Goal: Information Seeking & Learning: Learn about a topic

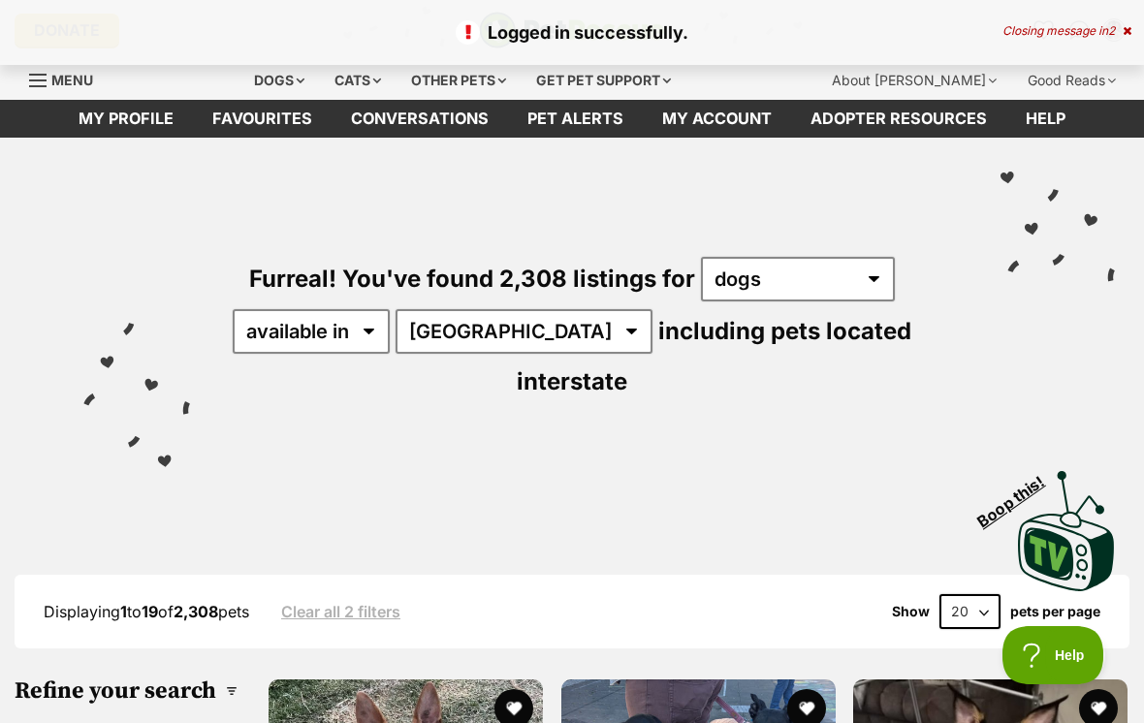
click at [283, 123] on link "Favourites" at bounding box center [262, 119] width 139 height 38
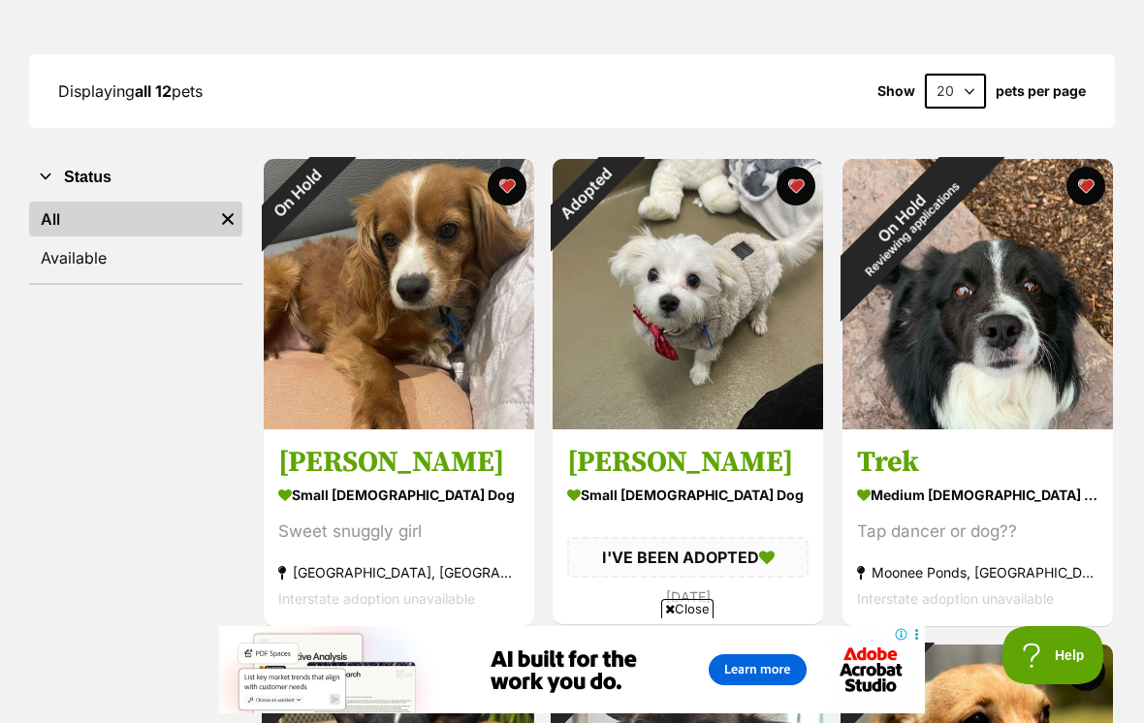
click at [332, 227] on div "On Hold" at bounding box center [298, 193] width 68 height 68
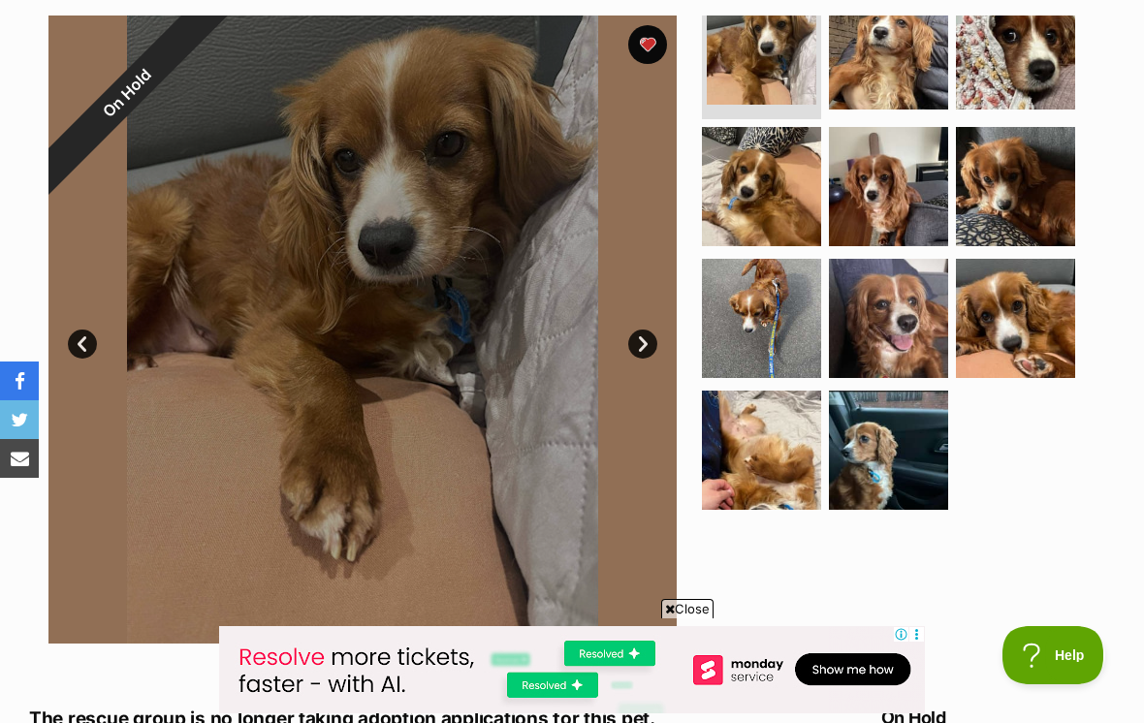
scroll to position [389, 0]
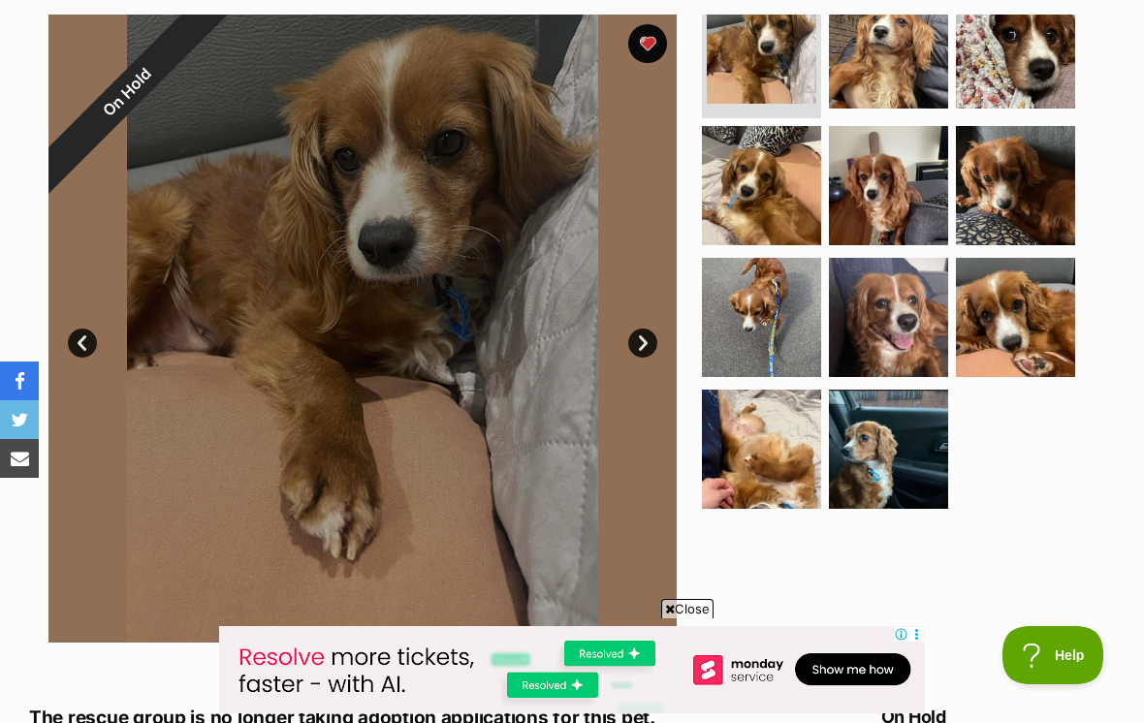
click at [650, 339] on link "Next" at bounding box center [642, 343] width 29 height 29
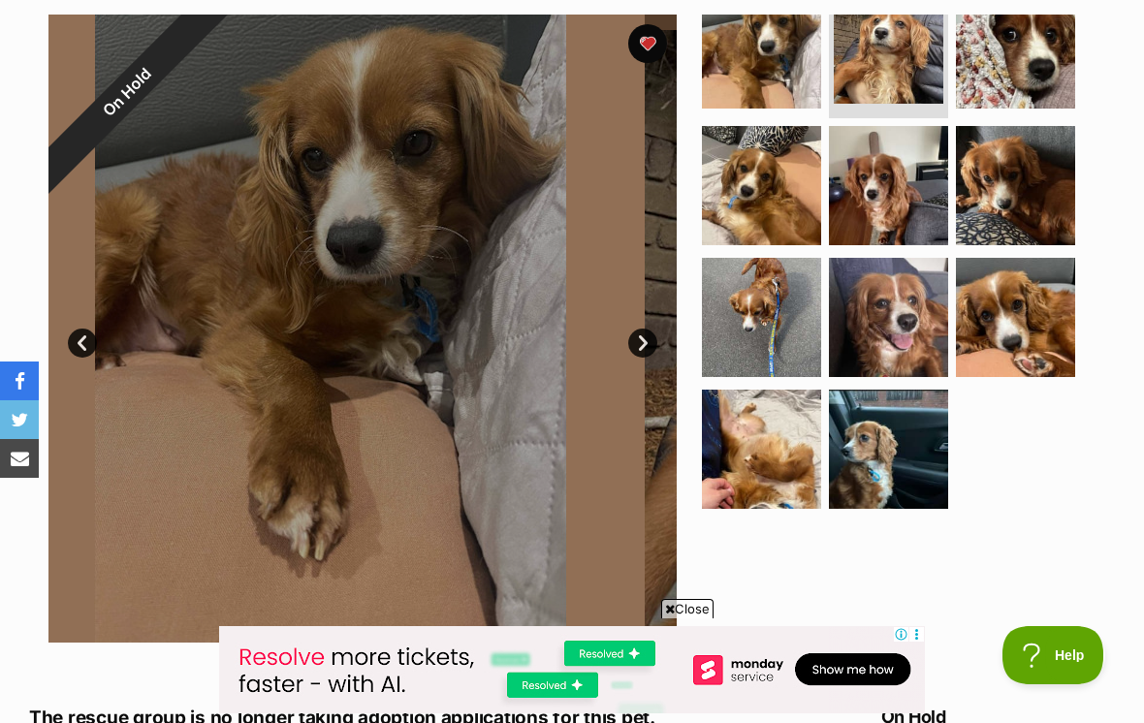
scroll to position [26, 0]
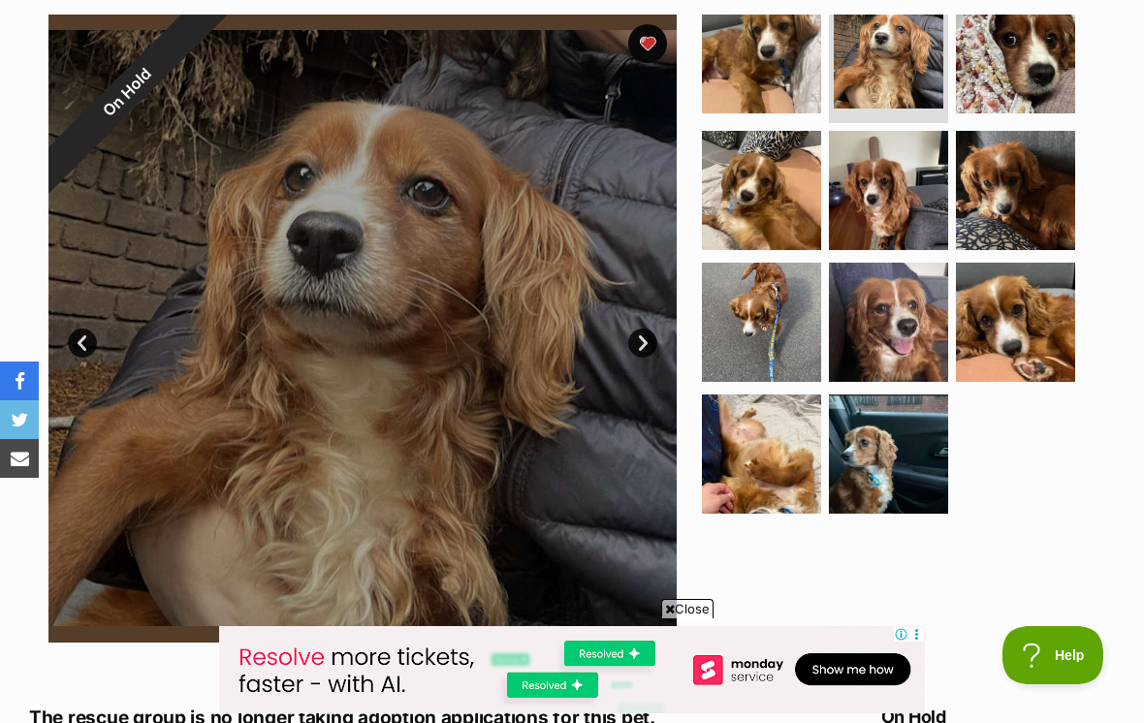
click at [662, 337] on div at bounding box center [362, 329] width 628 height 628
click at [634, 343] on link "Next" at bounding box center [642, 343] width 29 height 29
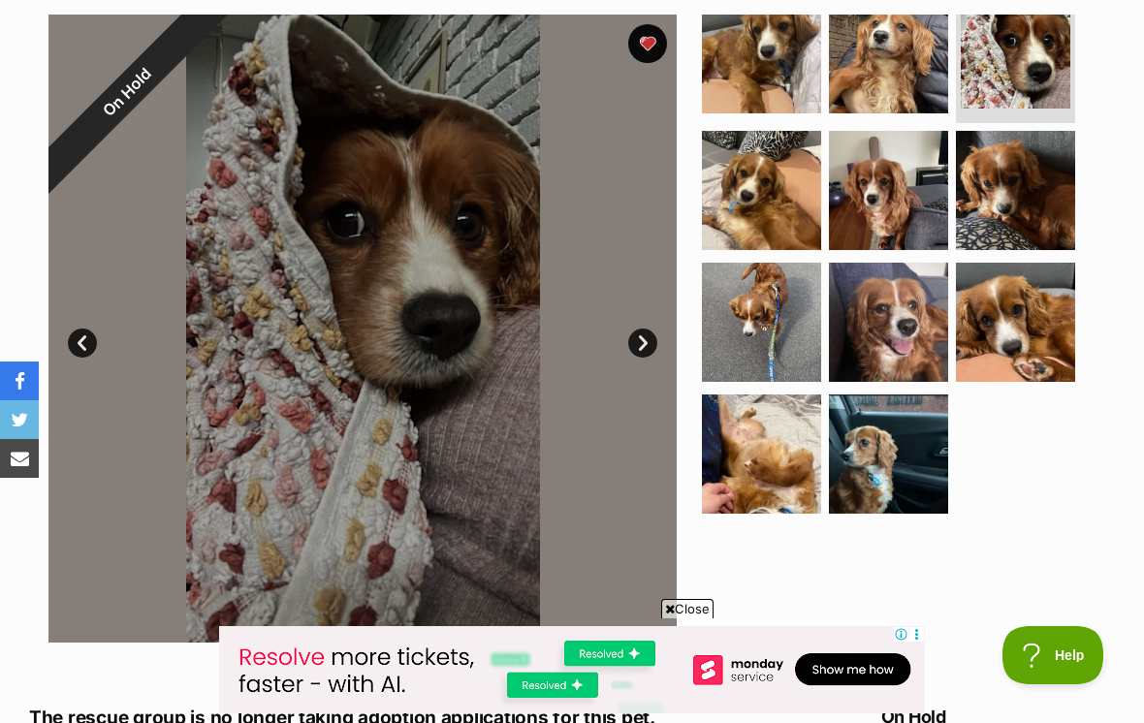
click at [660, 333] on div at bounding box center [362, 329] width 628 height 628
click at [644, 341] on link "Next" at bounding box center [642, 343] width 29 height 29
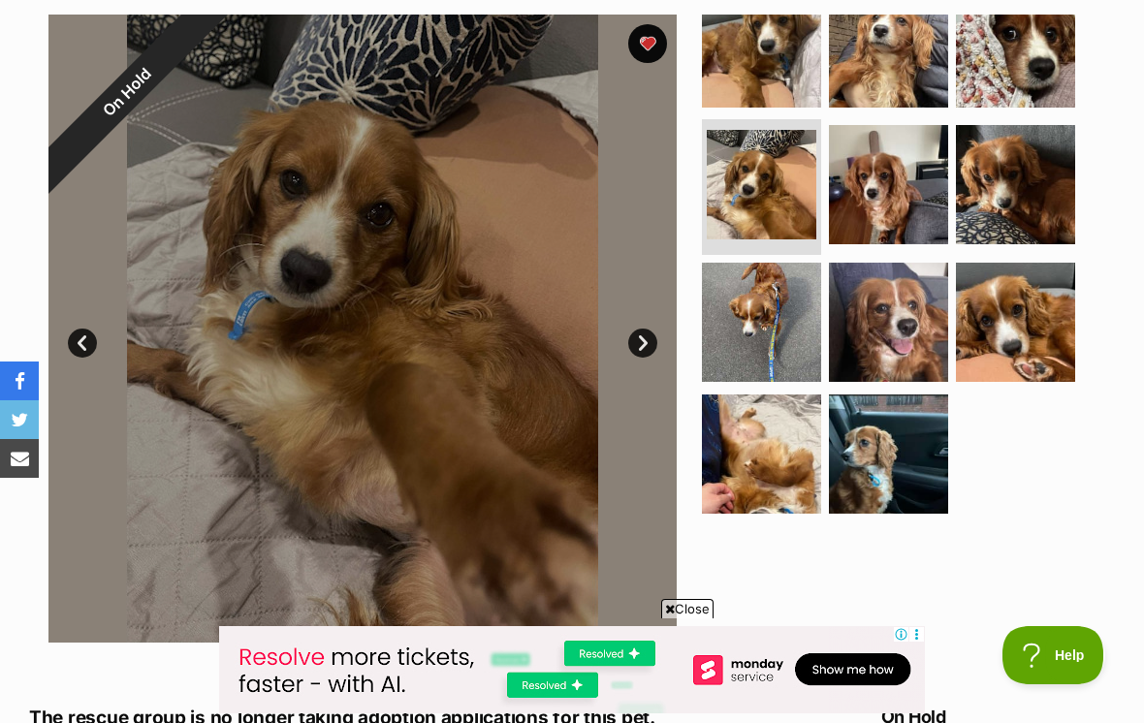
click at [646, 329] on link "Next" at bounding box center [642, 343] width 29 height 29
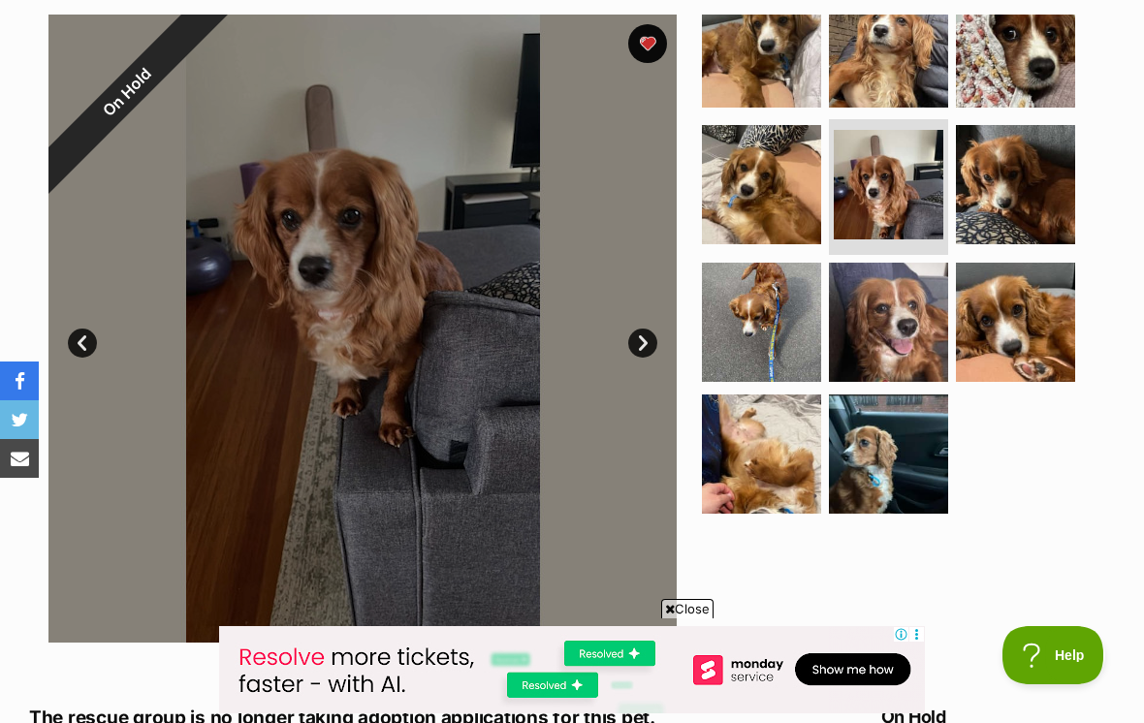
click at [648, 319] on div at bounding box center [362, 329] width 628 height 628
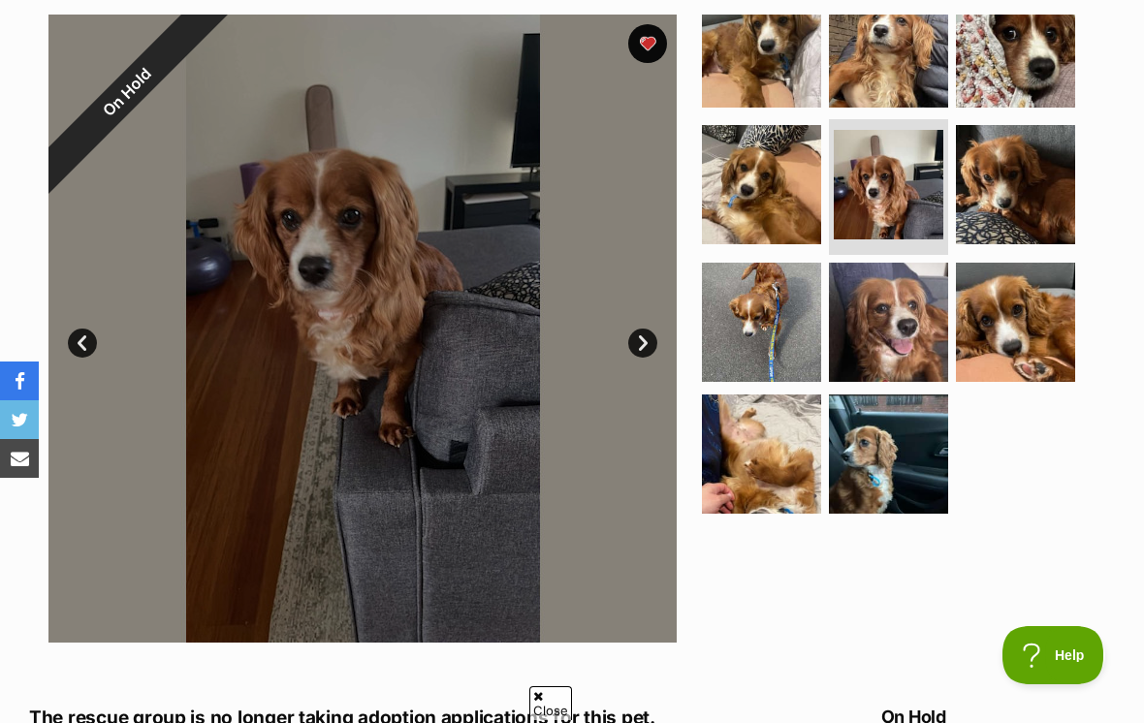
click at [643, 337] on link "Next" at bounding box center [642, 343] width 29 height 29
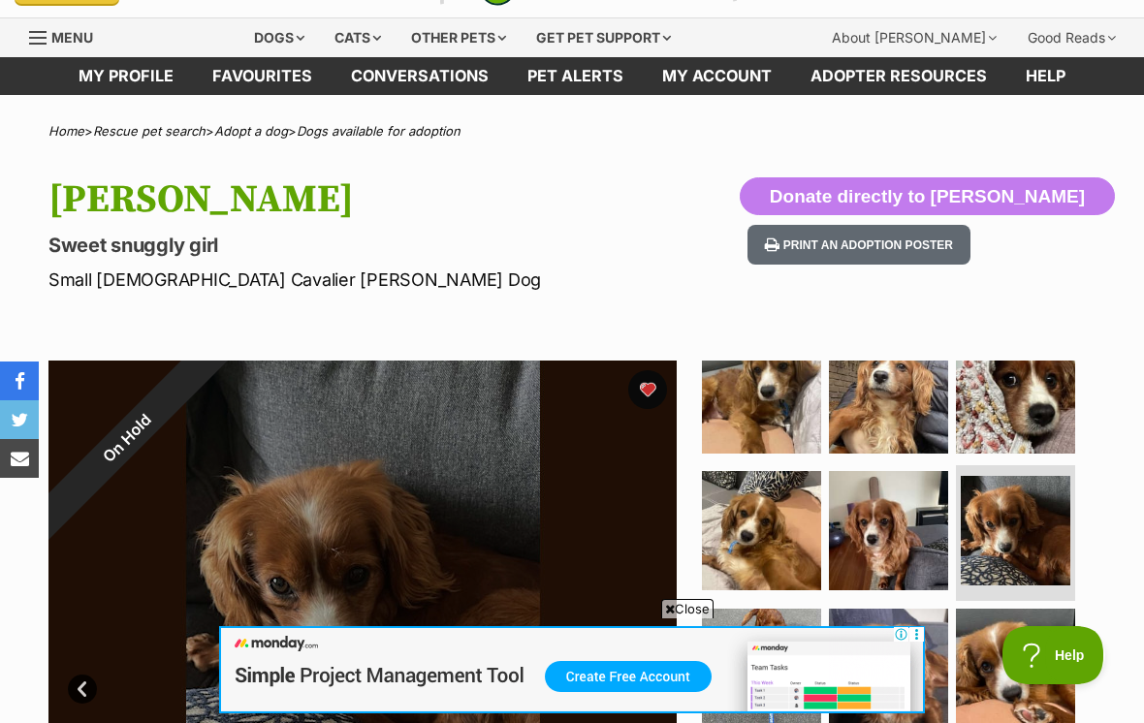
scroll to position [0, 0]
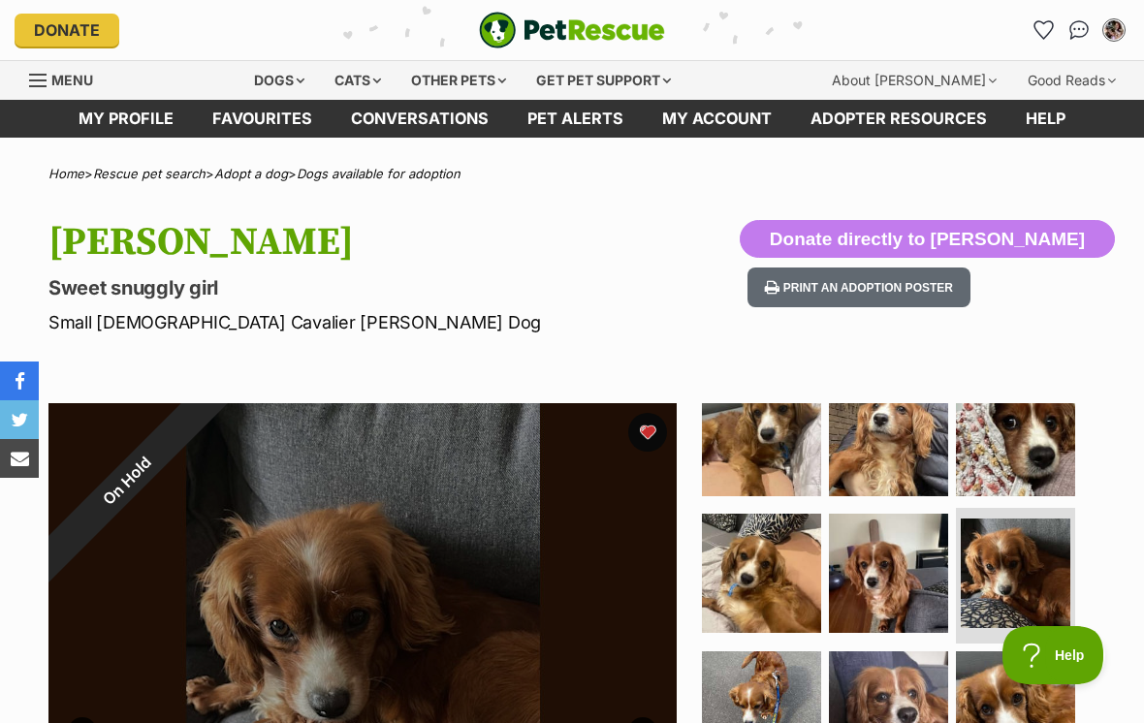
click at [291, 82] on div "Dogs" at bounding box center [279, 80] width 78 height 39
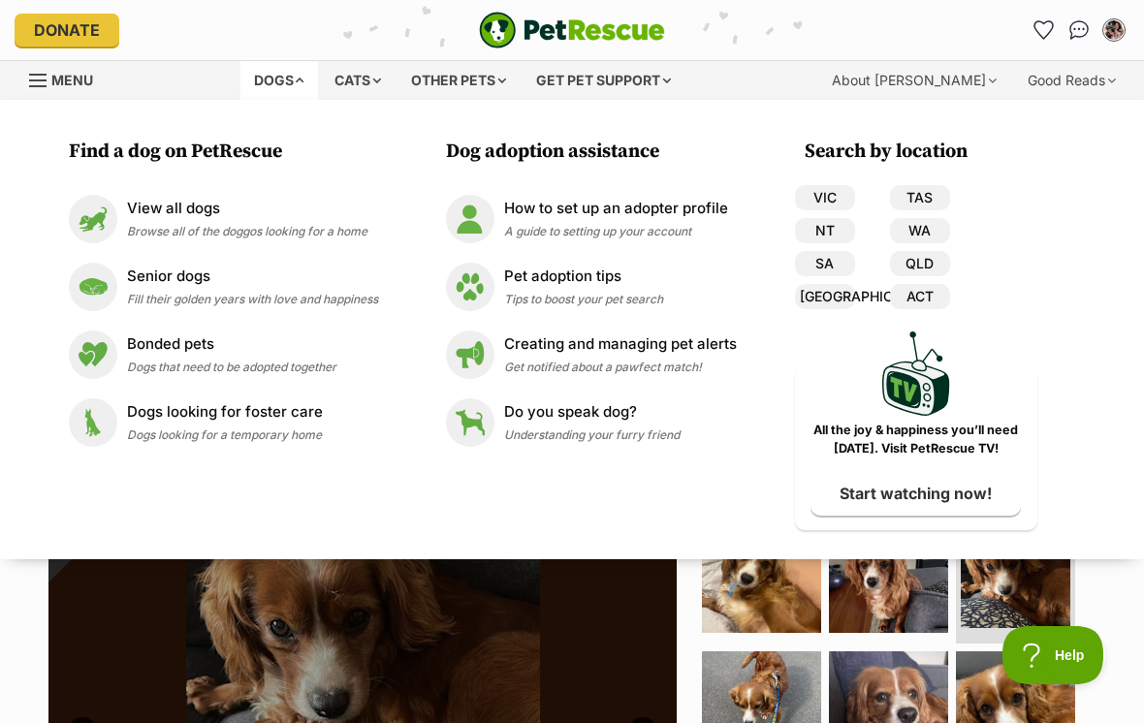
click at [827, 198] on link "VIC" at bounding box center [825, 197] width 60 height 25
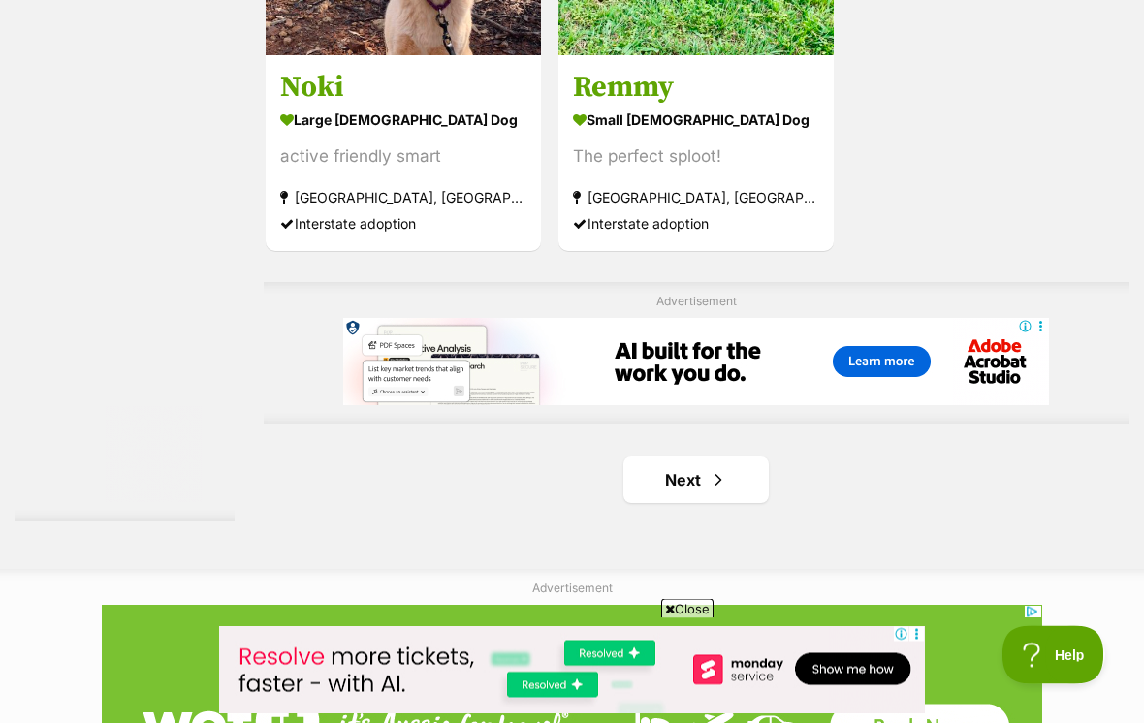
scroll to position [4204, 0]
click at [669, 503] on link "Next" at bounding box center [695, 480] width 145 height 47
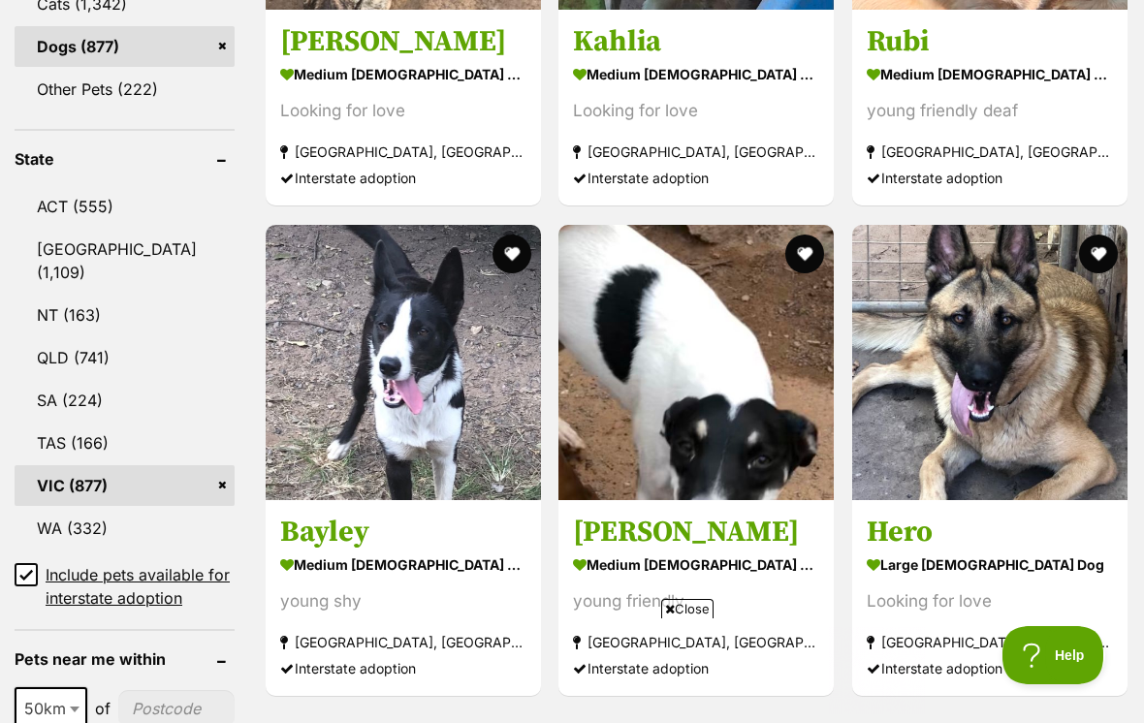
click at [142, 465] on link "VIC (877)" at bounding box center [125, 485] width 220 height 41
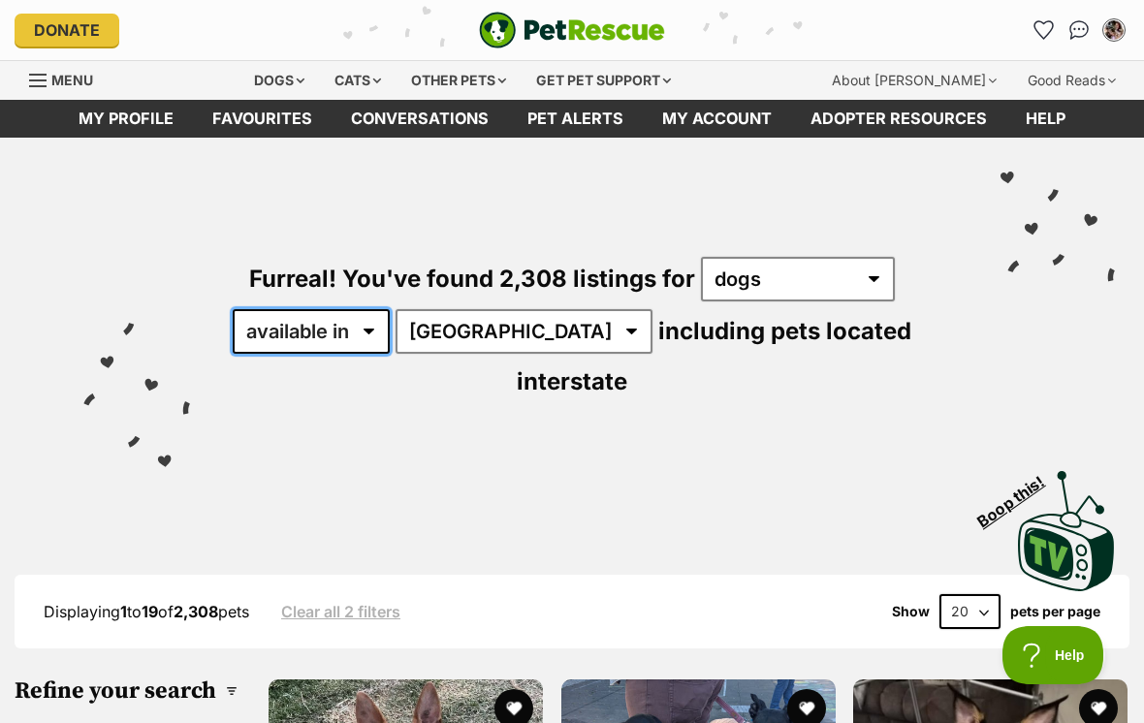
click at [366, 335] on select "available in located in" at bounding box center [311, 331] width 157 height 45
select select "disabled"
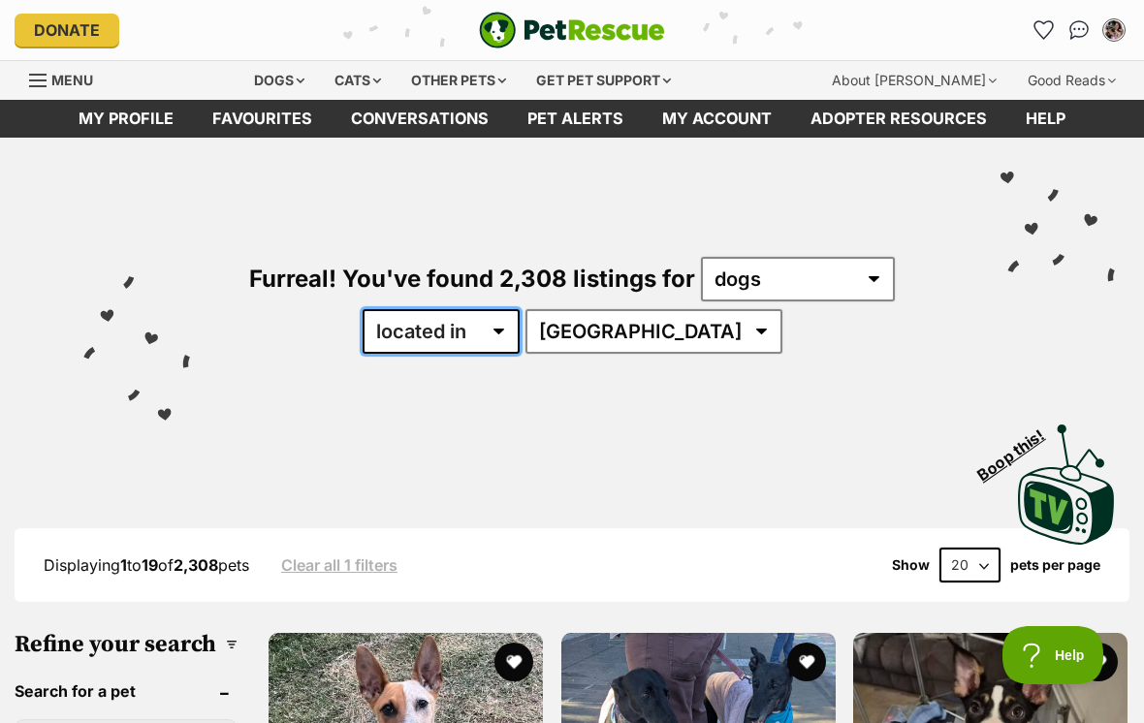
click at [520, 329] on select "available in located in" at bounding box center [441, 331] width 157 height 45
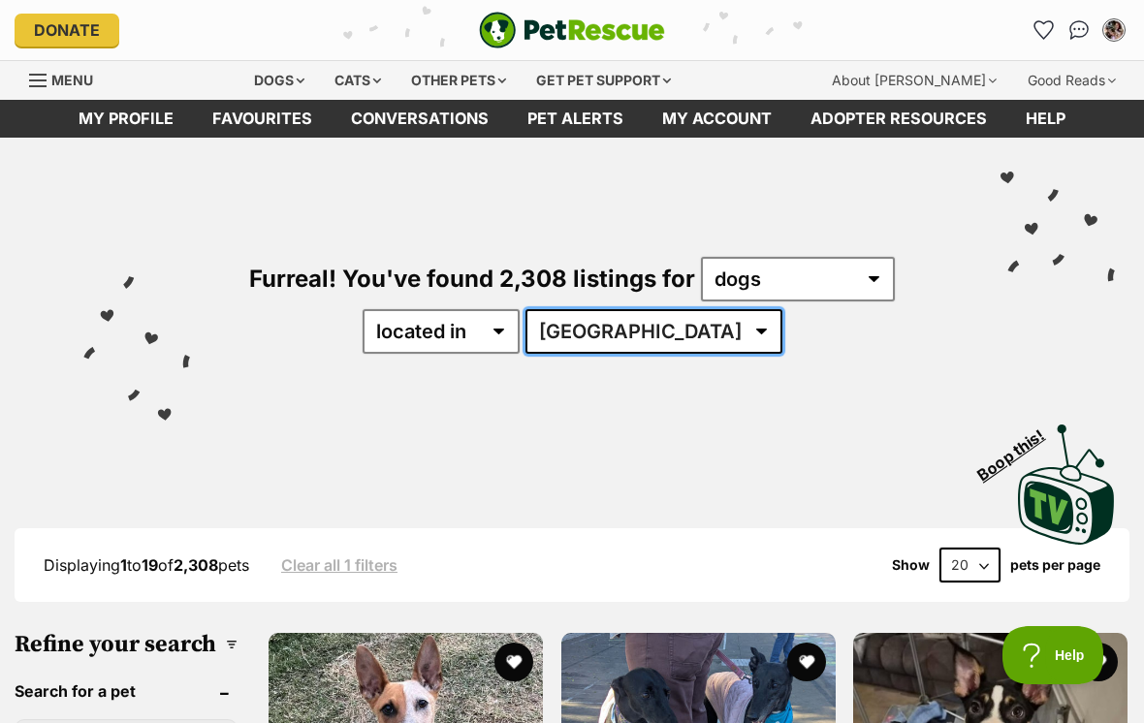
click at [704, 331] on select "Australia ACT NSW QLD SA TAS VIC WA" at bounding box center [654, 331] width 257 height 45
select select "VIC"
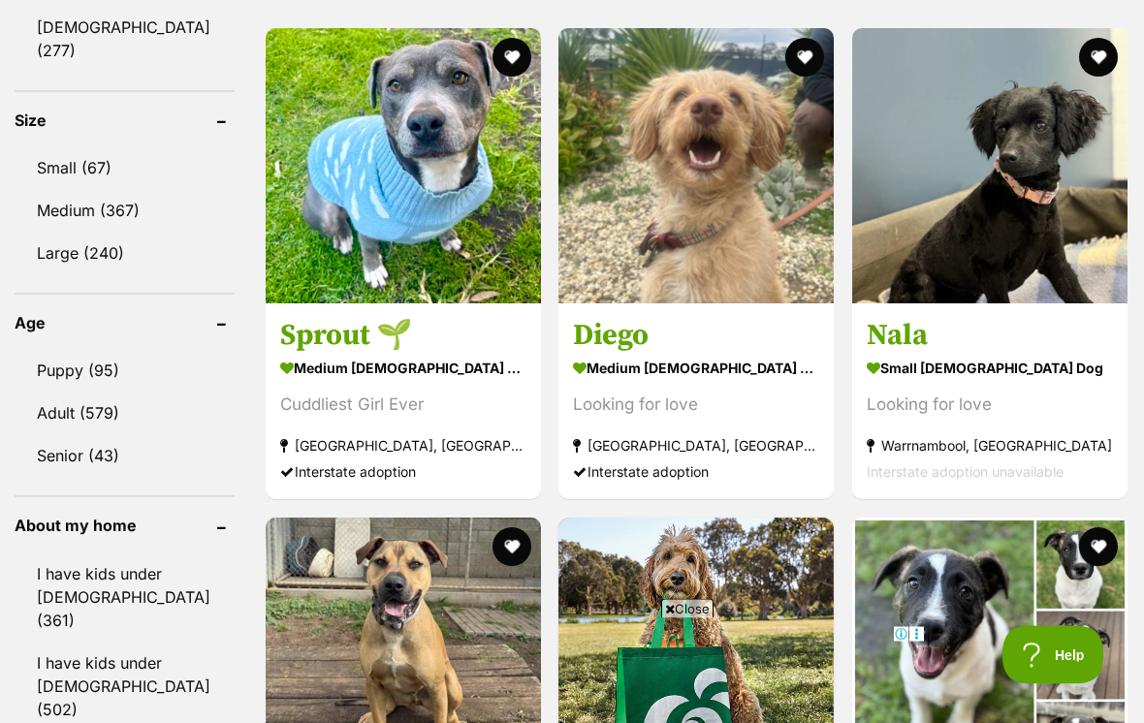
scroll to position [1771, 0]
click at [692, 303] on img at bounding box center [695, 165] width 275 height 275
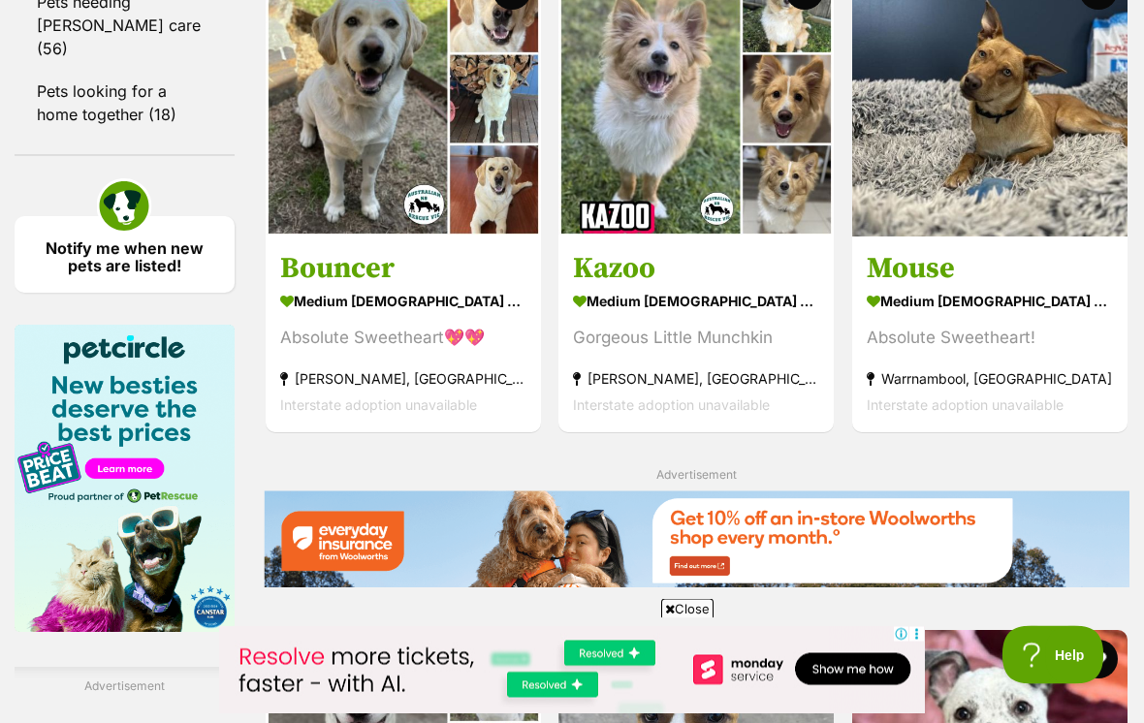
scroll to position [2818, 0]
click at [599, 315] on strong "medium male Dog" at bounding box center [696, 301] width 246 height 28
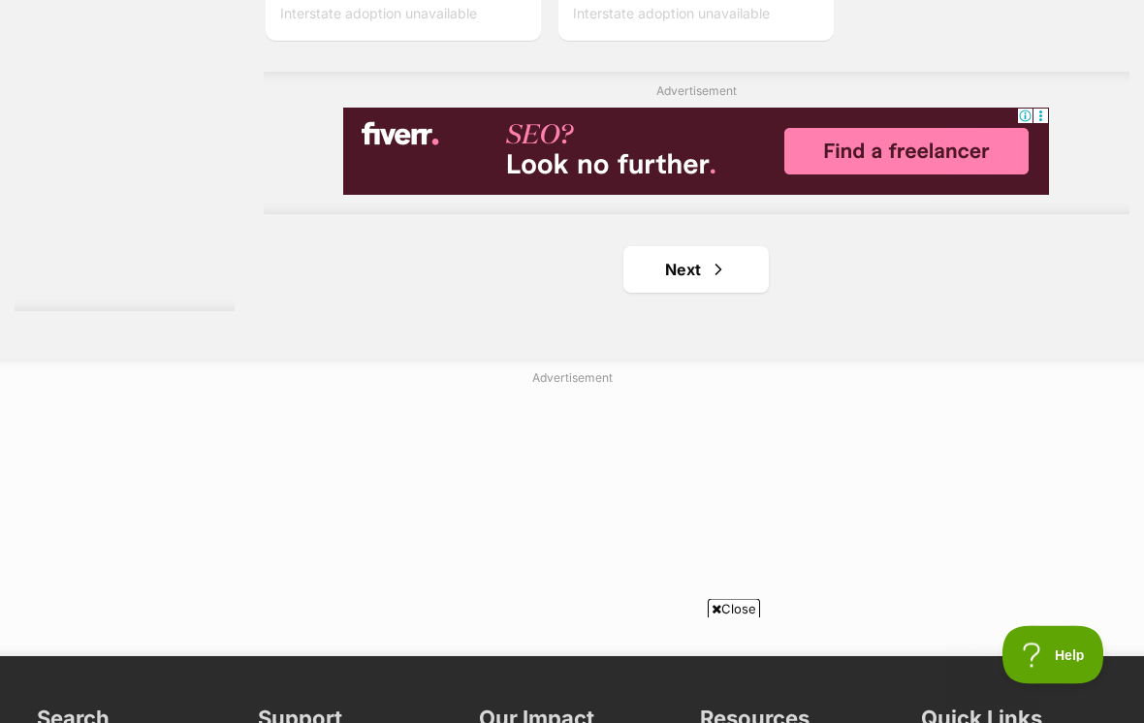
scroll to position [4368, 0]
click at [674, 293] on link "Next" at bounding box center [695, 269] width 145 height 47
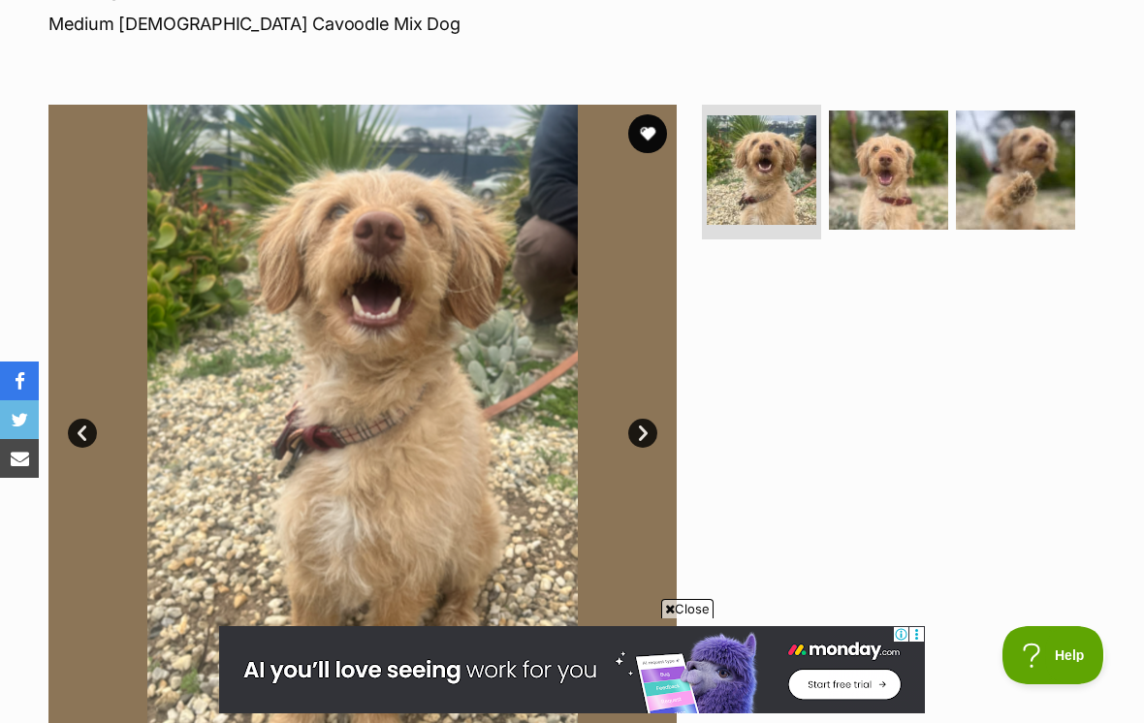
click at [652, 430] on link "Next" at bounding box center [642, 433] width 29 height 29
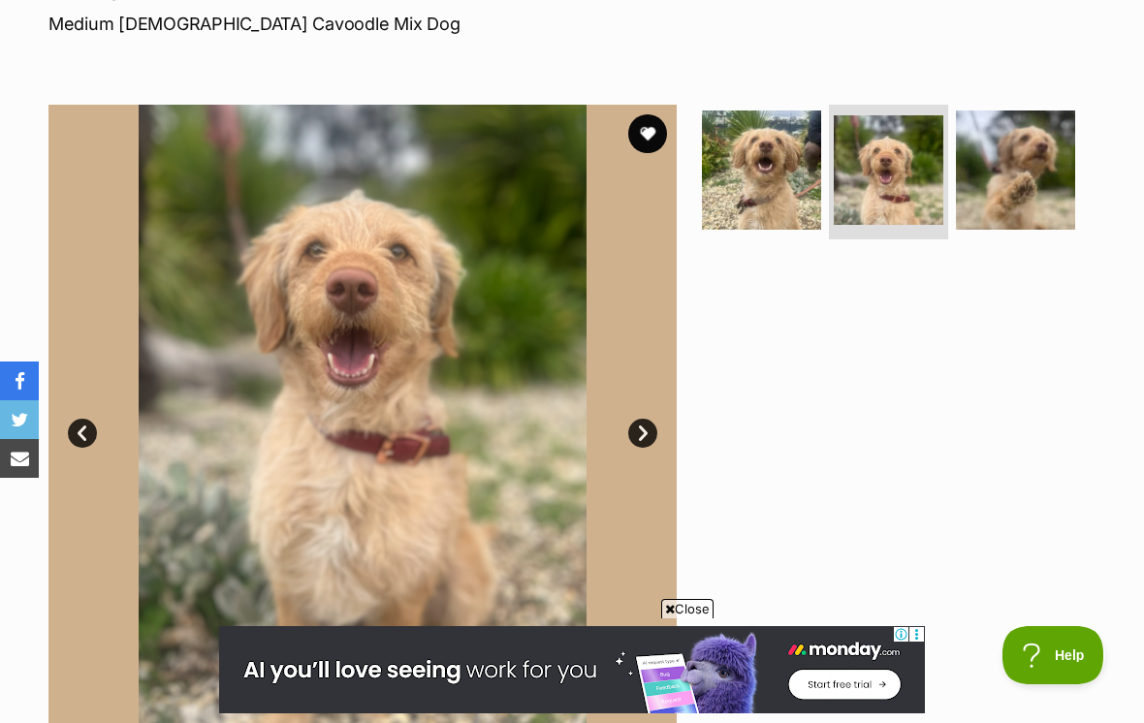
click at [650, 419] on link "Next" at bounding box center [642, 433] width 29 height 29
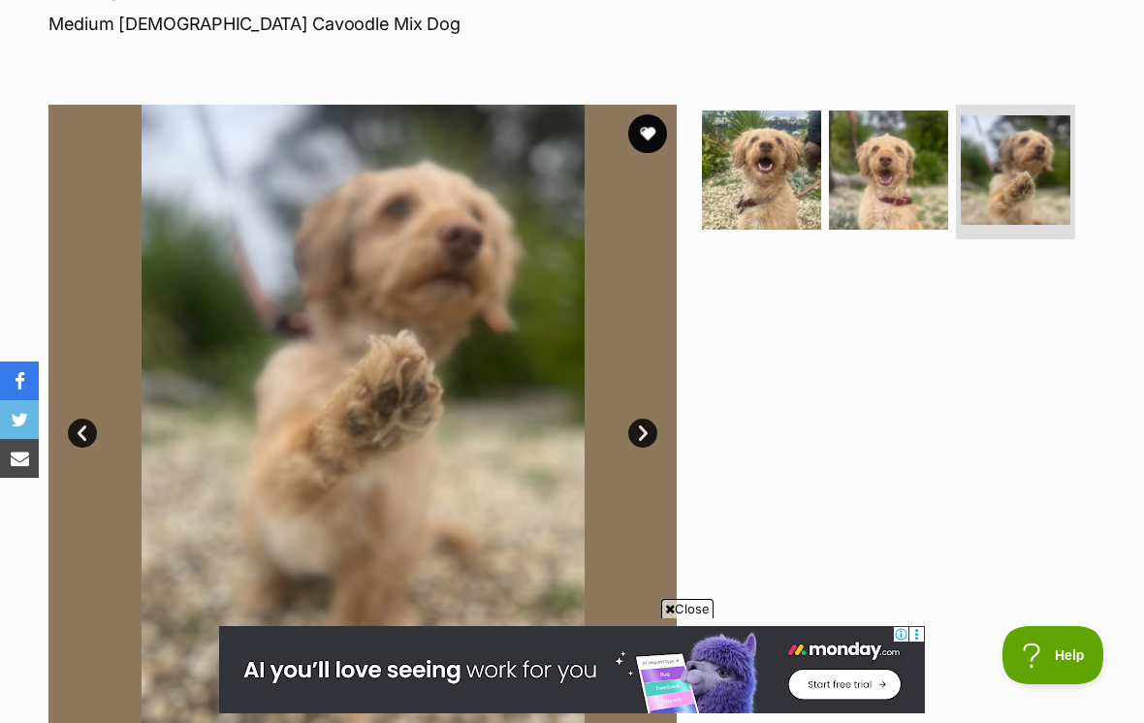
click at [641, 429] on link "Next" at bounding box center [642, 433] width 29 height 29
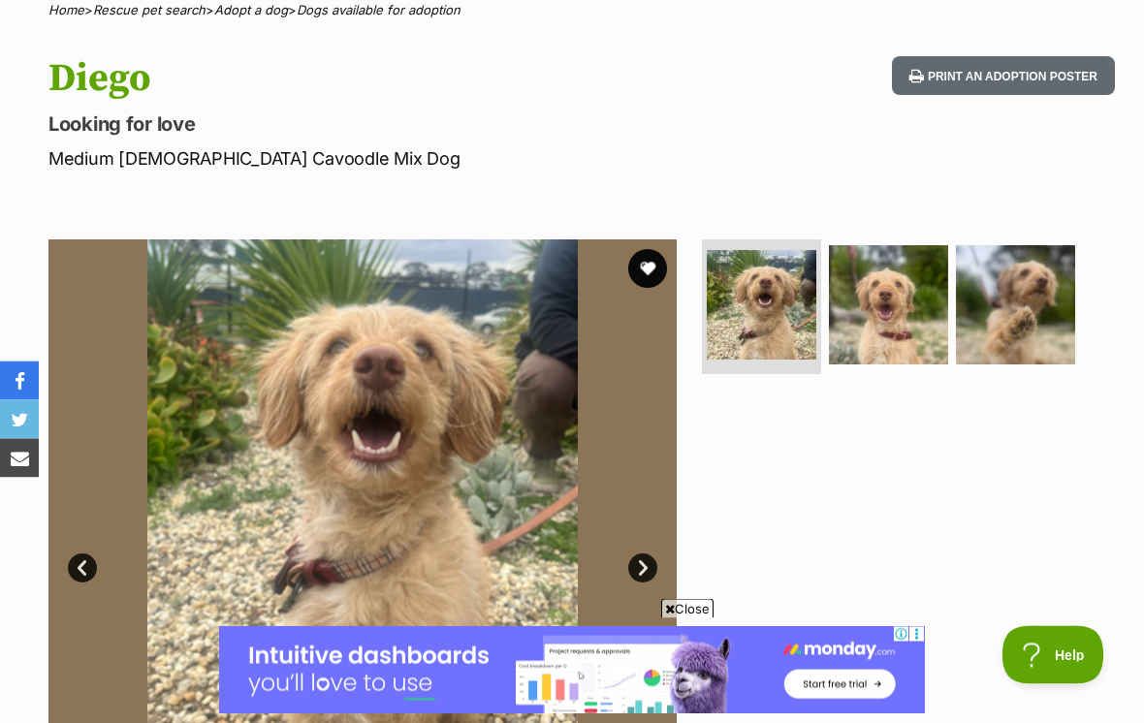
scroll to position [164, 0]
click at [656, 271] on button "favourite" at bounding box center [647, 268] width 39 height 39
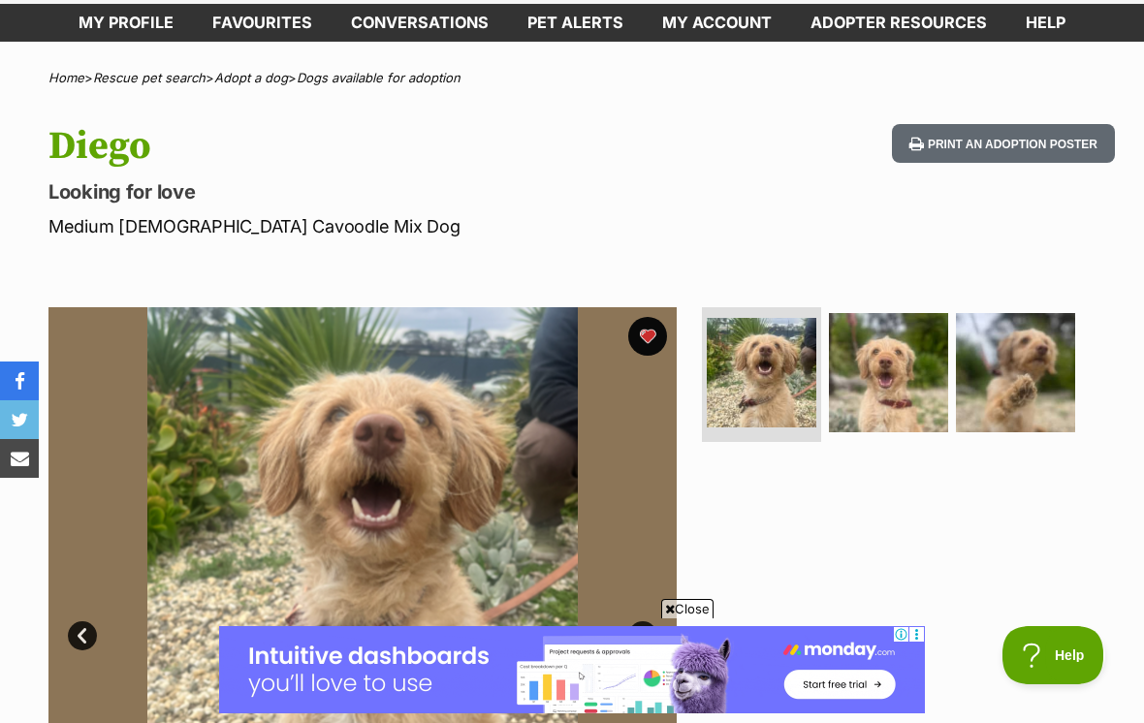
scroll to position [0, 0]
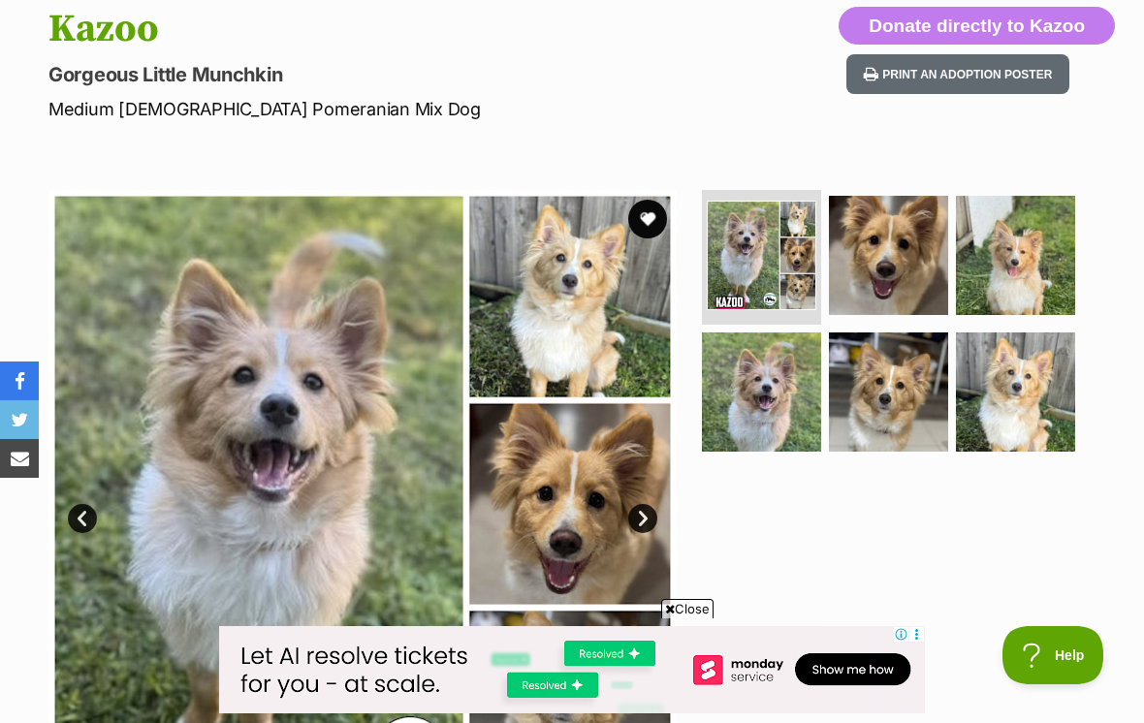
scroll to position [212, 0]
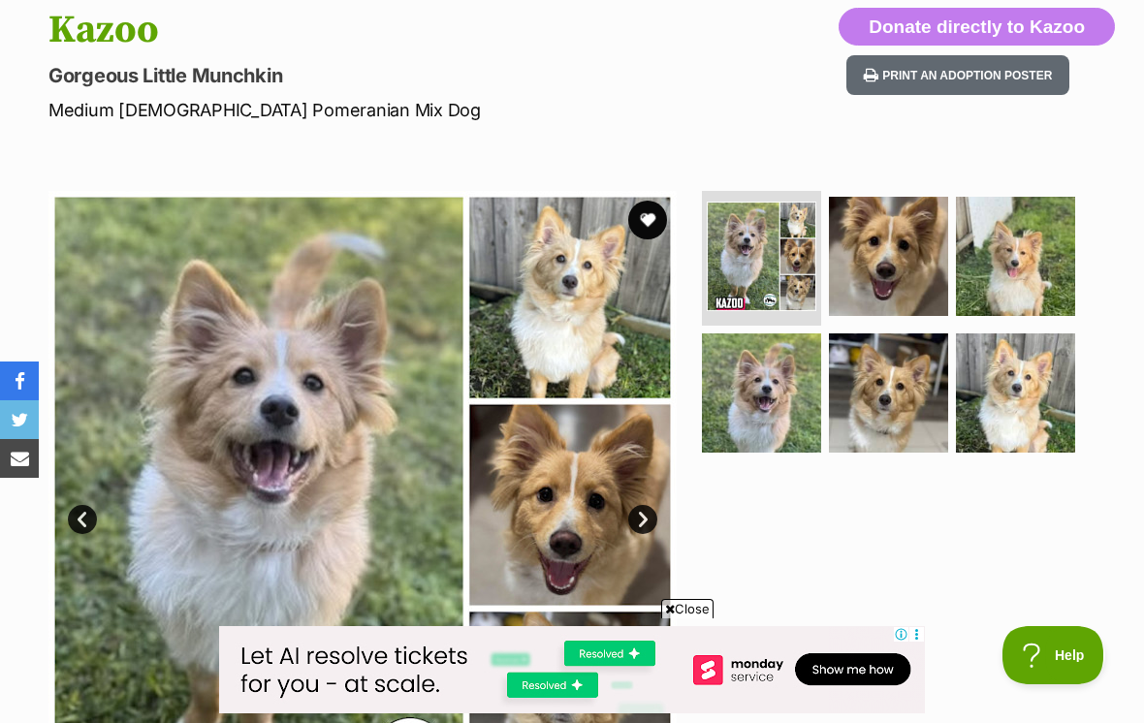
click at [650, 516] on link "Next" at bounding box center [642, 519] width 29 height 29
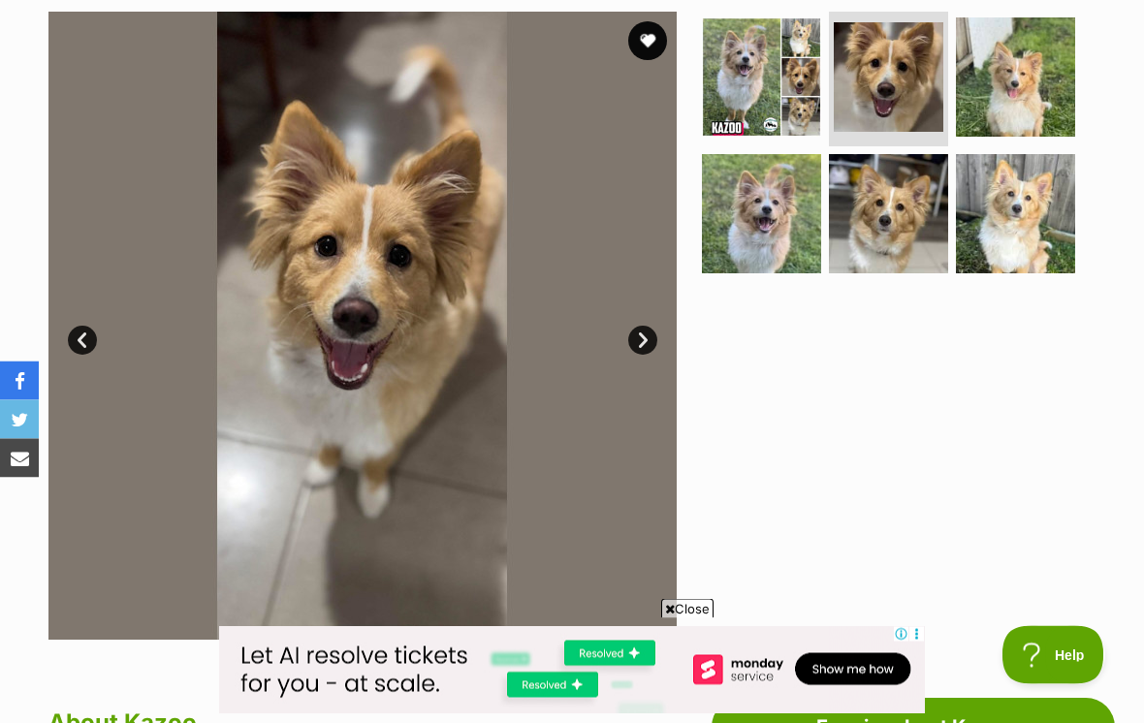
scroll to position [395, 0]
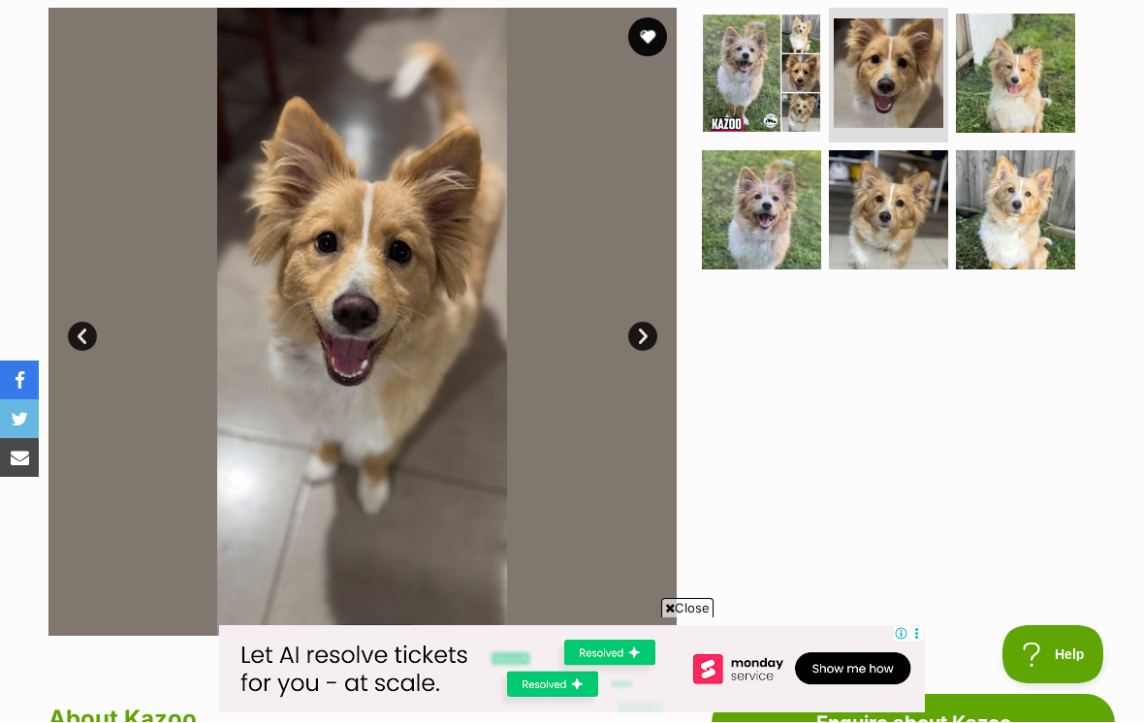
click at [651, 340] on link "Next" at bounding box center [642, 337] width 29 height 29
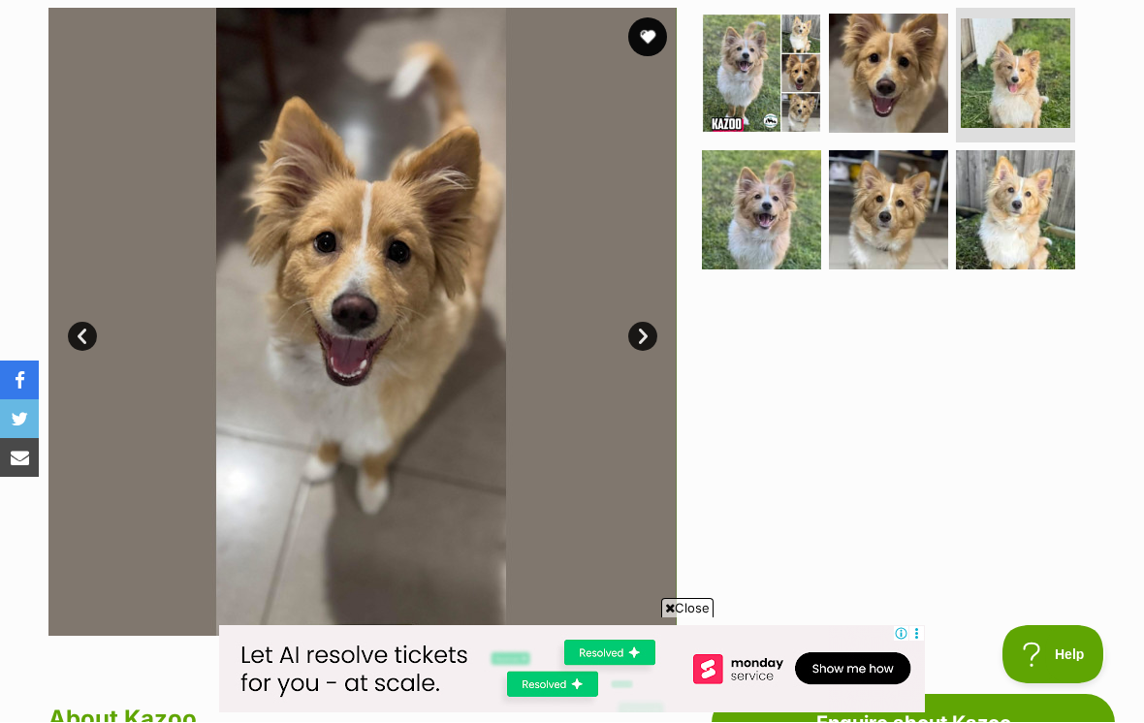
scroll to position [396, 0]
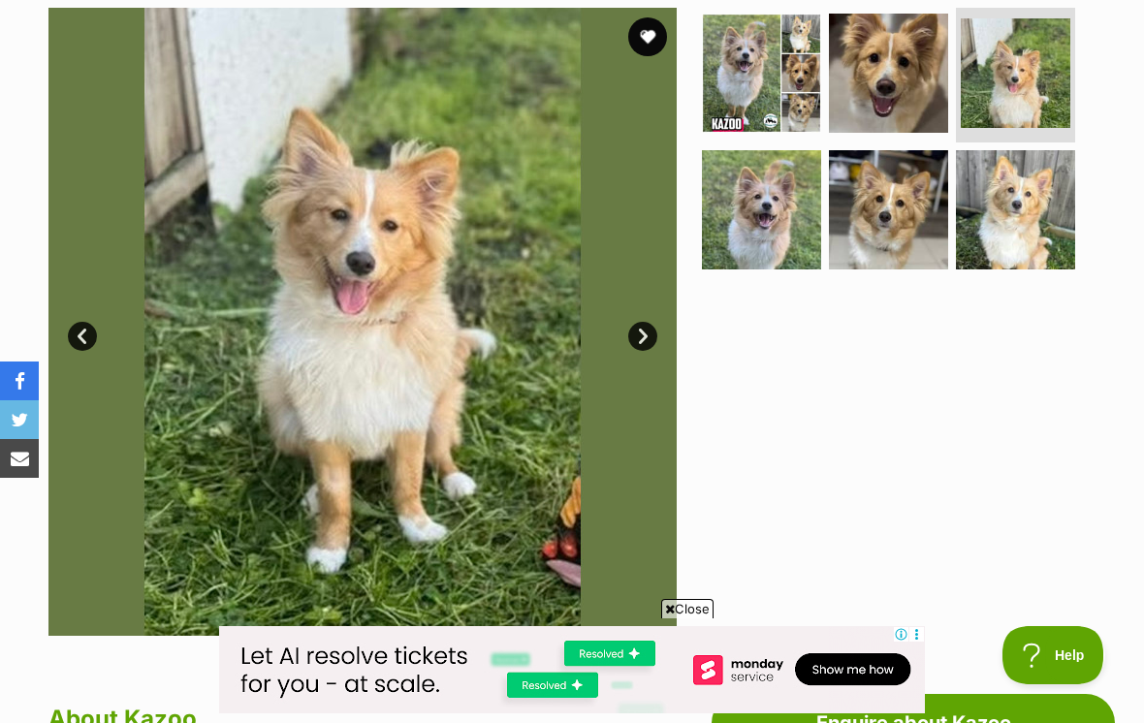
click at [656, 330] on link "Next" at bounding box center [642, 336] width 29 height 29
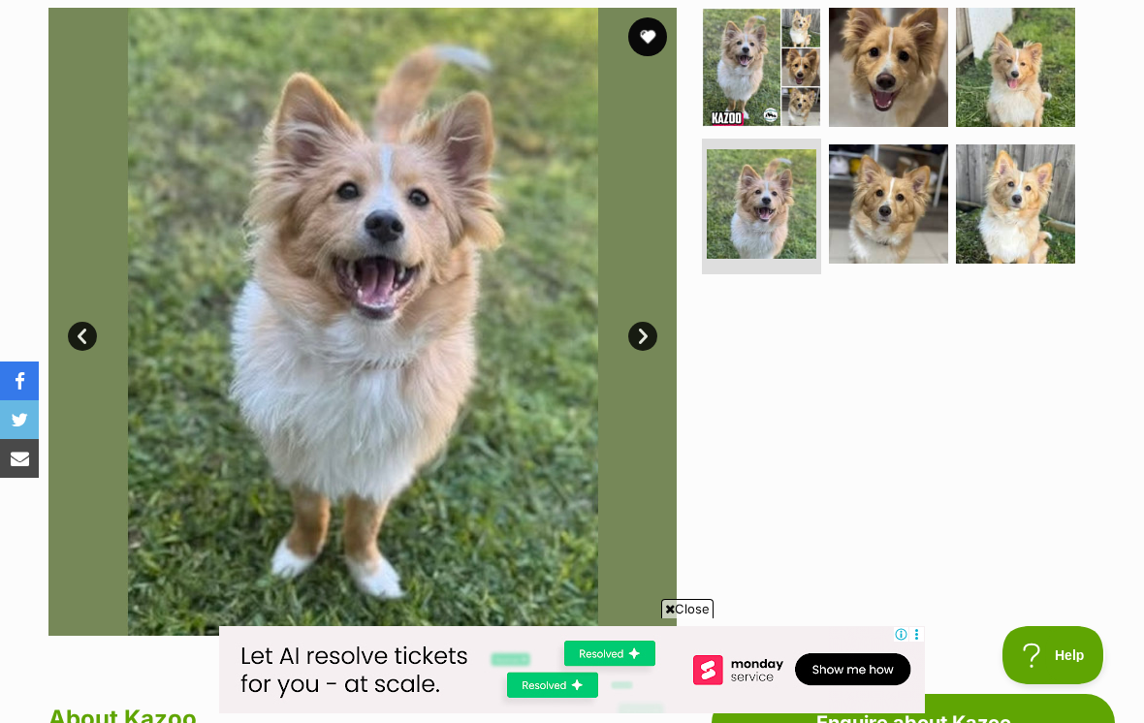
click at [643, 341] on link "Next" at bounding box center [642, 336] width 29 height 29
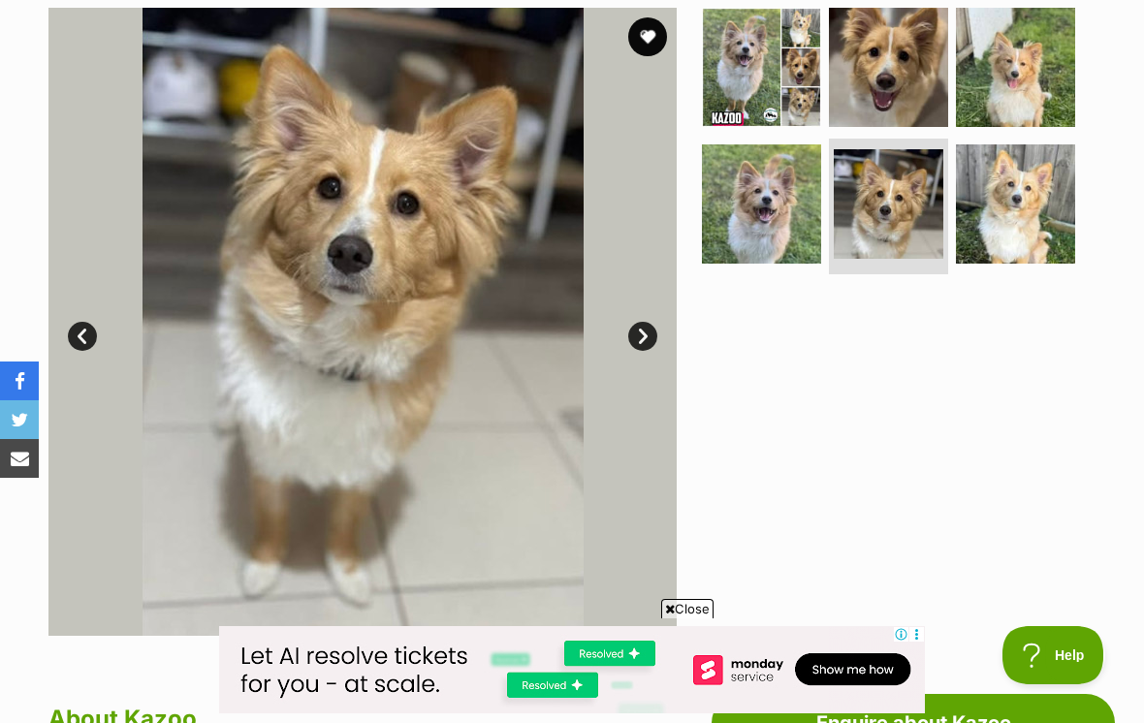
click at [654, 330] on link "Next" at bounding box center [642, 336] width 29 height 29
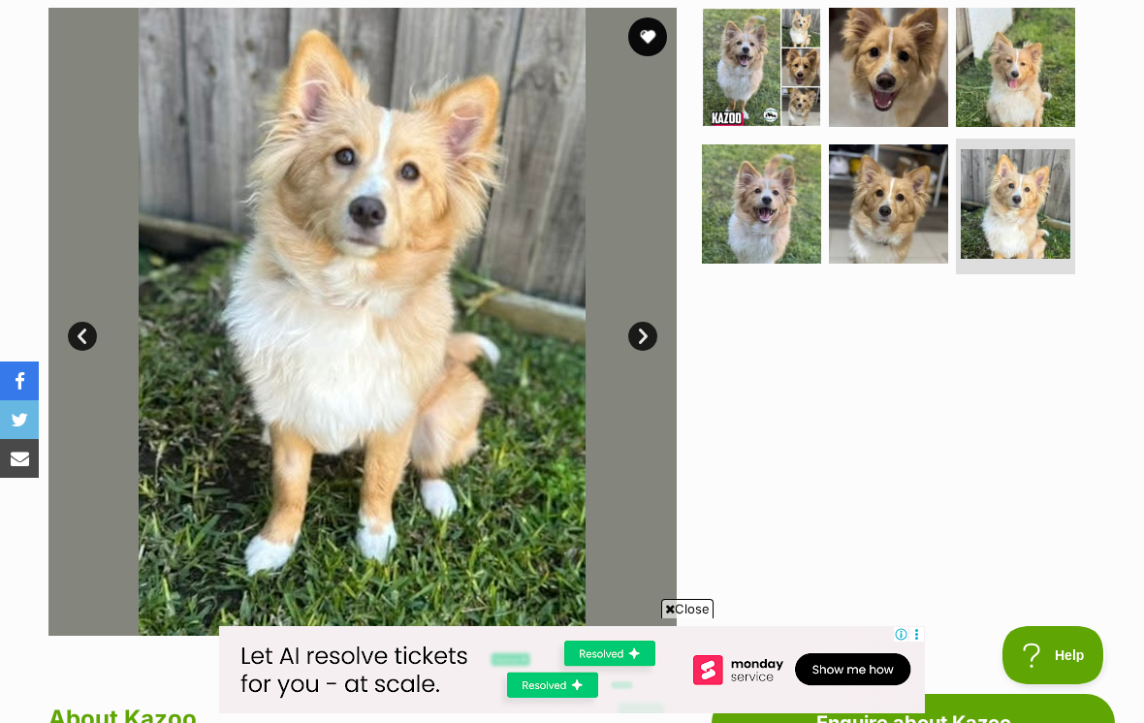
scroll to position [0, 0]
click at [637, 346] on link "Next" at bounding box center [642, 336] width 29 height 29
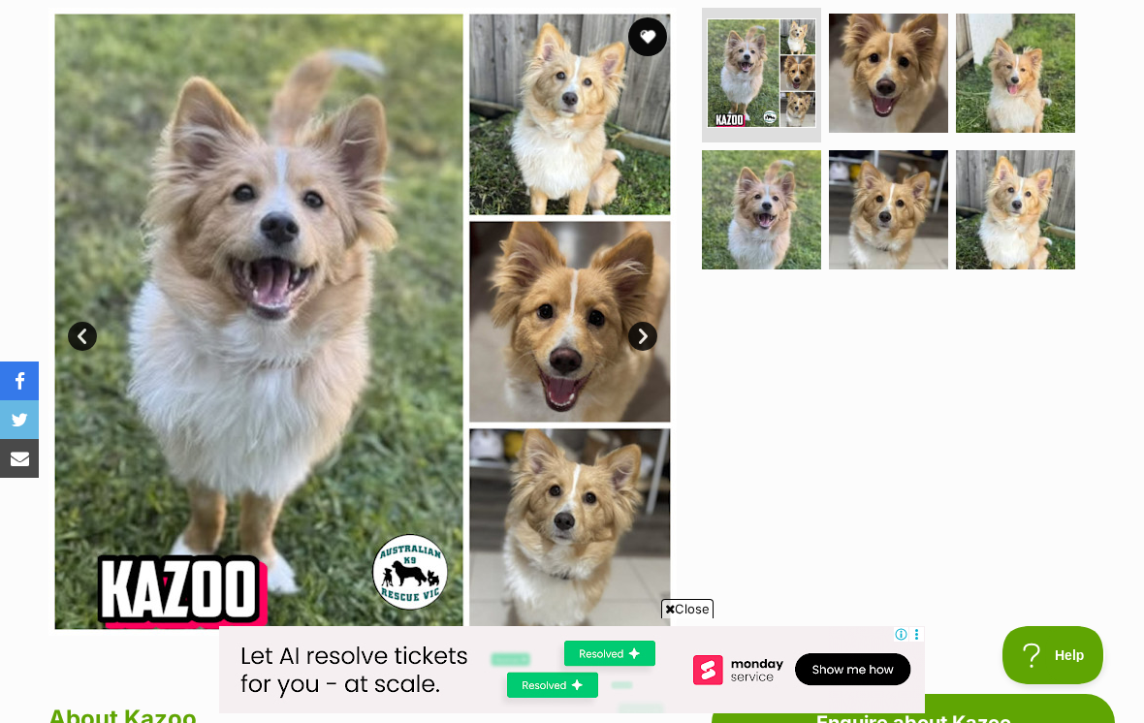
click at [648, 39] on button "favourite" at bounding box center [647, 36] width 39 height 39
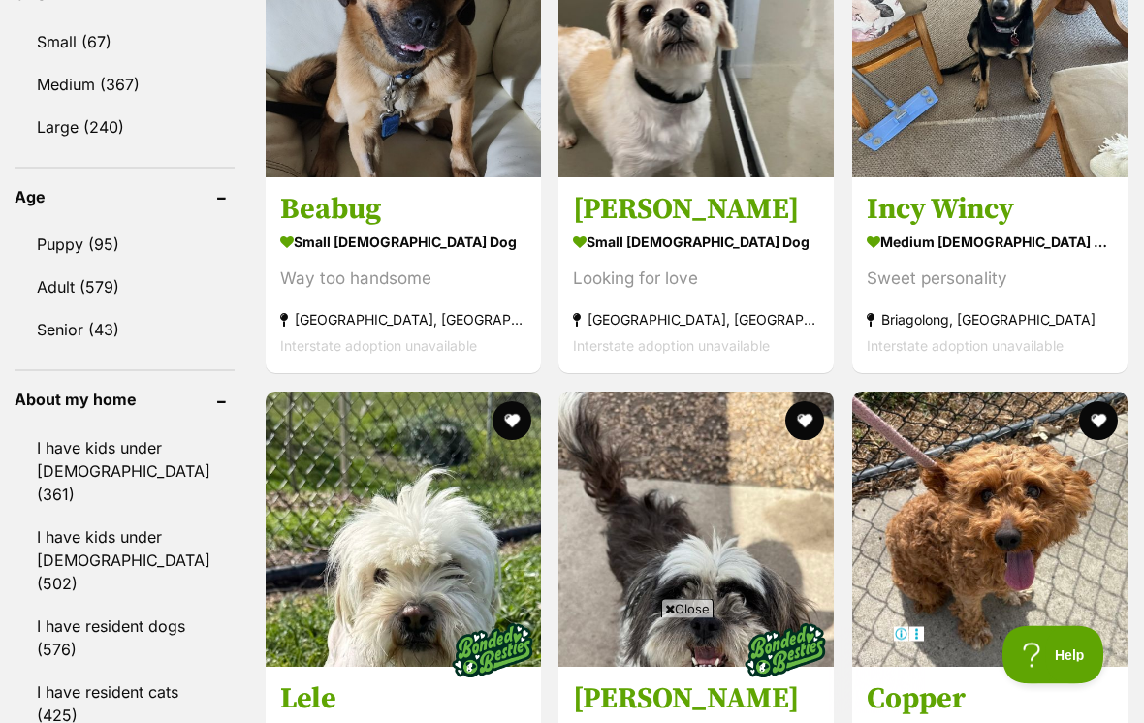
scroll to position [1897, 0]
click at [945, 299] on section "medium female Dog Sweet personality Briagolong, VIC Interstate adoption unavail…" at bounding box center [990, 293] width 246 height 131
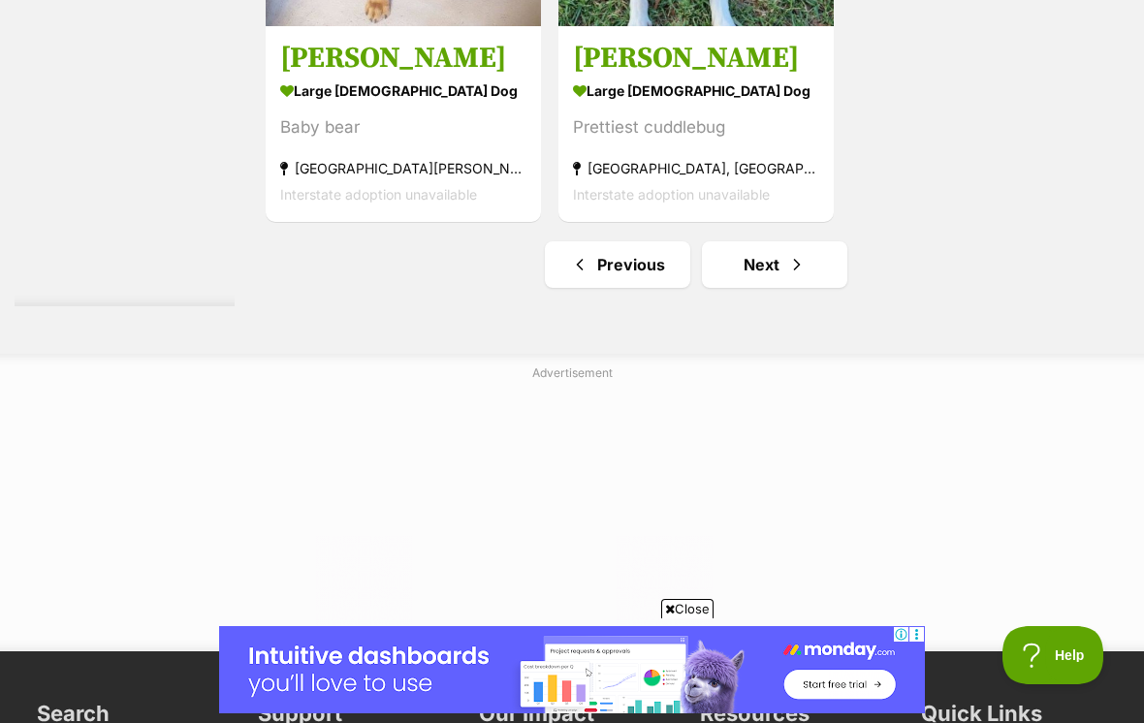
scroll to position [4393, 0]
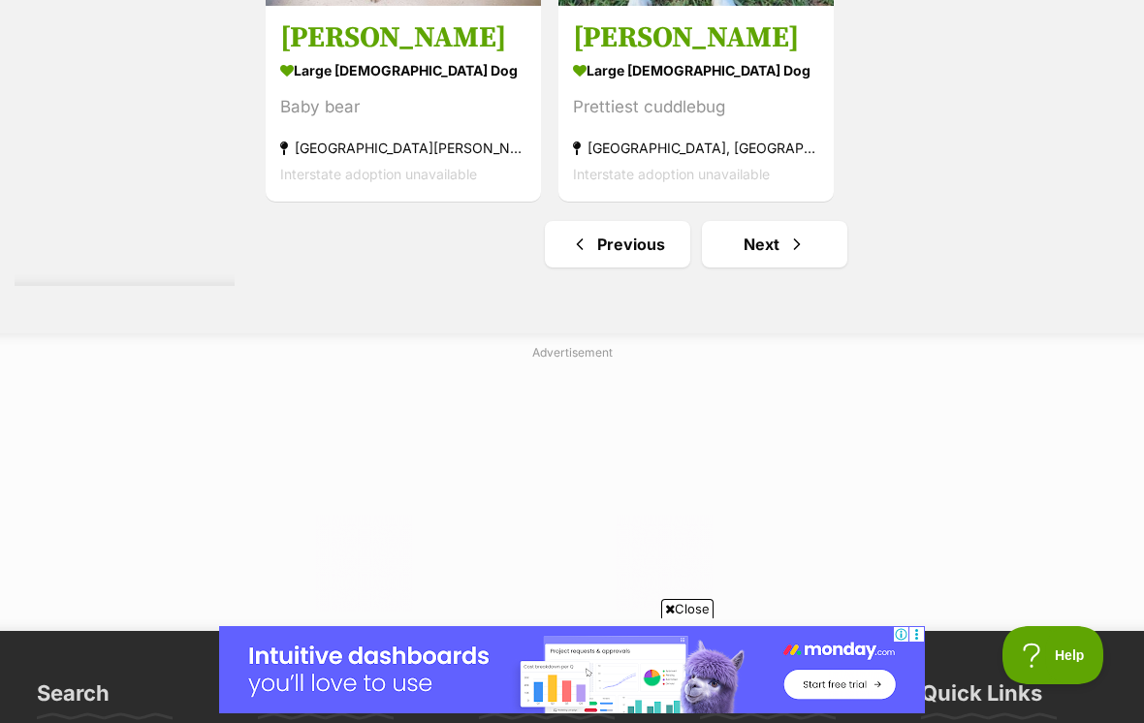
click at [750, 268] on link "Next" at bounding box center [774, 244] width 145 height 47
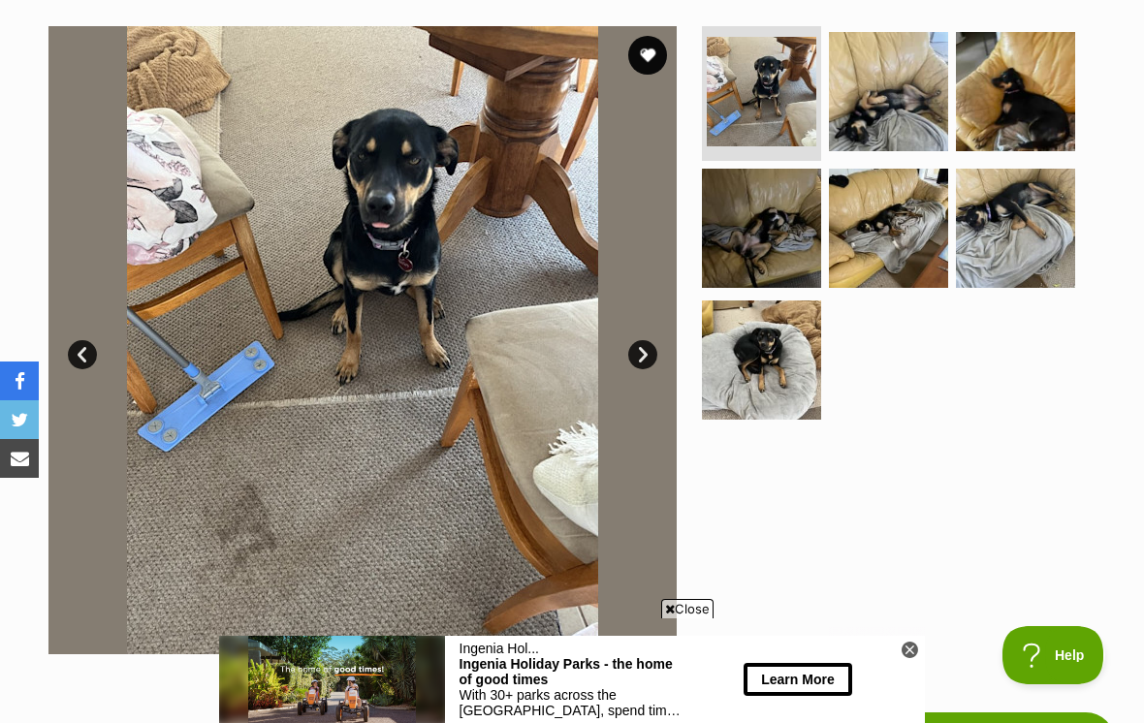
click at [649, 361] on link "Next" at bounding box center [642, 354] width 29 height 29
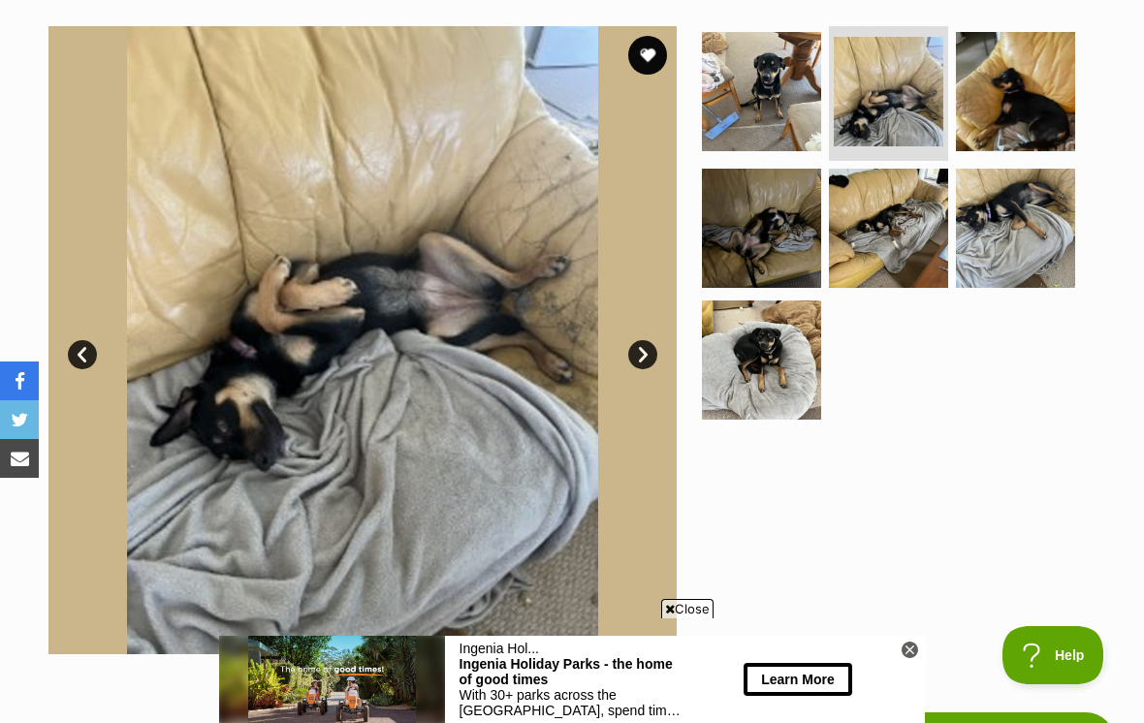
click at [636, 364] on link "Next" at bounding box center [642, 354] width 29 height 29
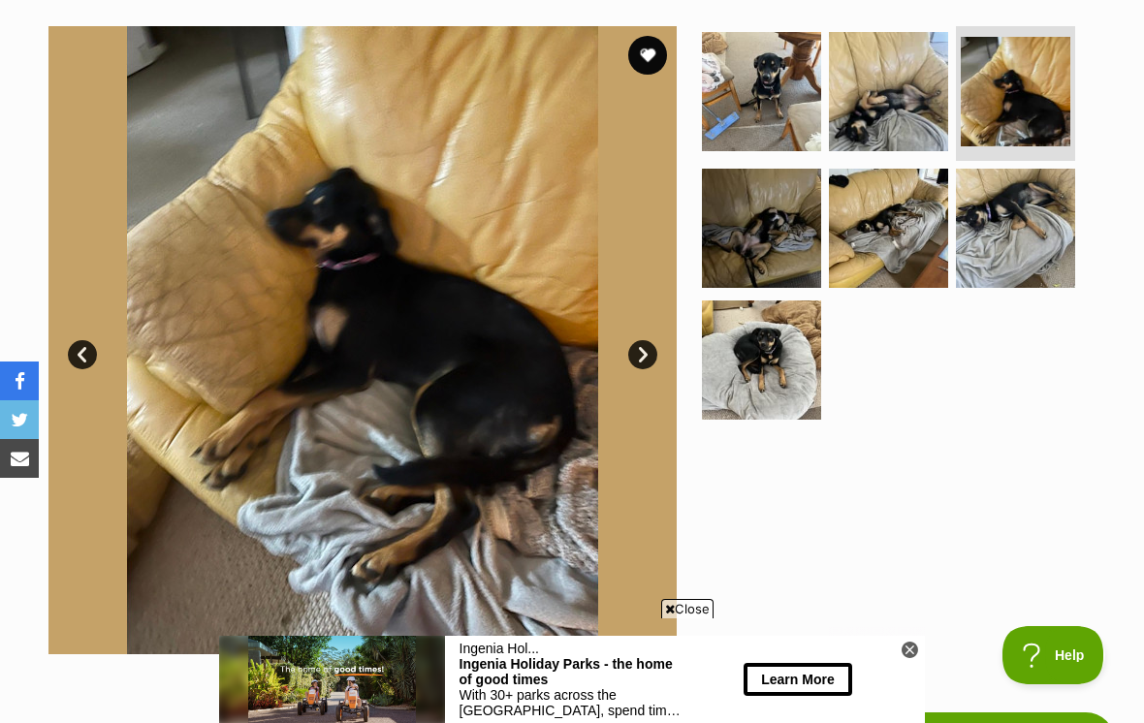
click at [628, 349] on link "Next" at bounding box center [642, 354] width 29 height 29
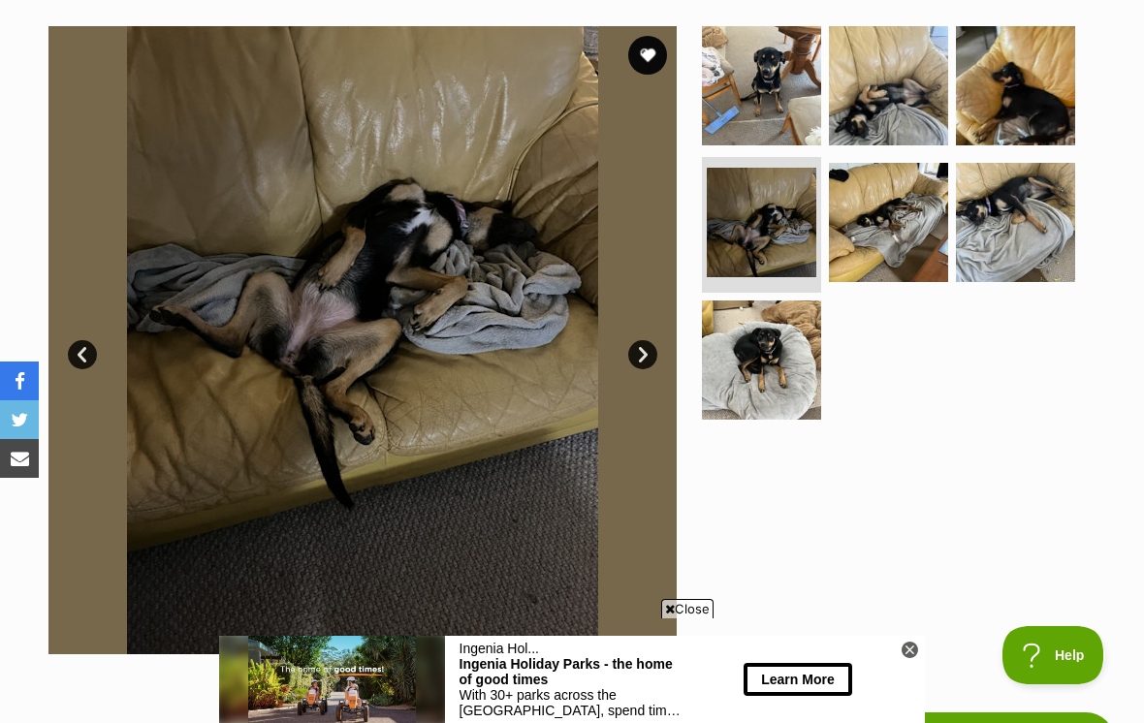
click at [622, 360] on img at bounding box center [362, 340] width 628 height 628
click at [637, 356] on link "Next" at bounding box center [642, 354] width 29 height 29
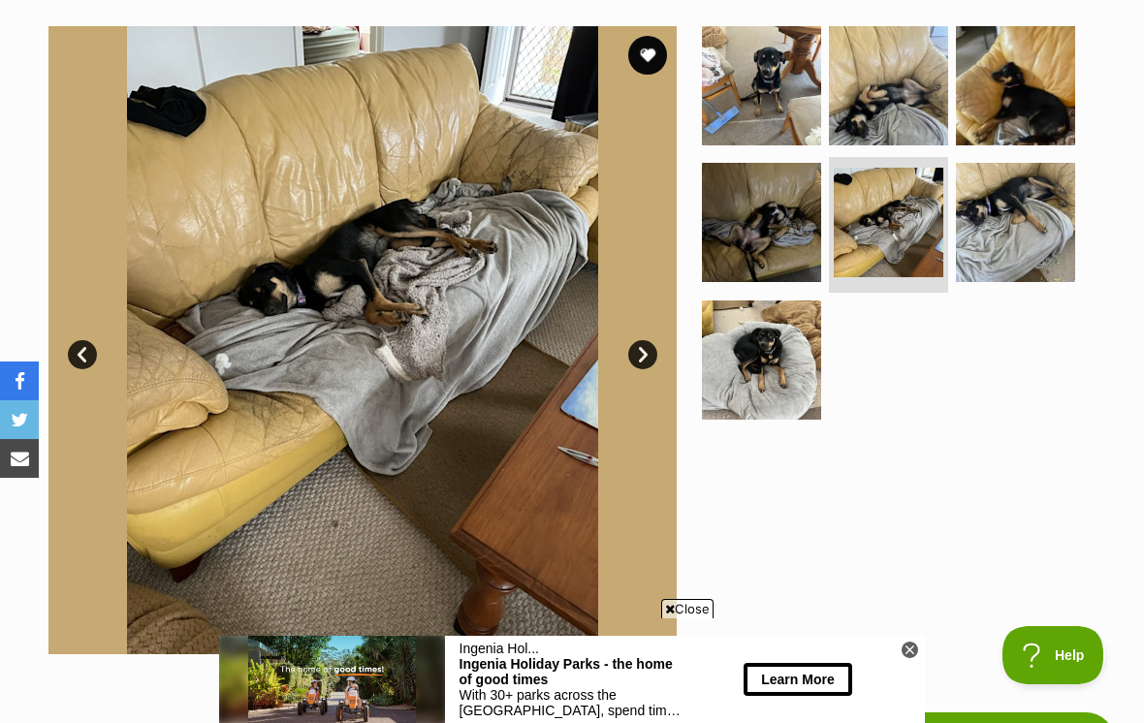
click at [638, 362] on link "Next" at bounding box center [642, 354] width 29 height 29
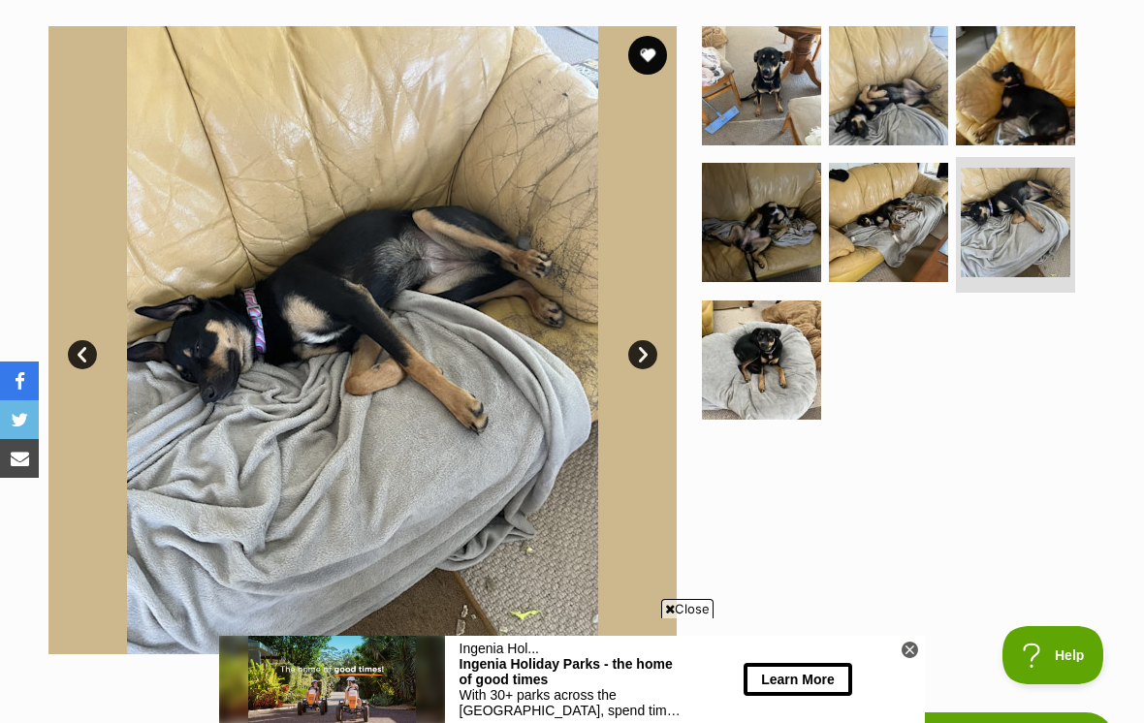
click at [635, 343] on link "Next" at bounding box center [642, 354] width 29 height 29
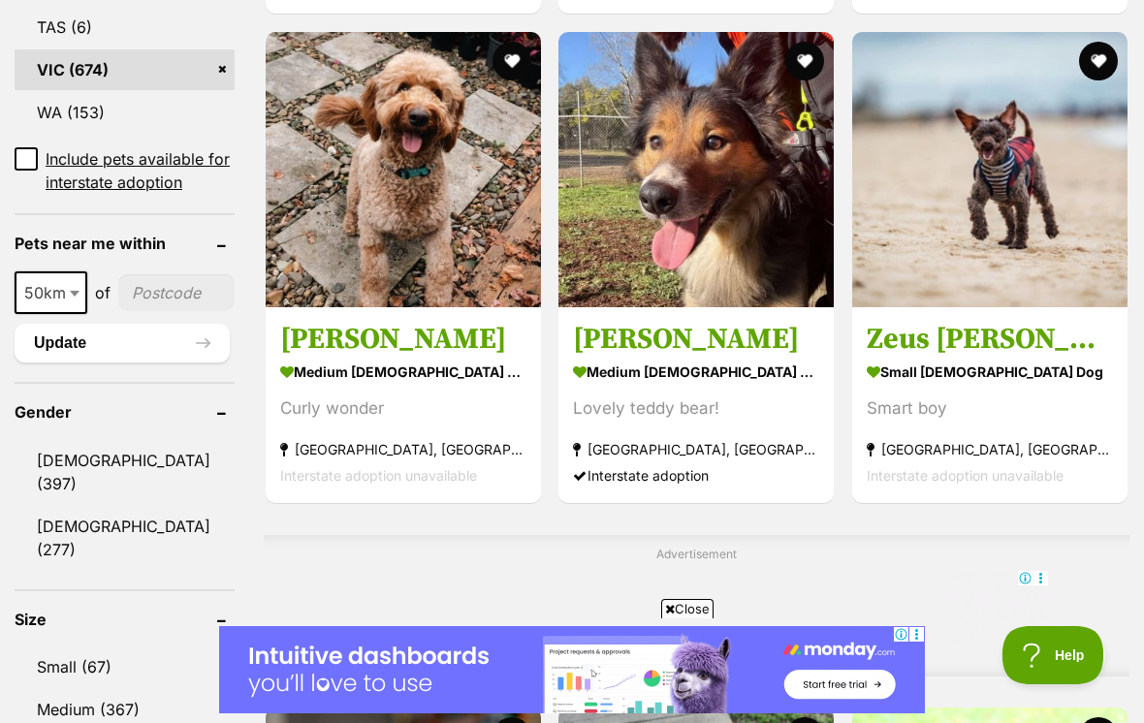
click at [685, 307] on img at bounding box center [695, 169] width 275 height 275
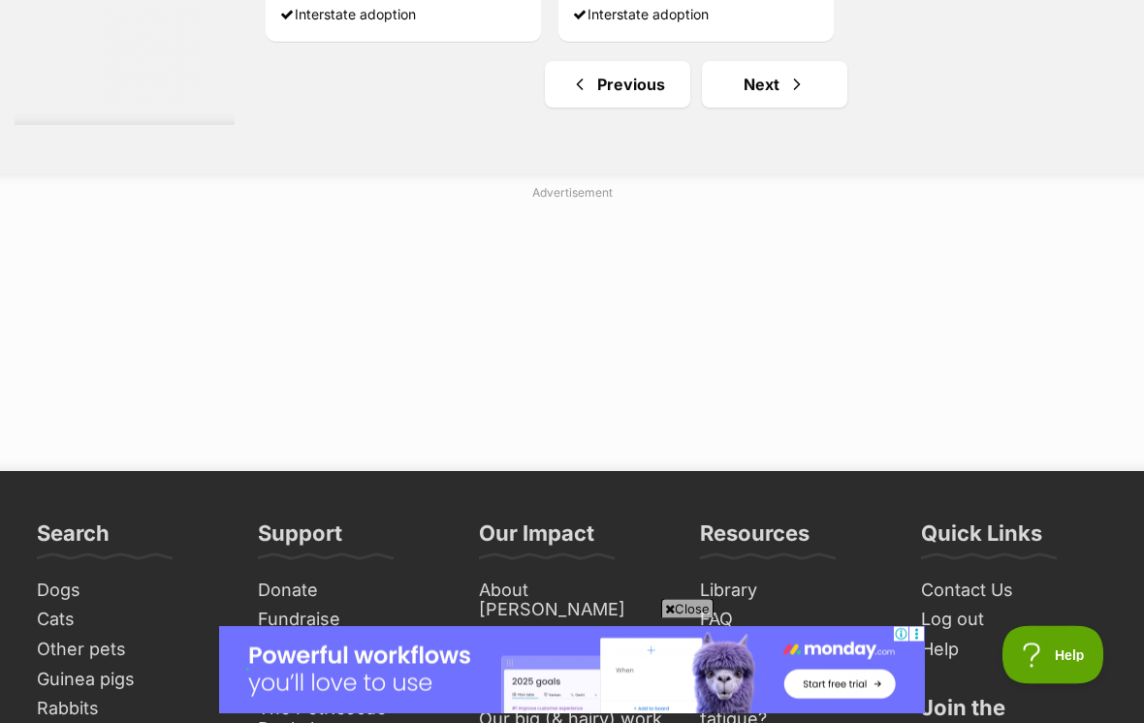
scroll to position [4735, 0]
click at [787, 96] on span "Next page" at bounding box center [796, 84] width 19 height 23
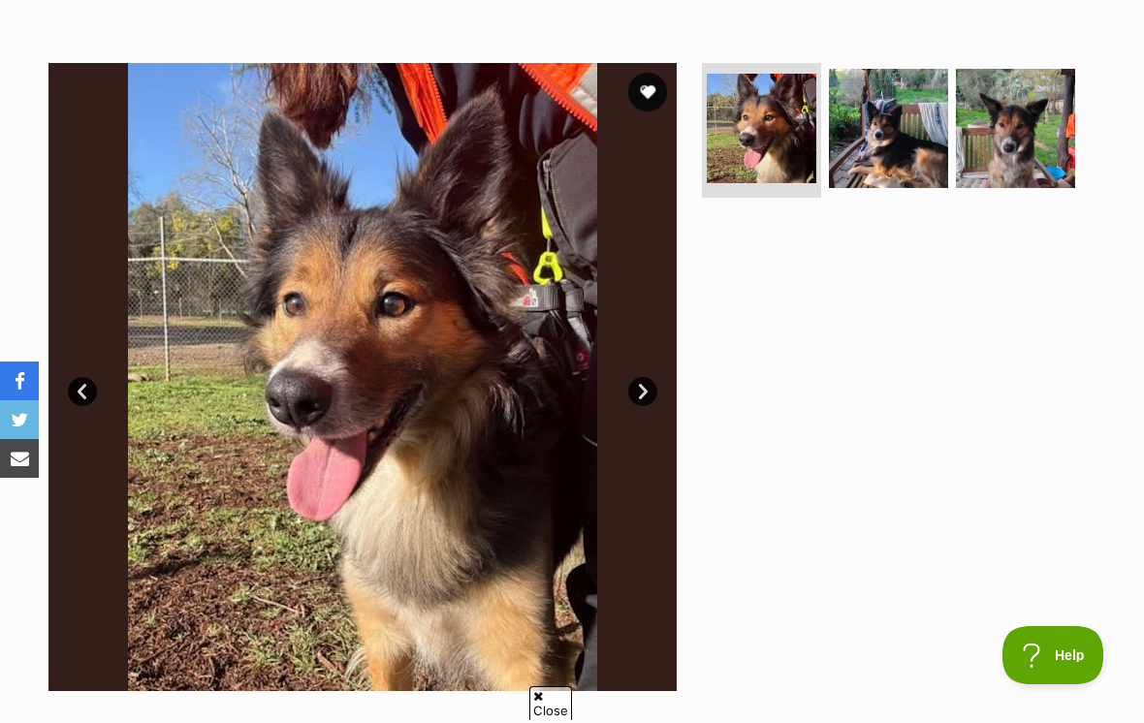
click at [640, 388] on link "Next" at bounding box center [642, 391] width 29 height 29
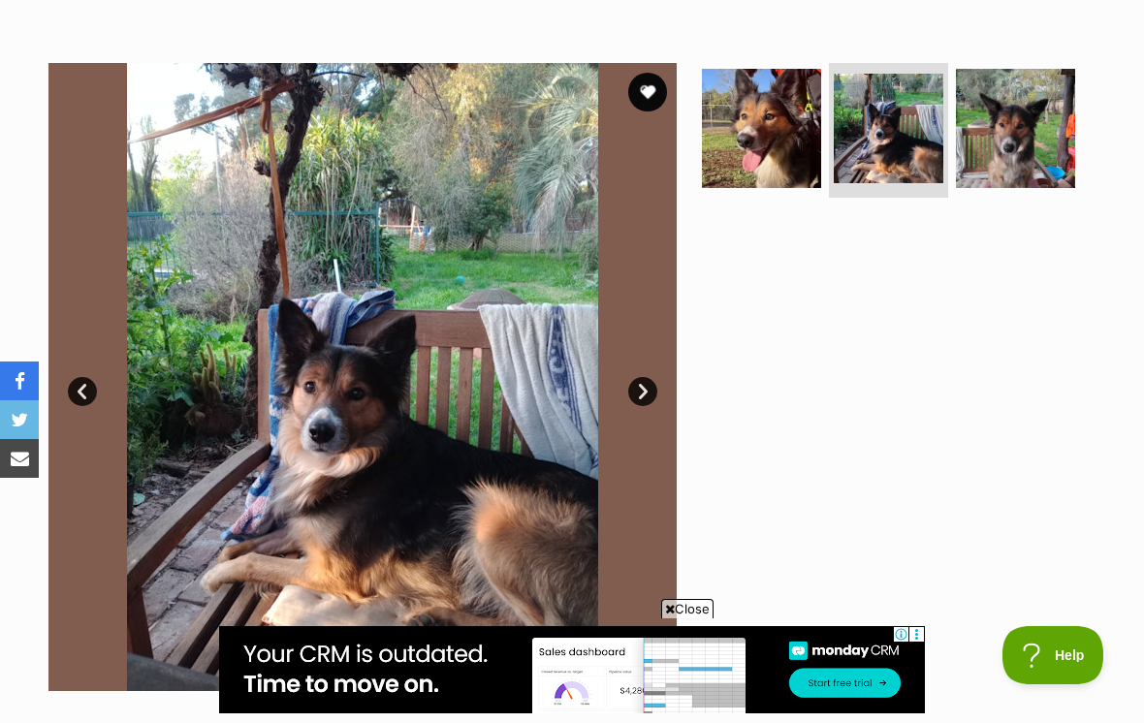
click at [641, 393] on link "Next" at bounding box center [642, 391] width 29 height 29
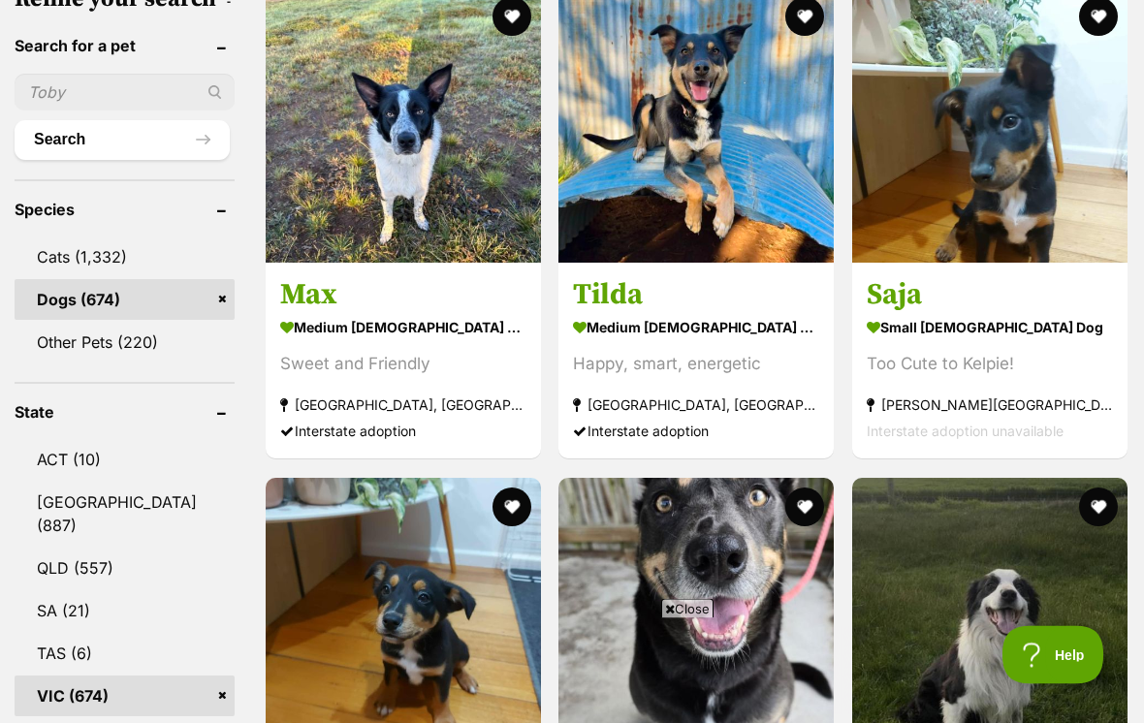
scroll to position [651, 0]
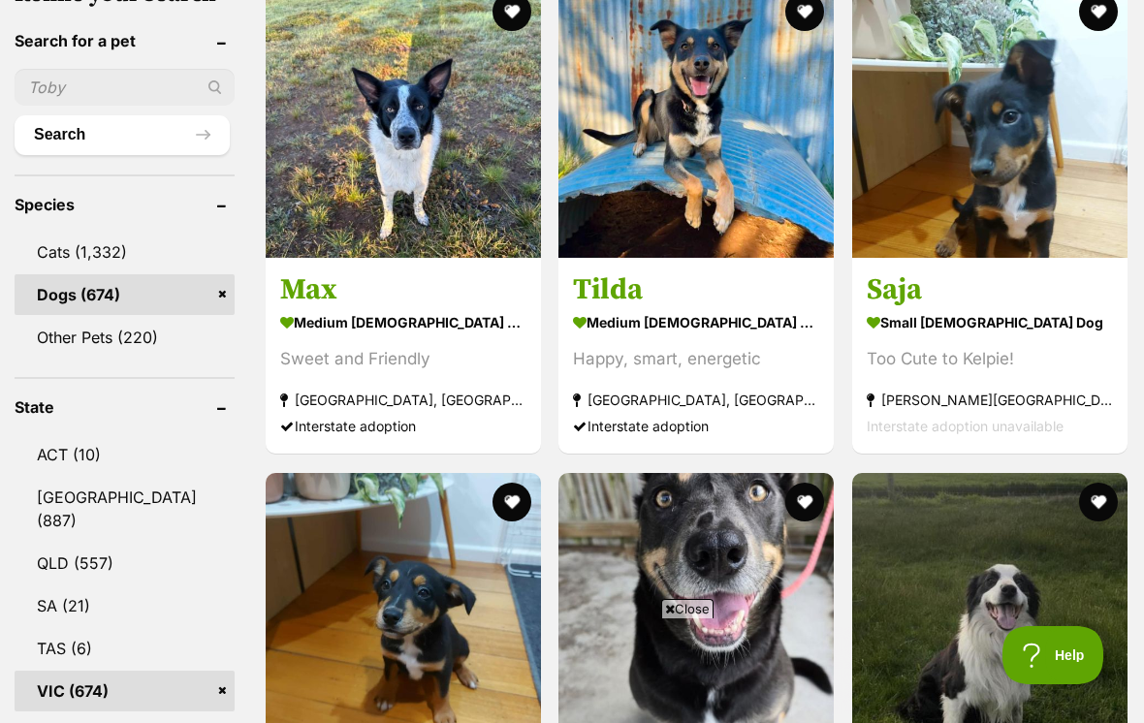
click at [942, 400] on section "small [DEMOGRAPHIC_DATA] Dog Too Cute to Kelpie! [GEOGRAPHIC_DATA][PERSON_NAME]…" at bounding box center [990, 374] width 246 height 131
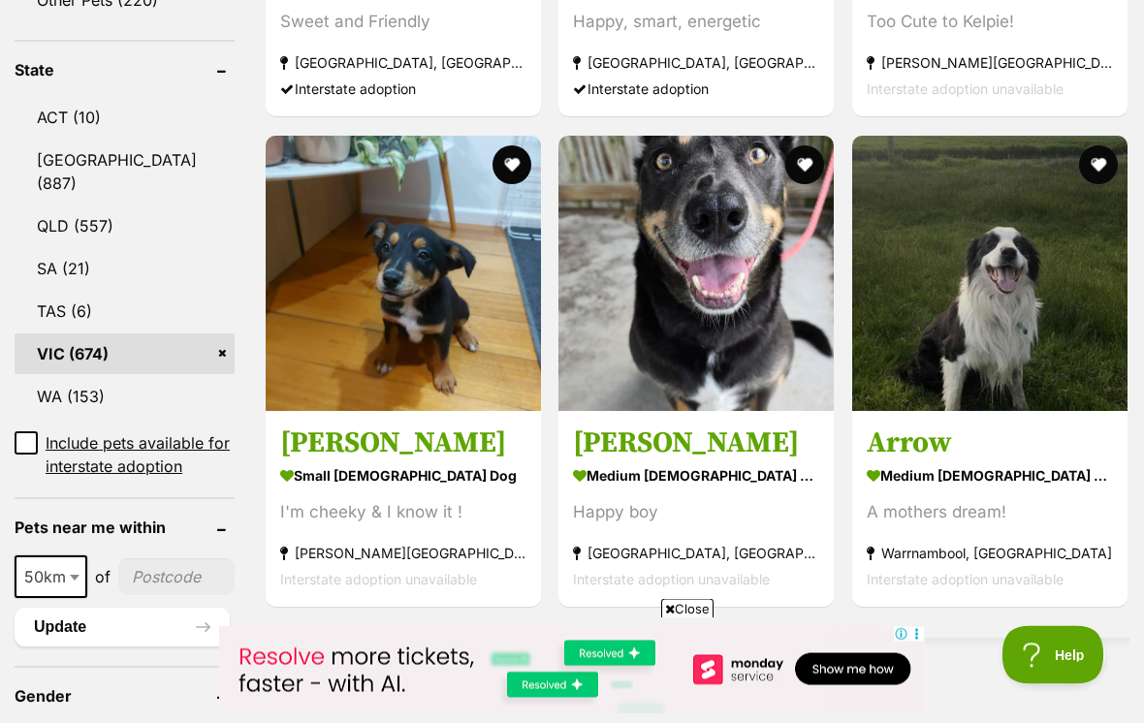
scroll to position [986, 0]
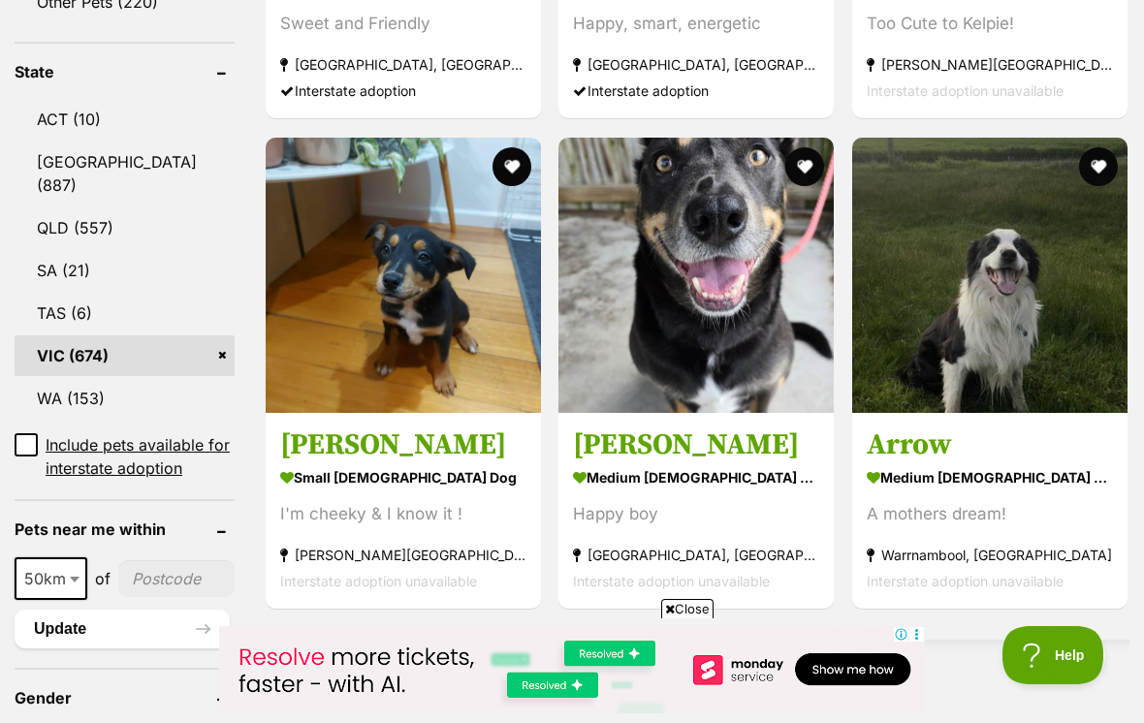
click at [394, 463] on h3 "[PERSON_NAME]" at bounding box center [403, 445] width 246 height 37
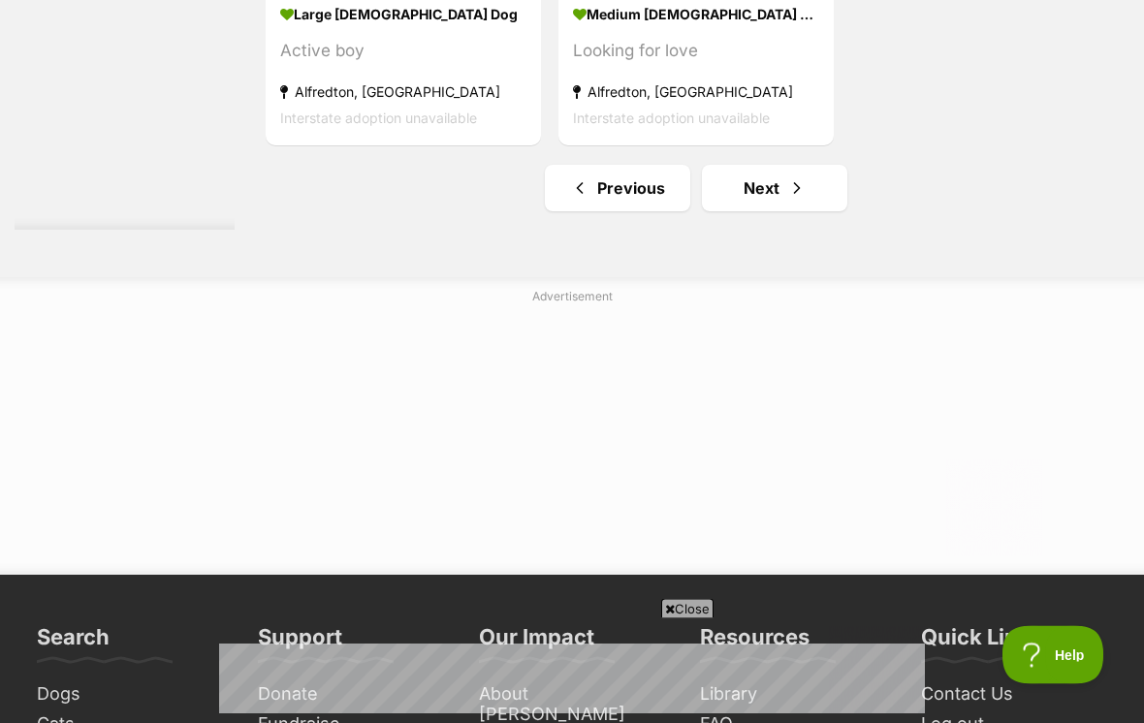
scroll to position [4452, 0]
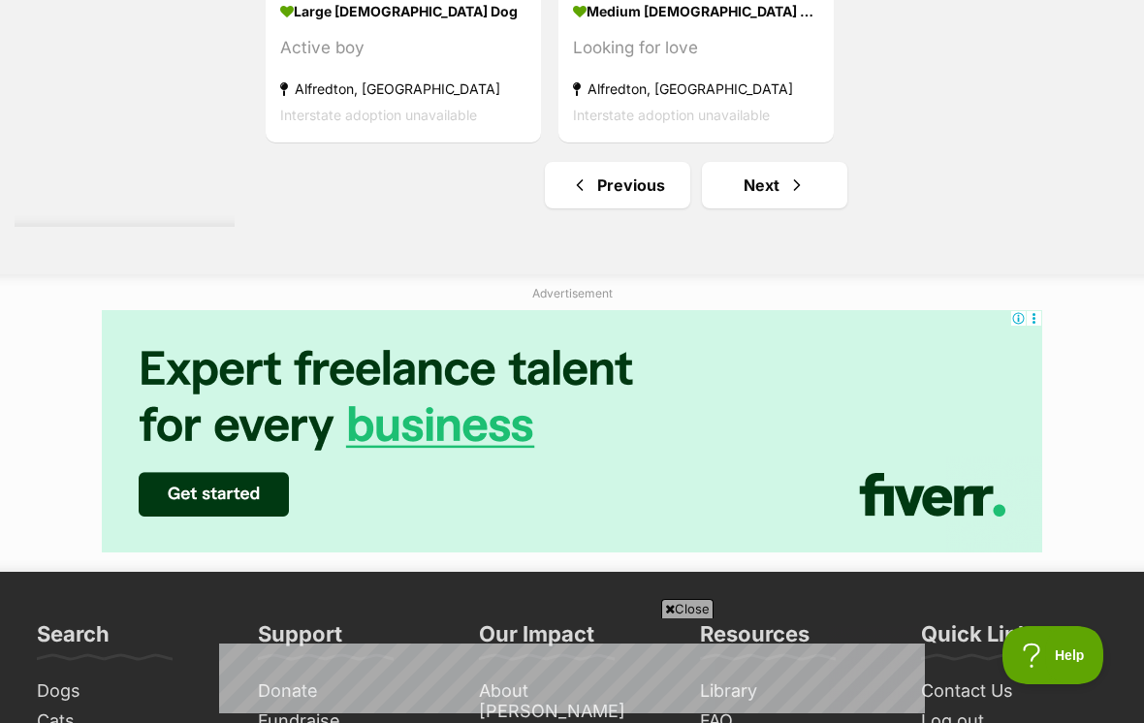
click at [747, 208] on link "Next" at bounding box center [774, 185] width 145 height 47
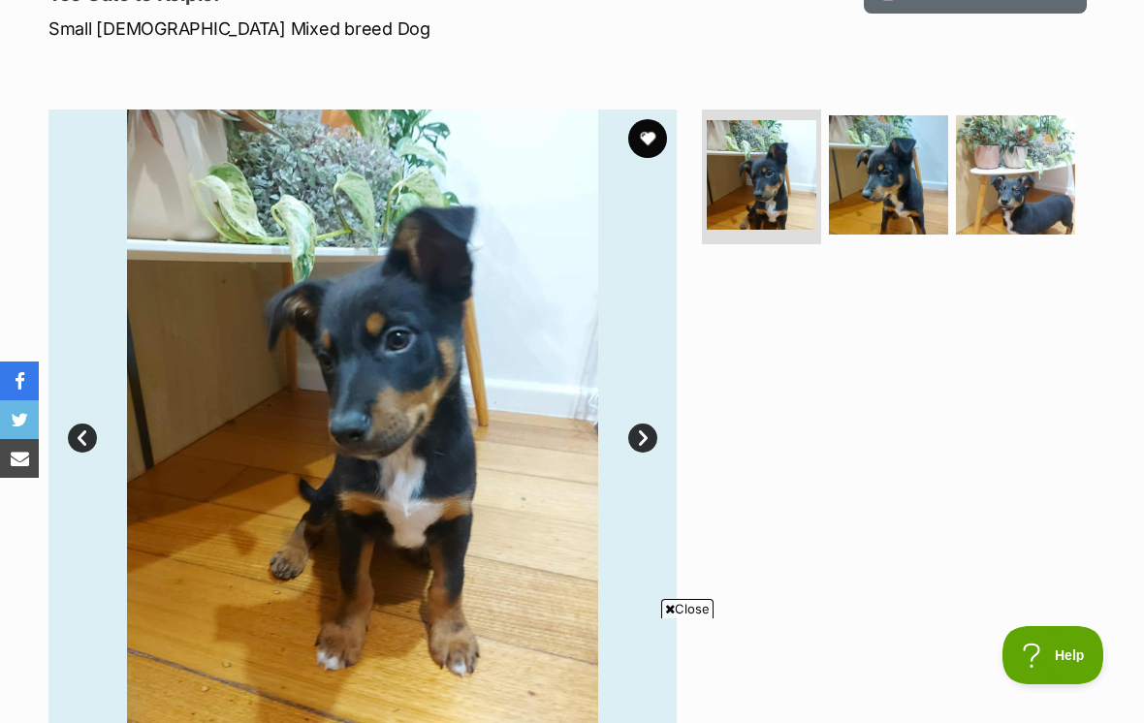
scroll to position [271, 0]
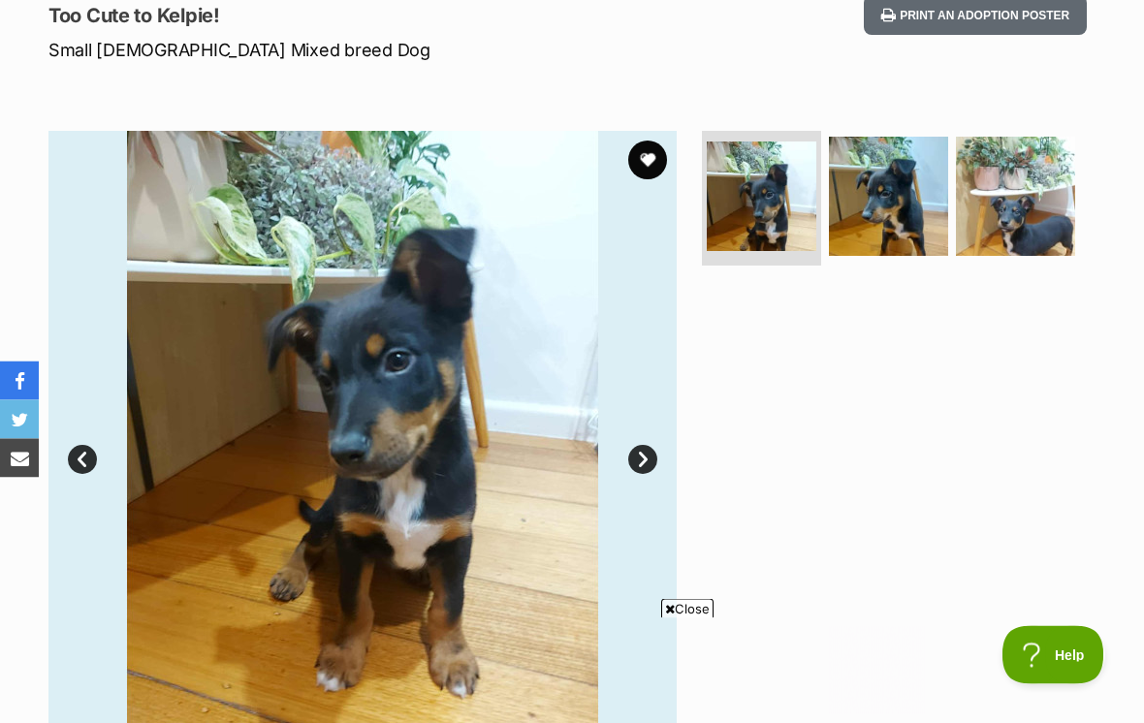
click at [643, 463] on link "Next" at bounding box center [642, 460] width 29 height 29
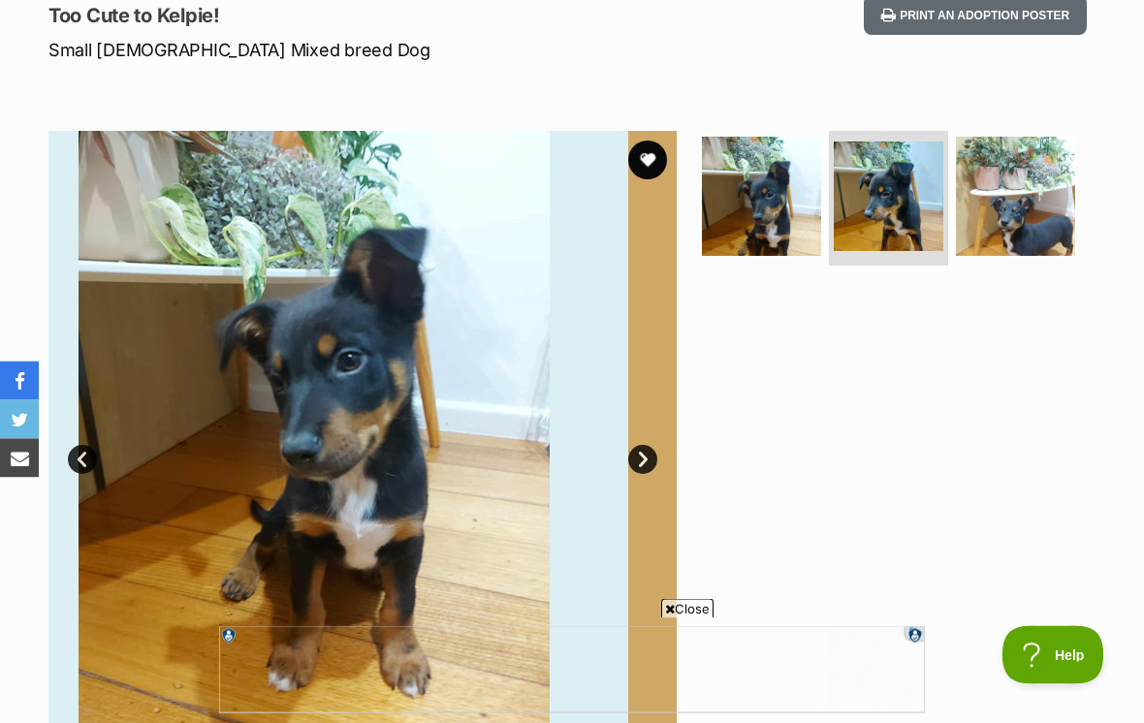
scroll to position [272, 0]
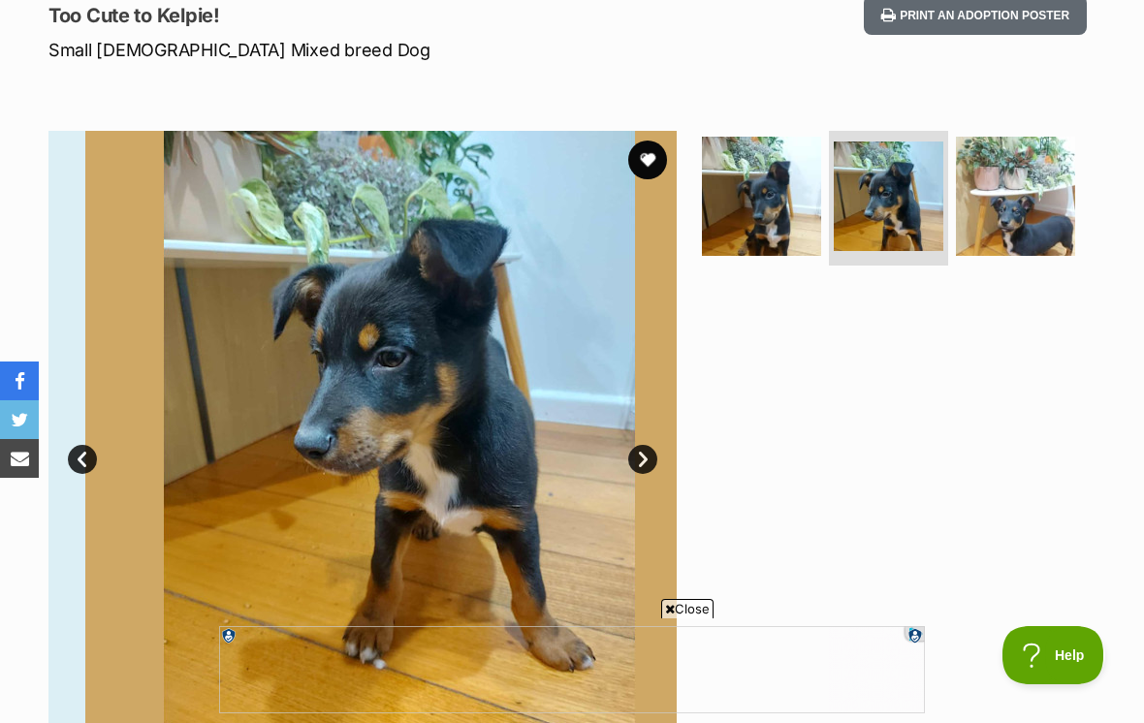
click at [647, 453] on link "Next" at bounding box center [642, 459] width 29 height 29
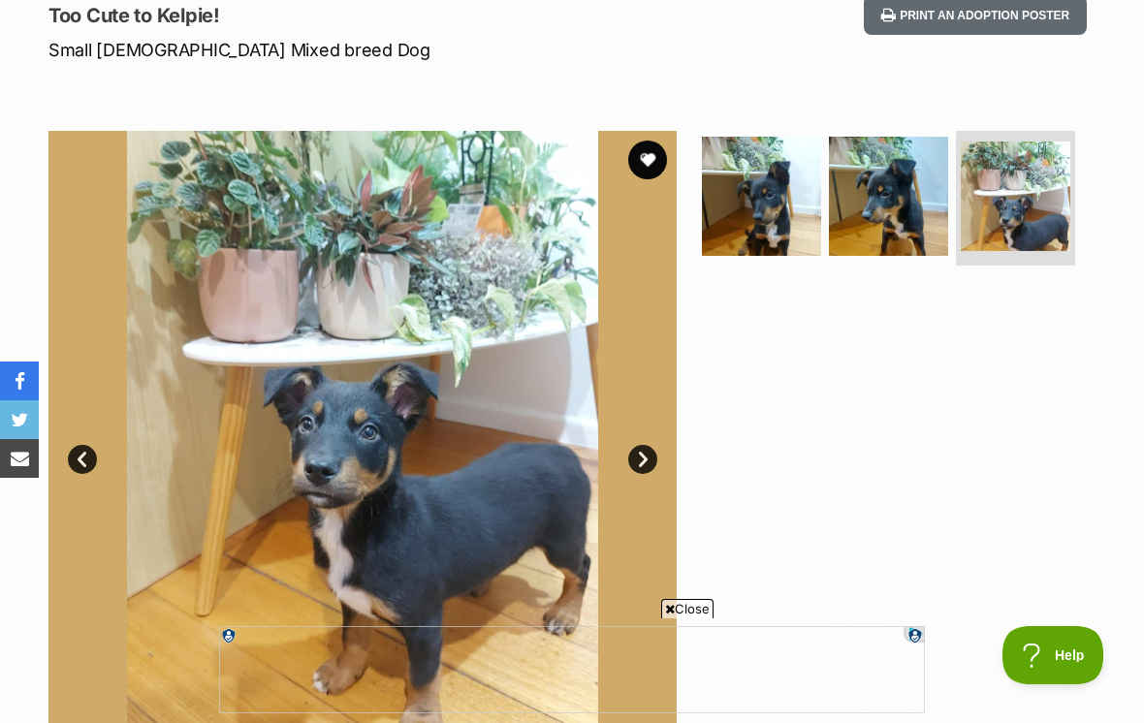
click at [643, 455] on link "Next" at bounding box center [642, 459] width 29 height 29
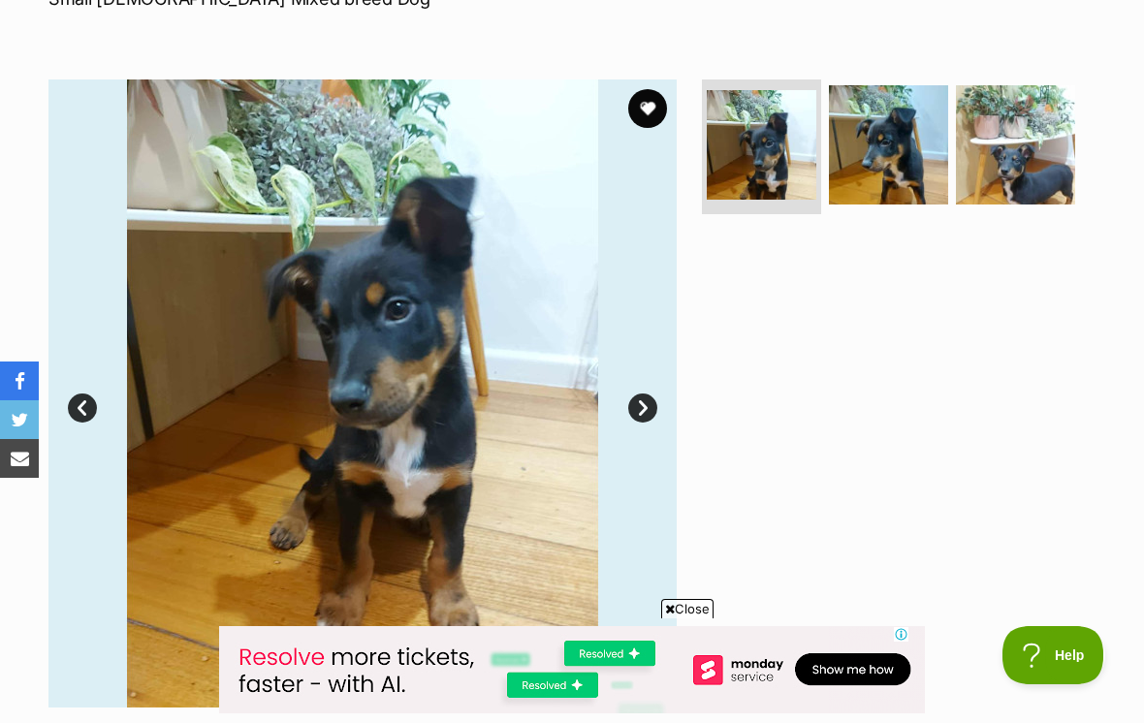
click at [1029, 158] on img at bounding box center [1015, 144] width 119 height 119
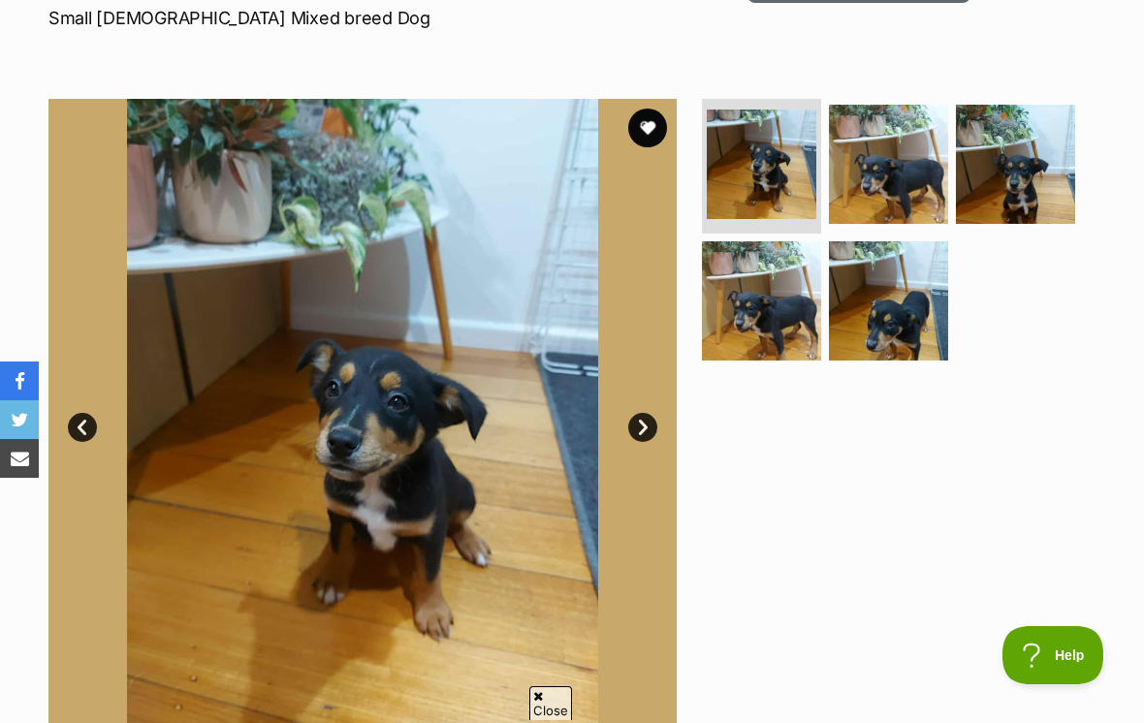
scroll to position [316, 0]
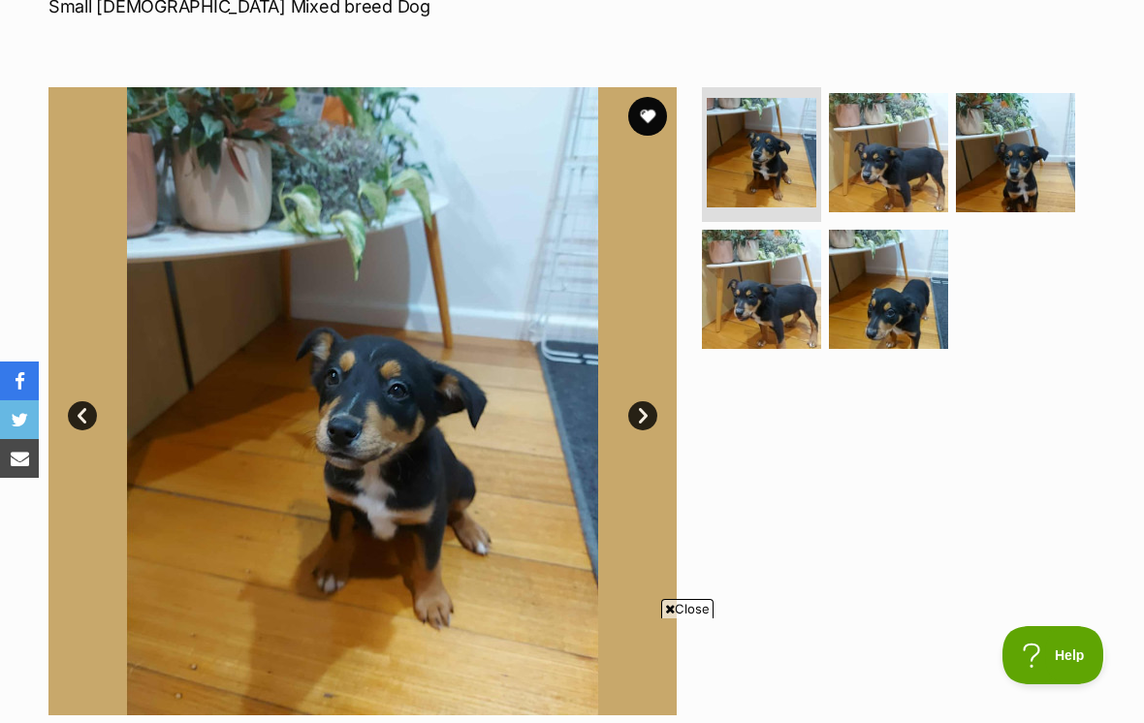
click at [639, 410] on link "Next" at bounding box center [642, 415] width 29 height 29
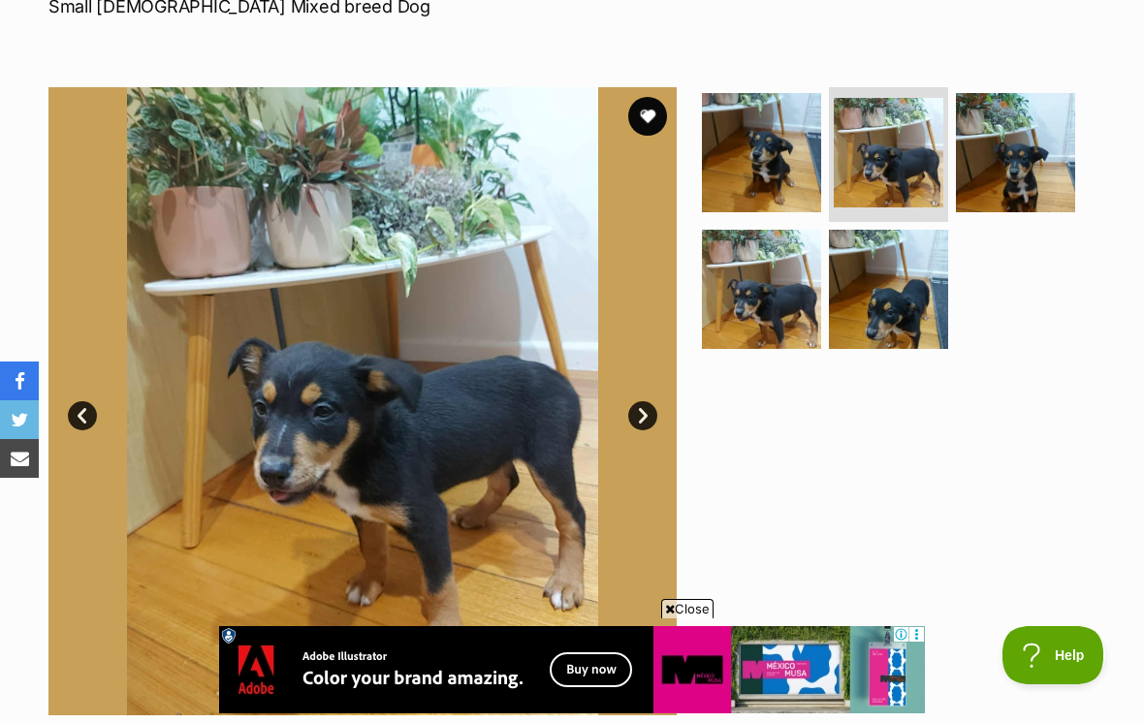
scroll to position [0, 0]
click at [656, 413] on link "Next" at bounding box center [642, 415] width 29 height 29
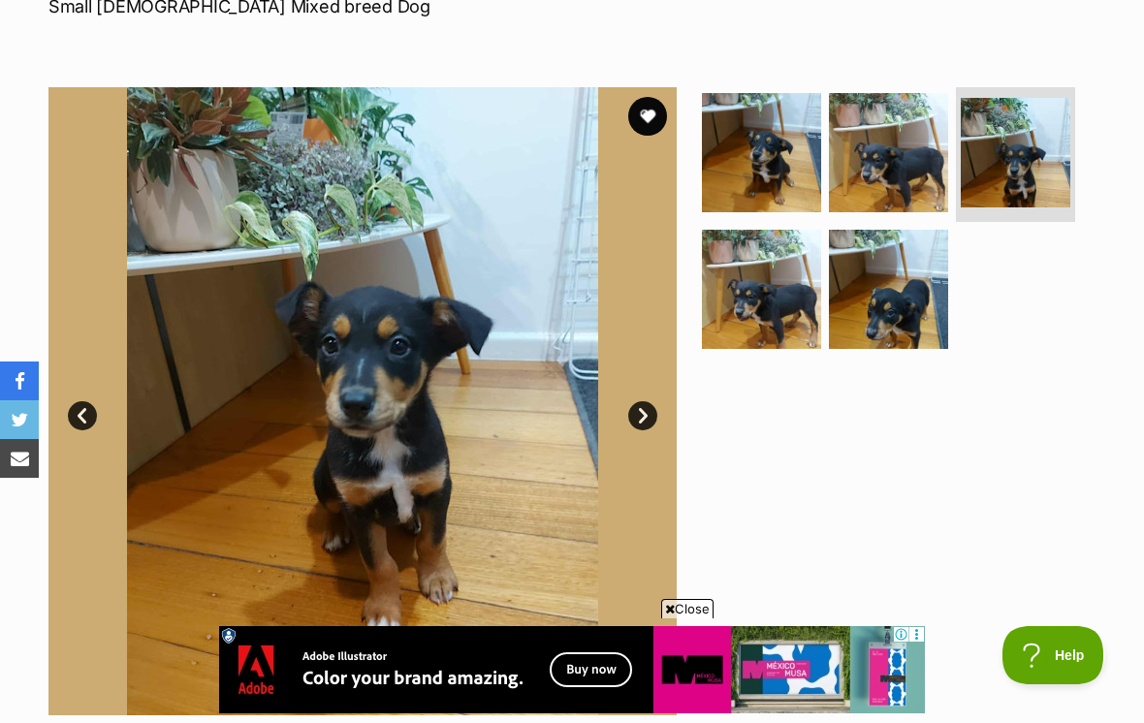
click at [653, 403] on link "Next" at bounding box center [642, 415] width 29 height 29
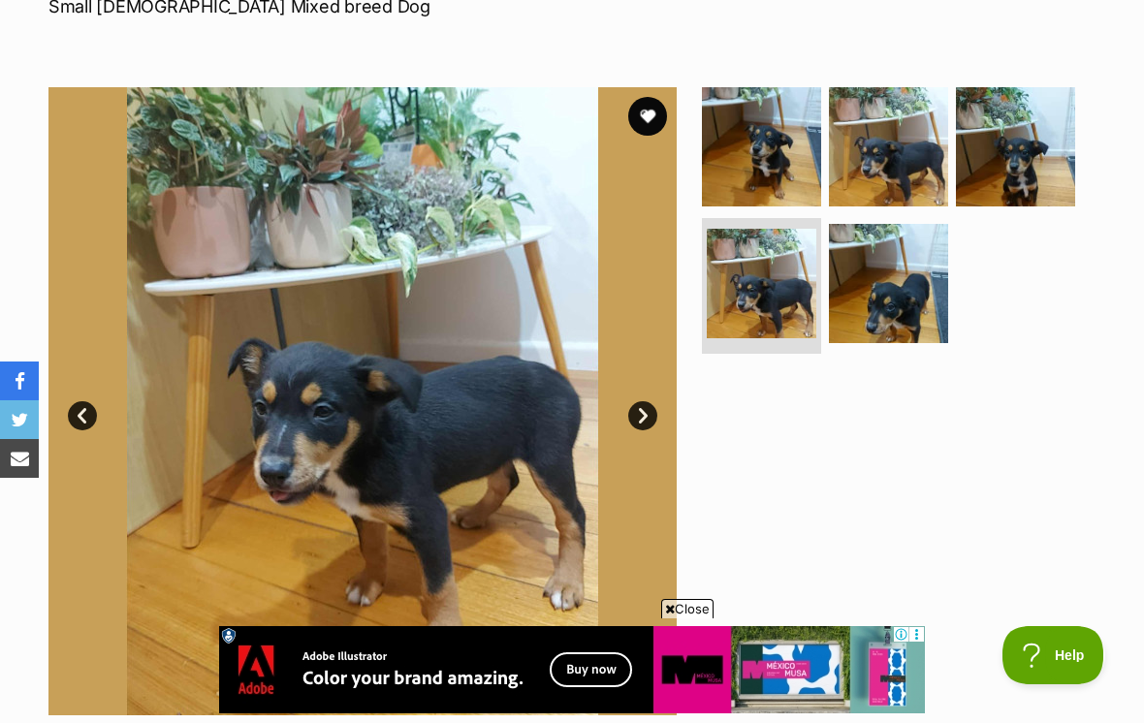
click at [642, 405] on link "Next" at bounding box center [642, 415] width 29 height 29
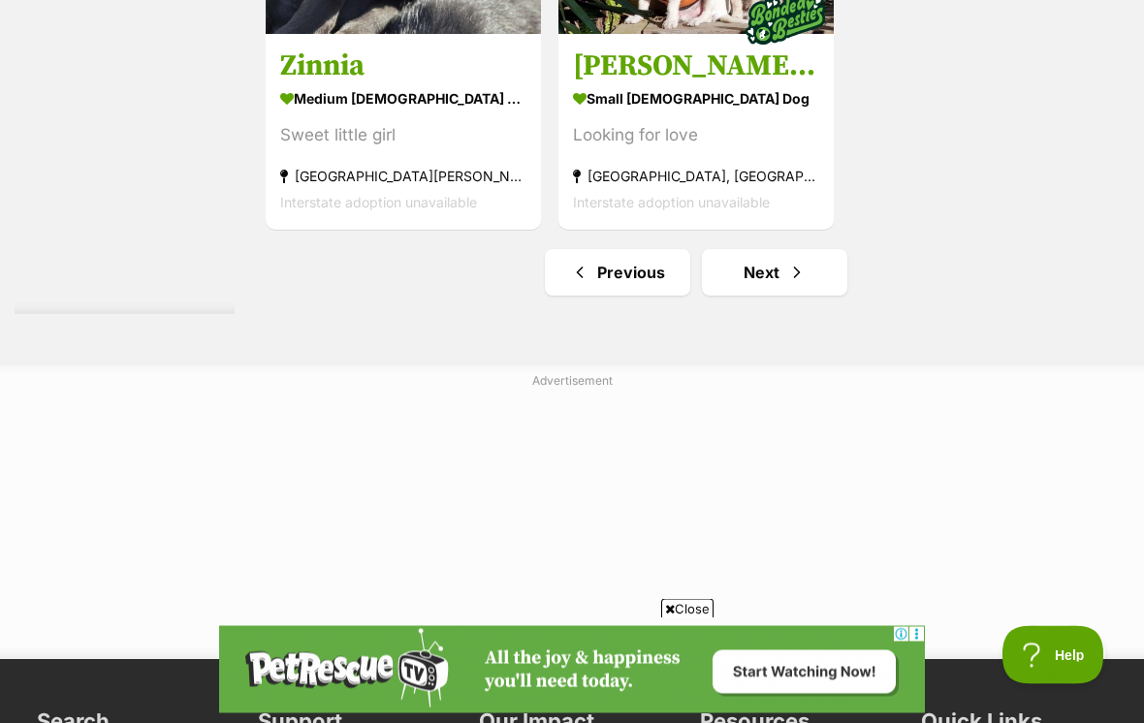
scroll to position [4365, 0]
click at [797, 296] on link "Next" at bounding box center [774, 272] width 145 height 47
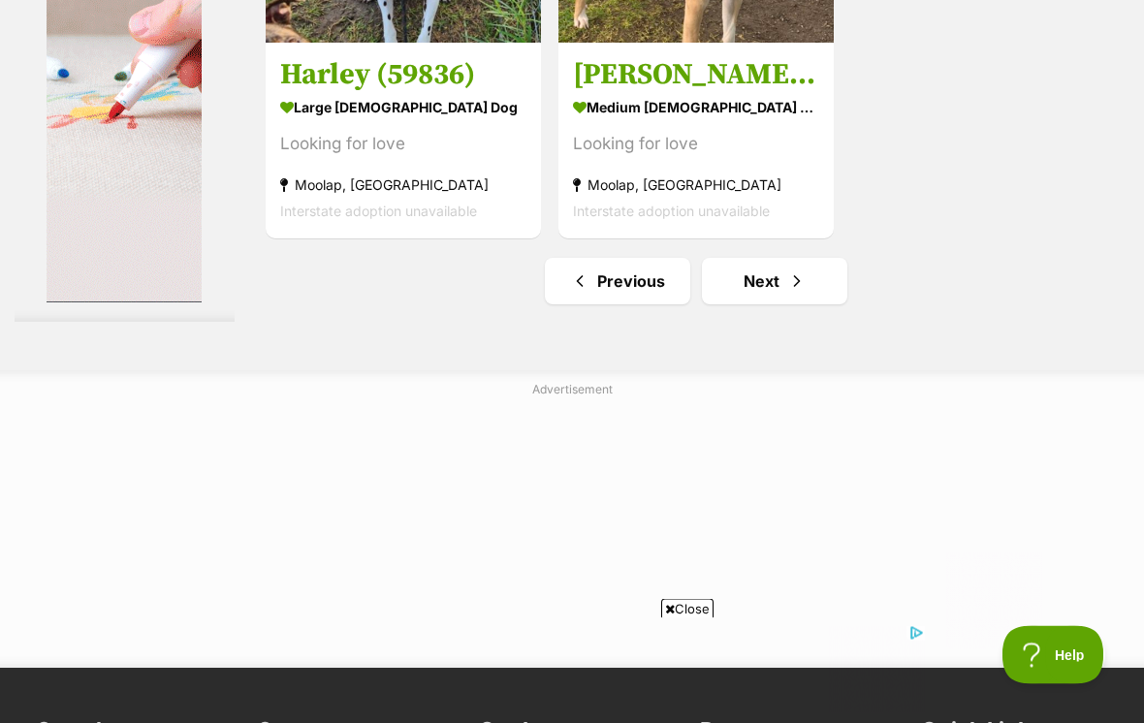
scroll to position [4538, 0]
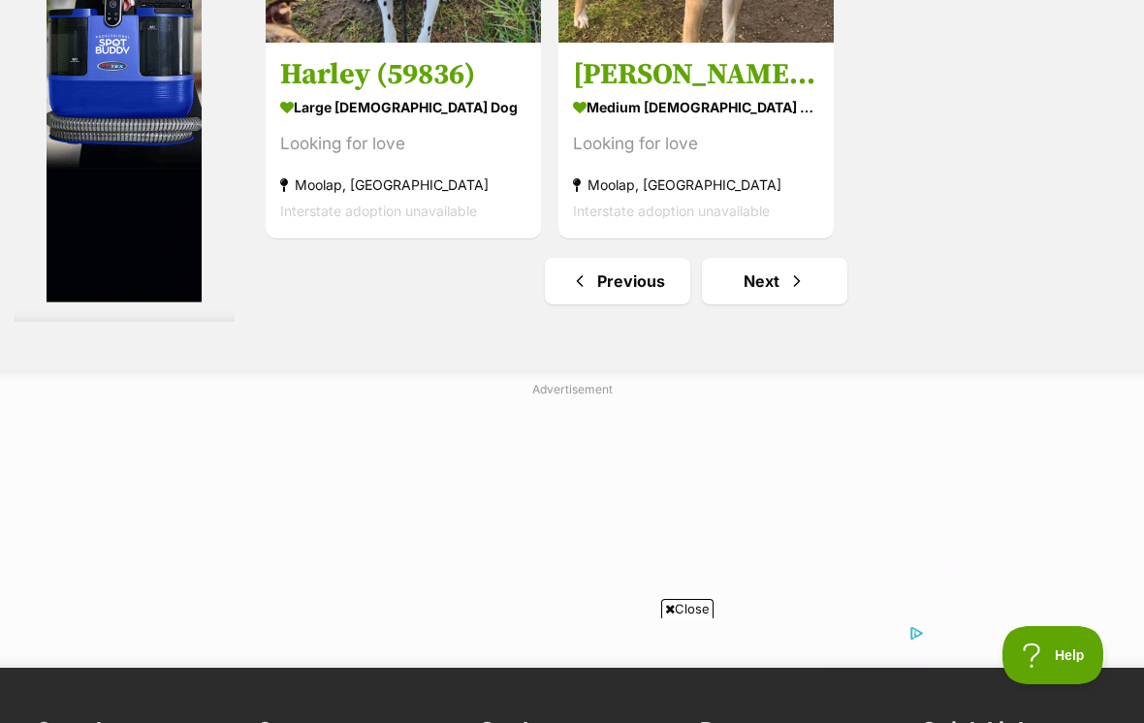
click at [757, 304] on link "Next" at bounding box center [774, 281] width 145 height 47
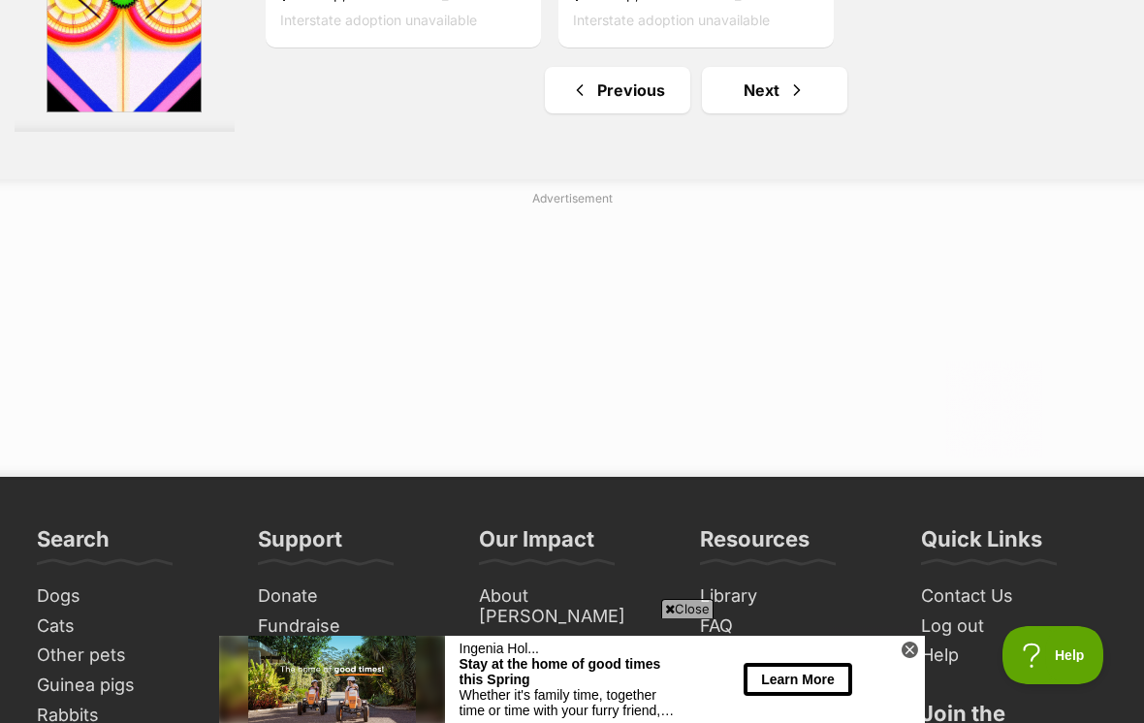
scroll to position [4546, 0]
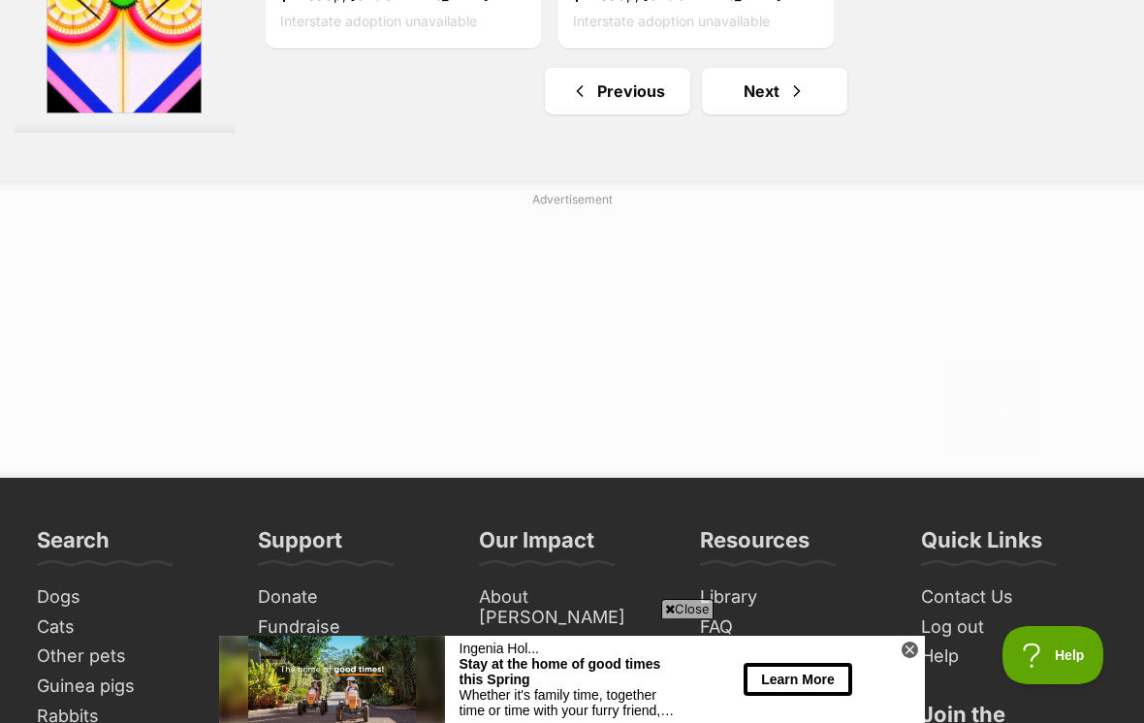
click at [758, 114] on link "Next" at bounding box center [774, 91] width 145 height 47
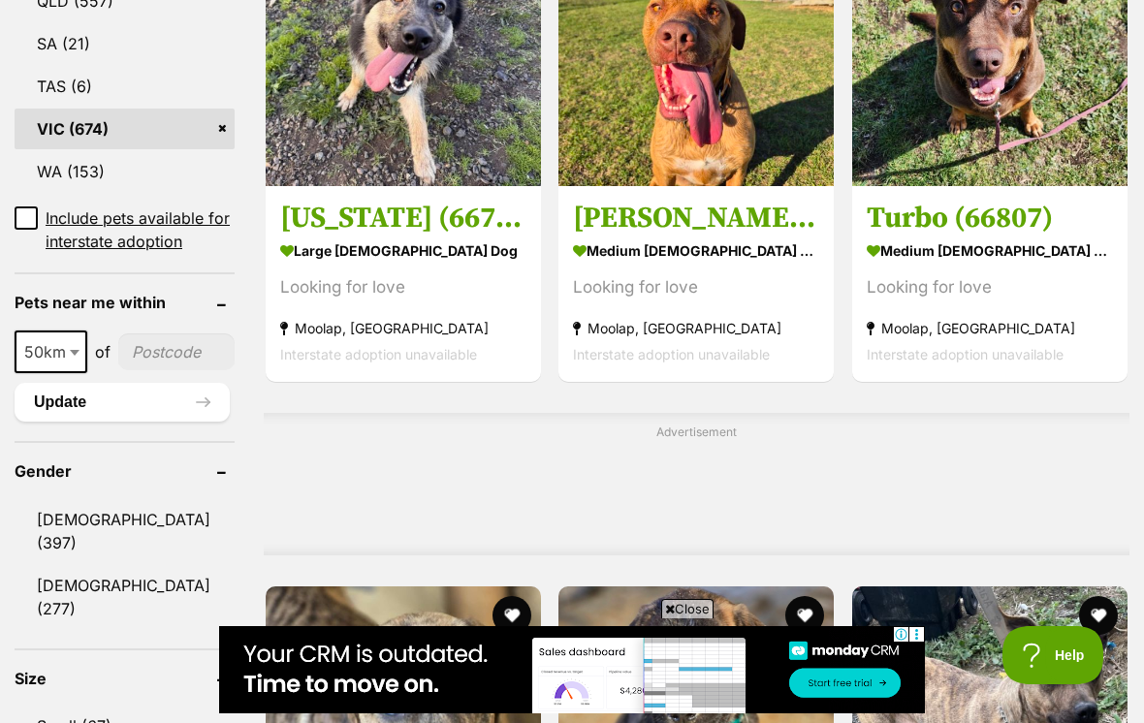
click at [1025, 223] on link "Turbo (66807) medium [DEMOGRAPHIC_DATA] Dog Looking for love [GEOGRAPHIC_DATA],…" at bounding box center [989, 283] width 275 height 197
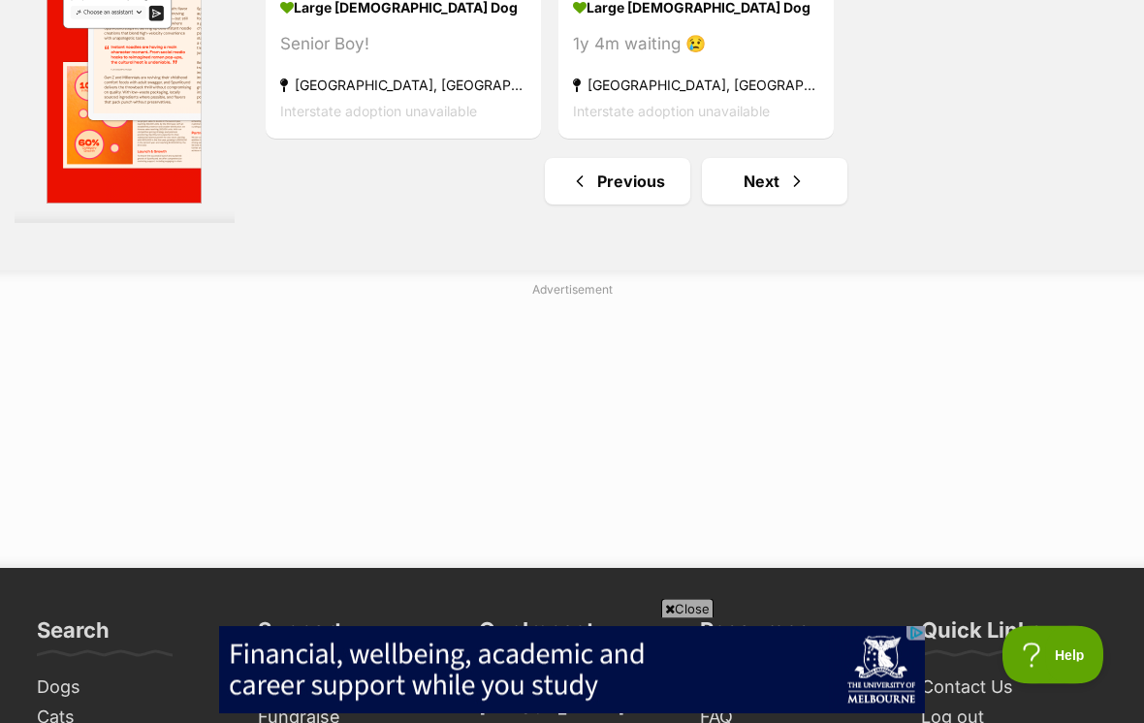
scroll to position [4456, 0]
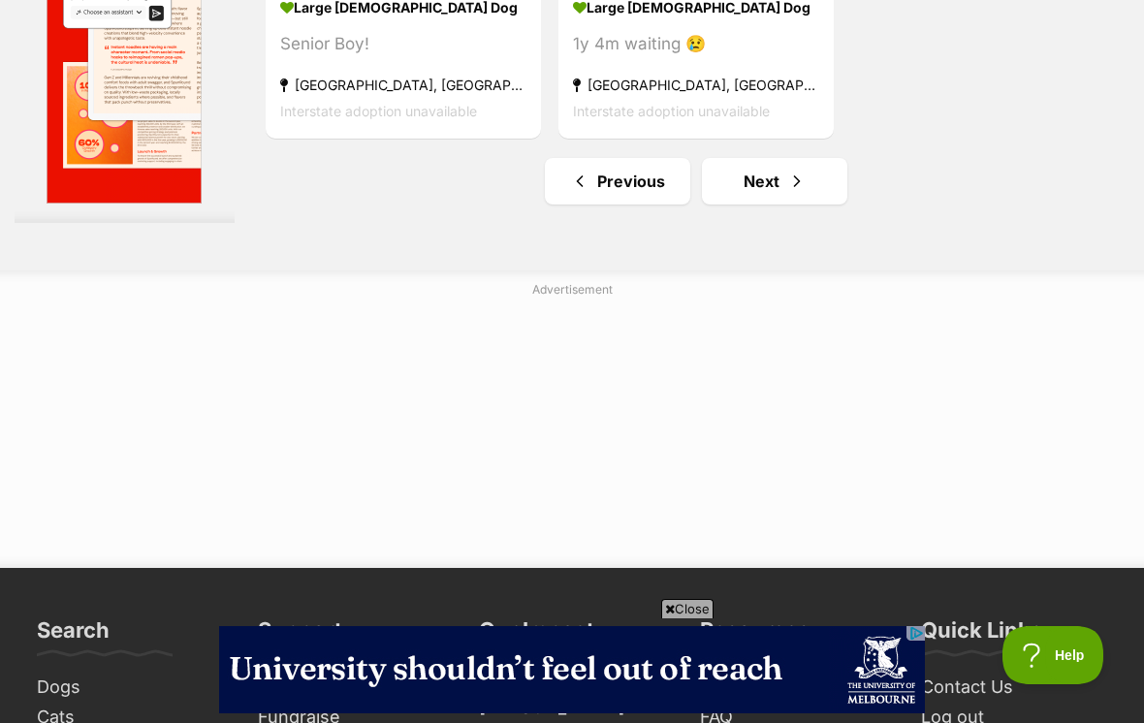
click at [787, 193] on span "Next page" at bounding box center [796, 181] width 19 height 23
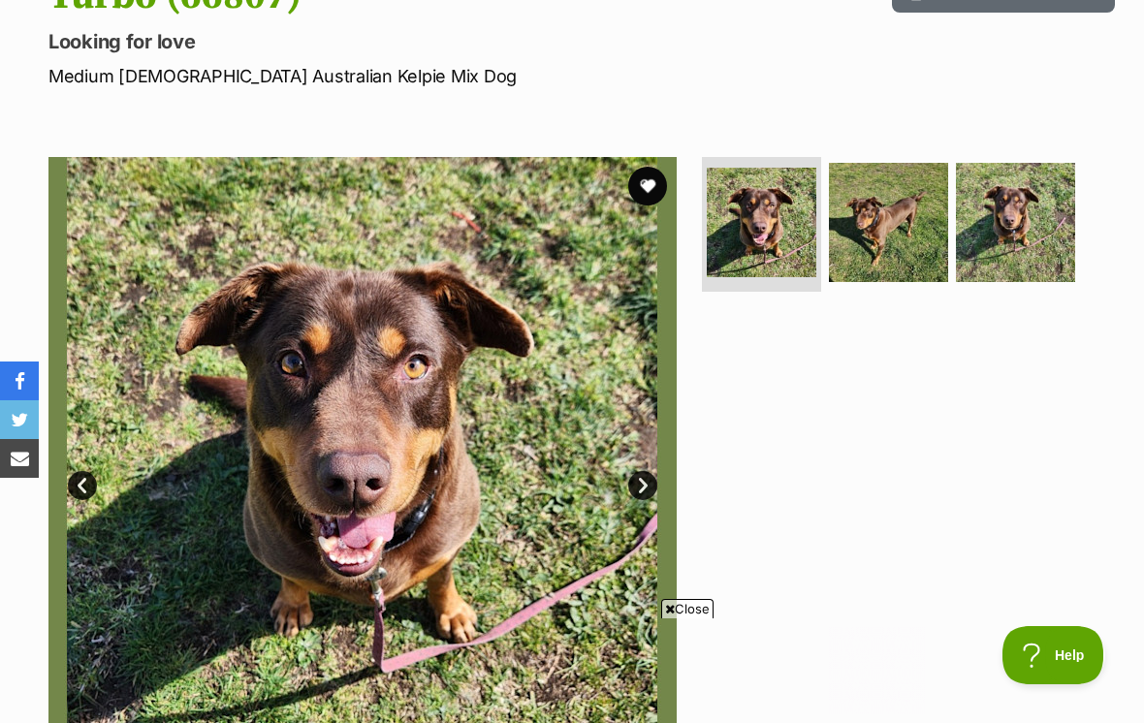
click at [645, 484] on link "Next" at bounding box center [642, 485] width 29 height 29
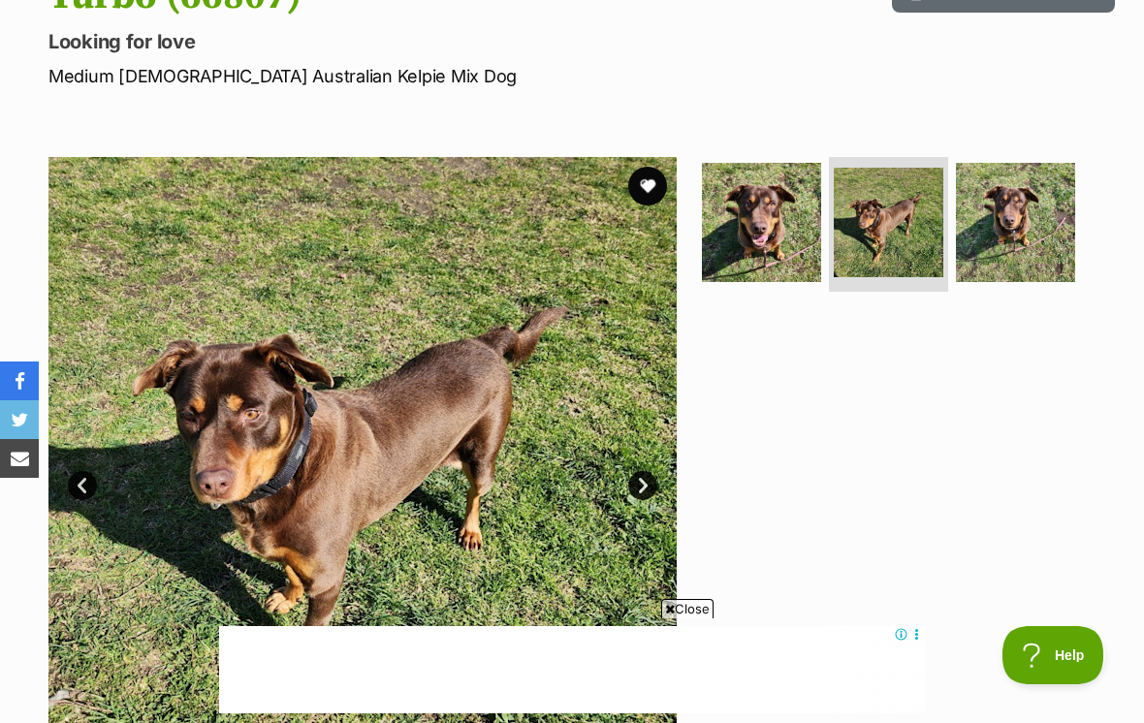
click at [652, 486] on link "Next" at bounding box center [642, 485] width 29 height 29
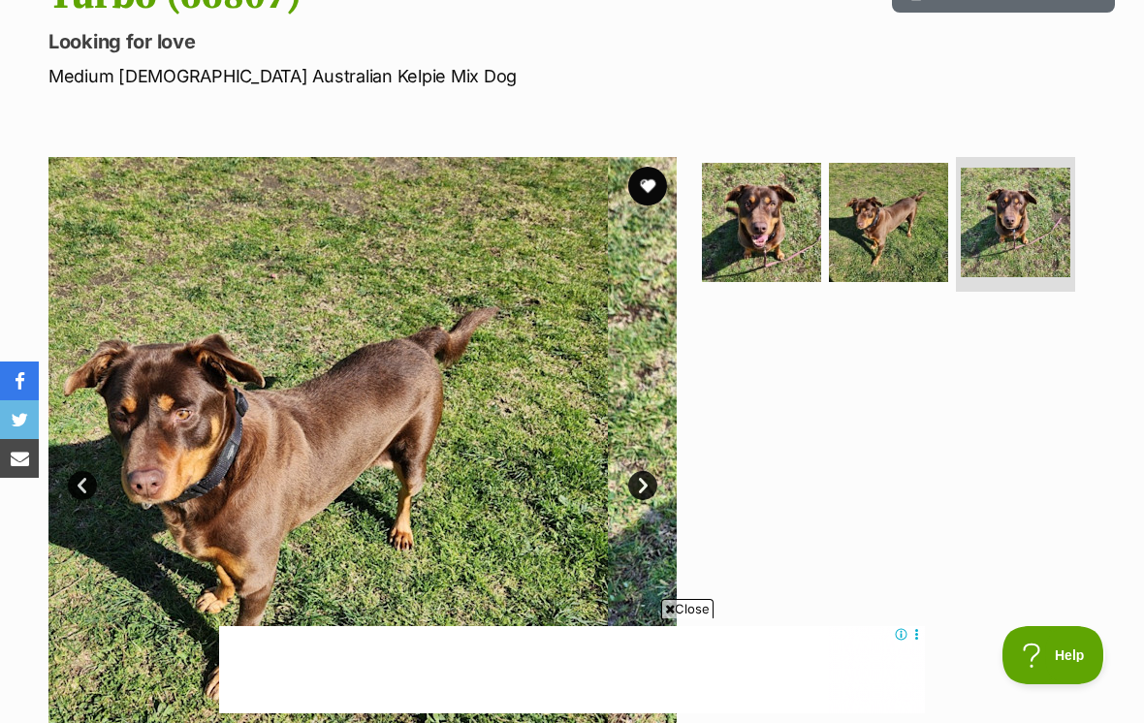
click at [634, 509] on img at bounding box center [922, 471] width 628 height 628
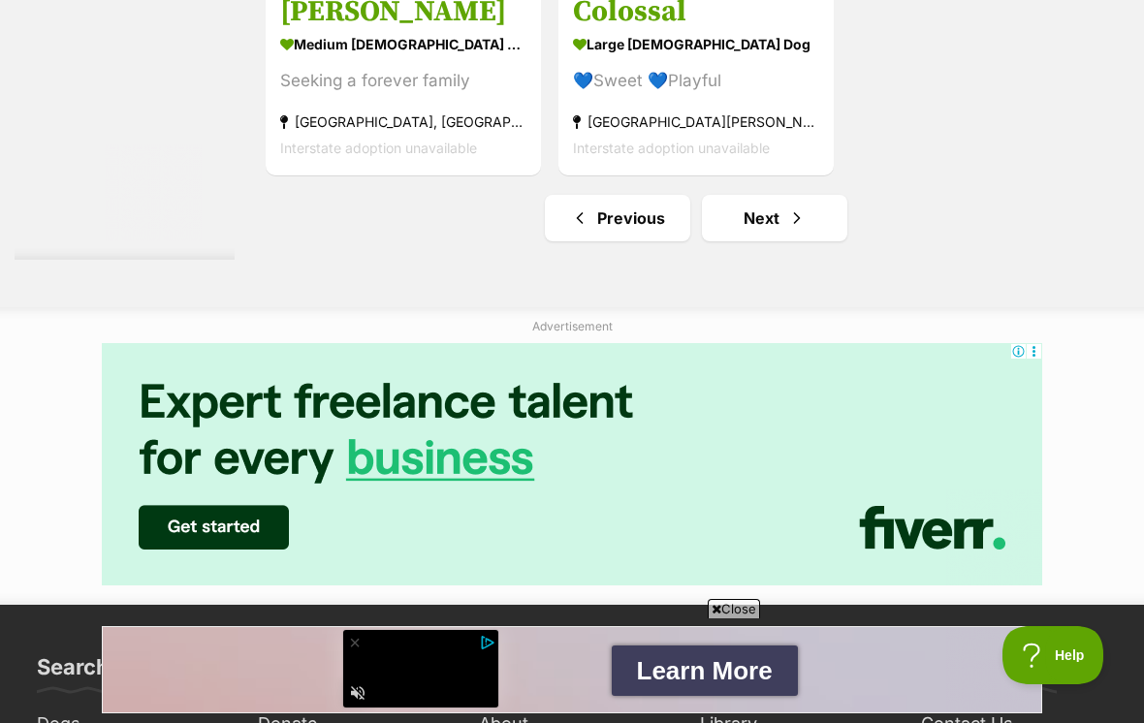
scroll to position [4349, 0]
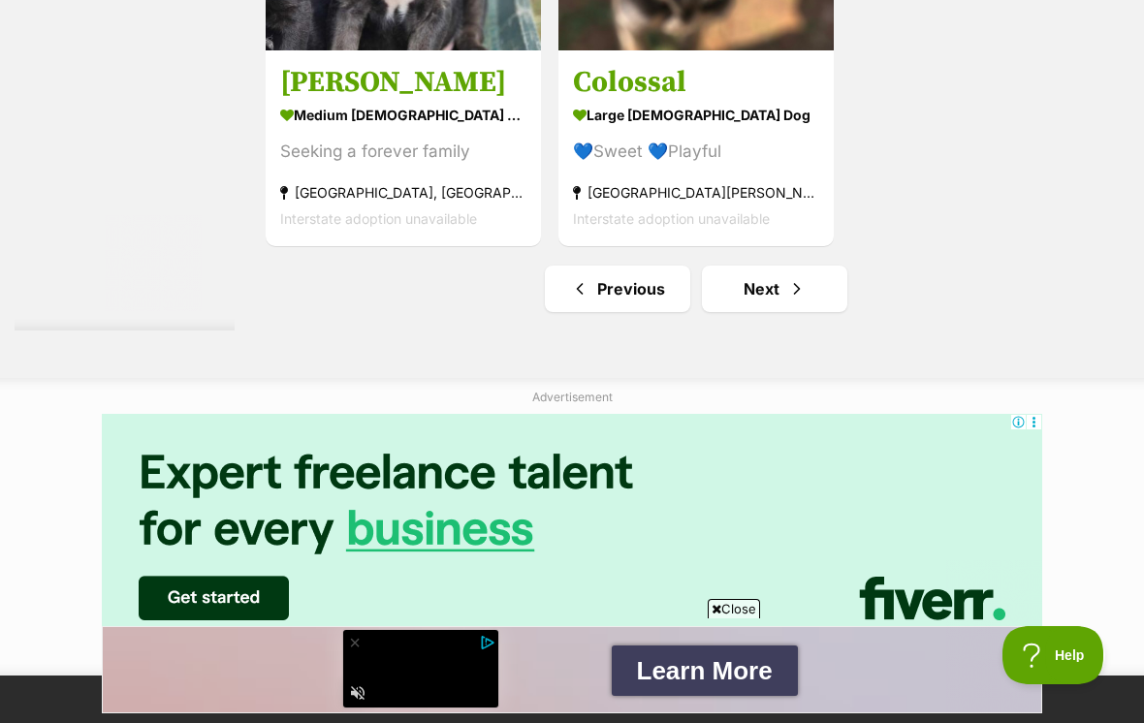
click at [749, 312] on link "Next" at bounding box center [774, 289] width 145 height 47
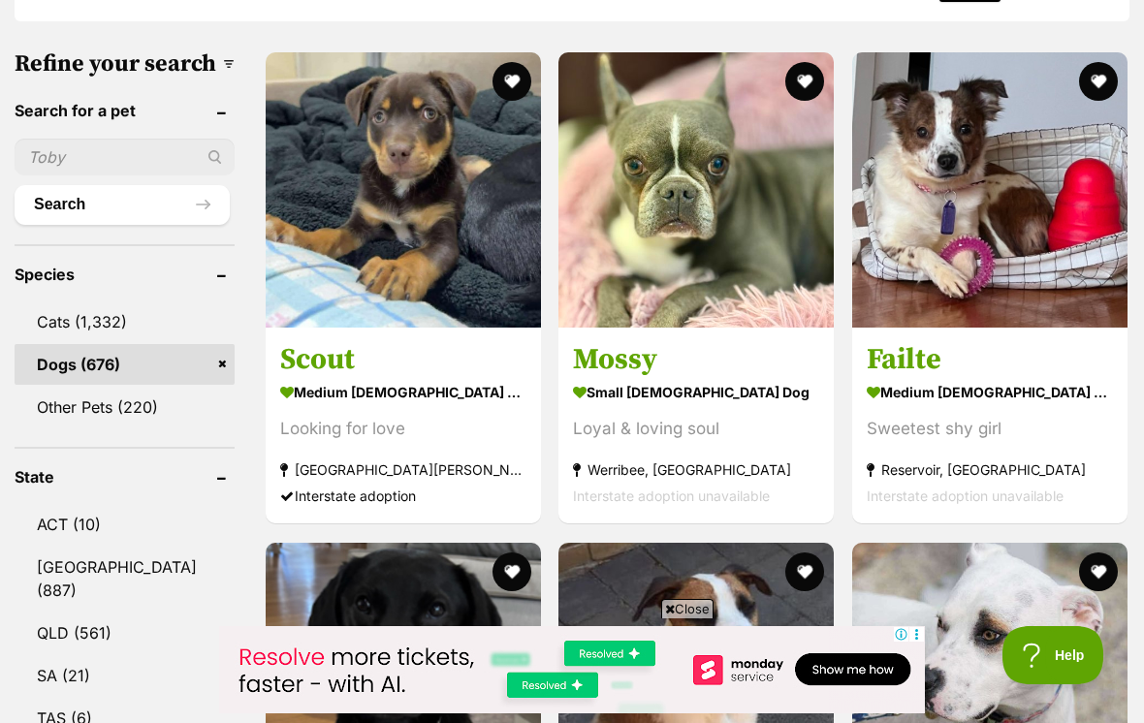
scroll to position [580, 0]
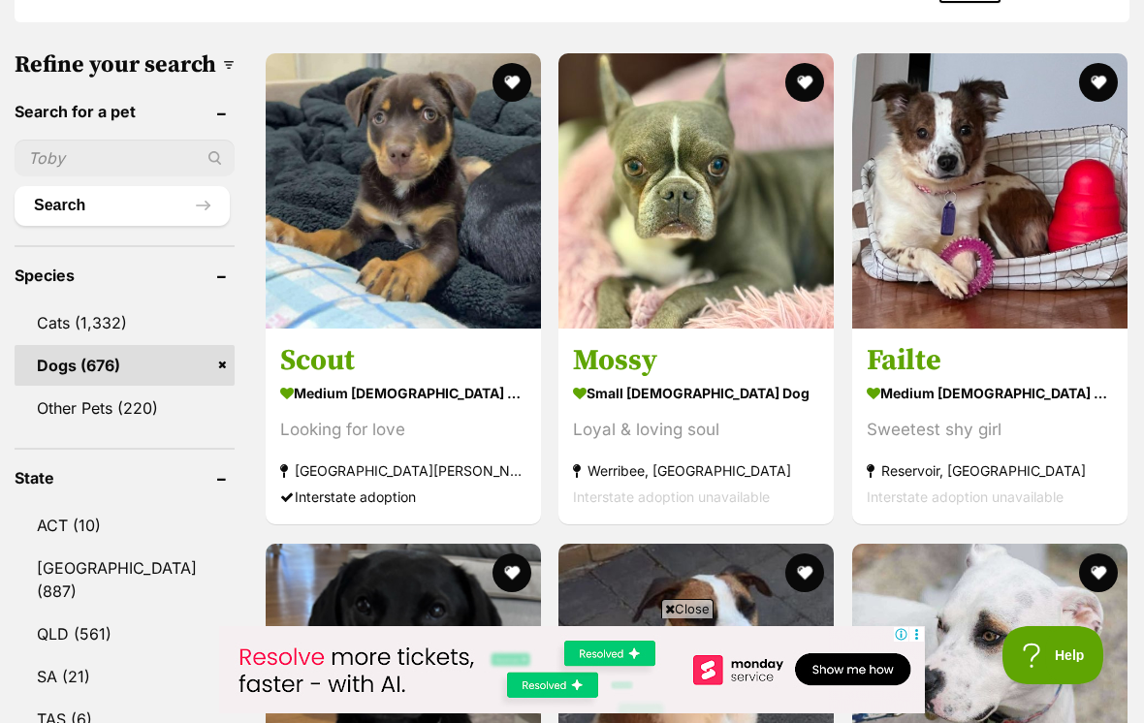
click at [997, 295] on img at bounding box center [989, 190] width 275 height 275
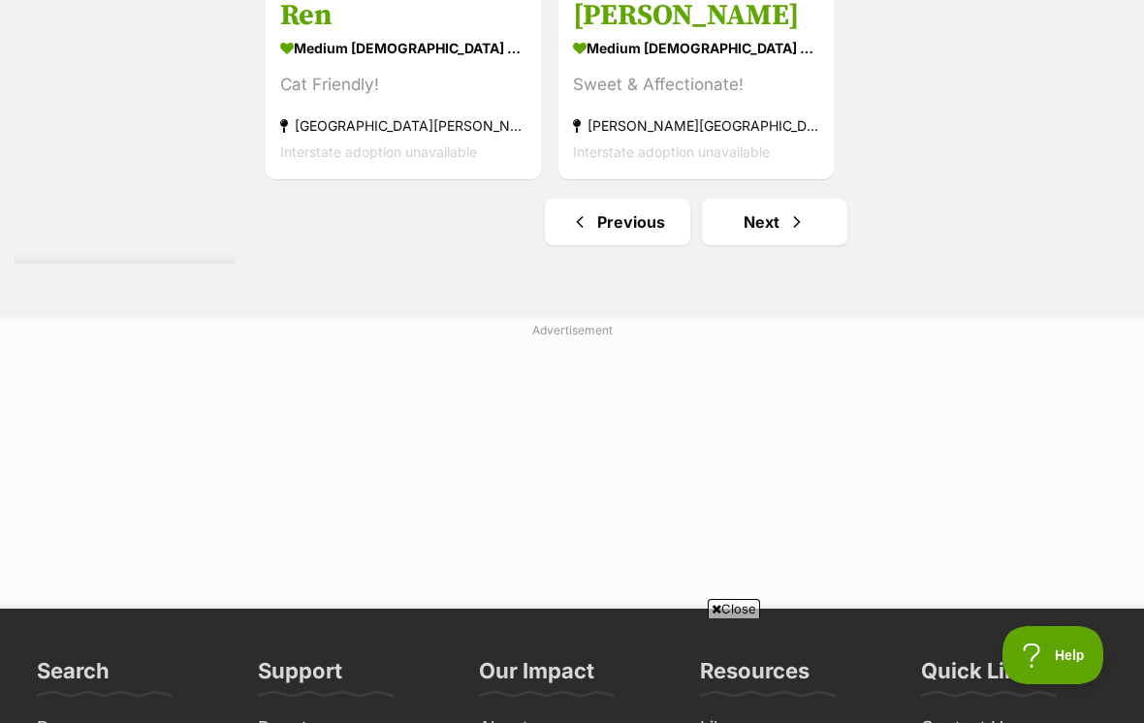
scroll to position [4547, 0]
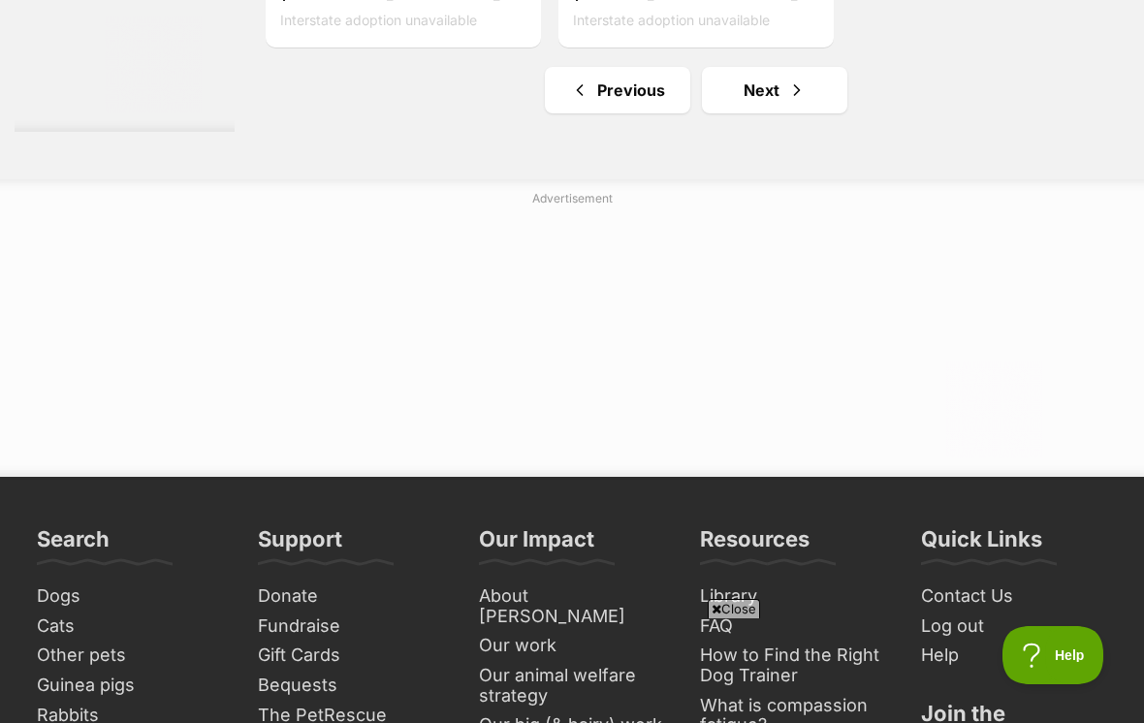
click at [787, 102] on span "Next page" at bounding box center [796, 90] width 19 height 23
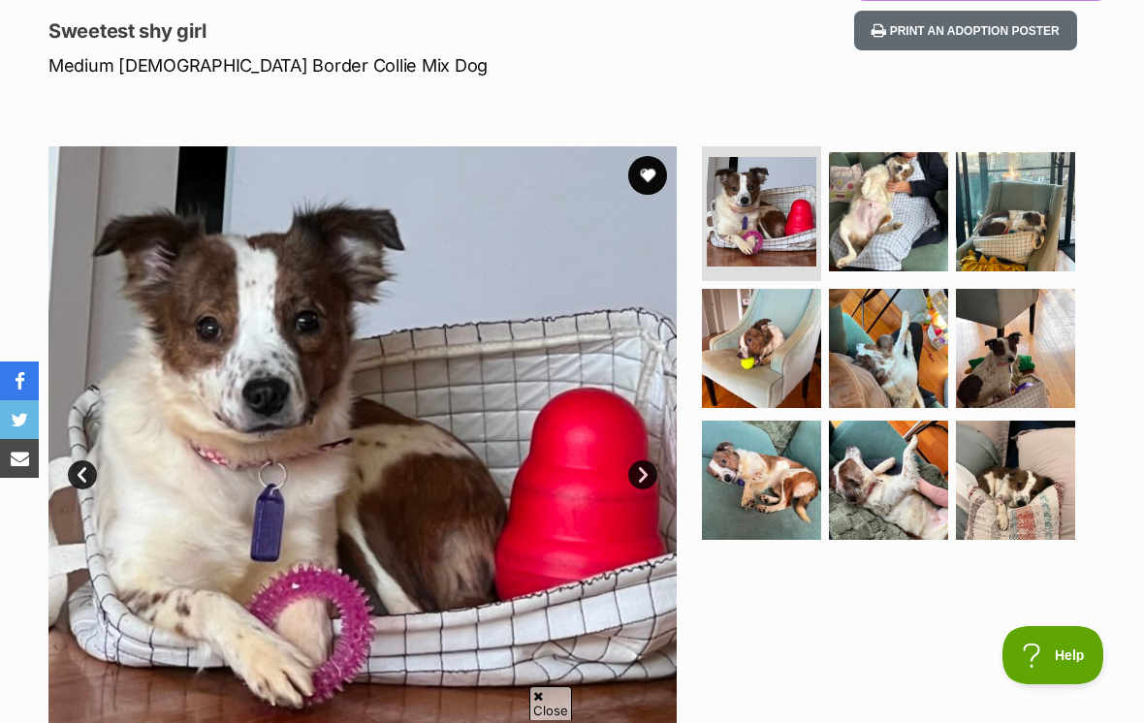
click at [646, 474] on link "Next" at bounding box center [642, 475] width 29 height 29
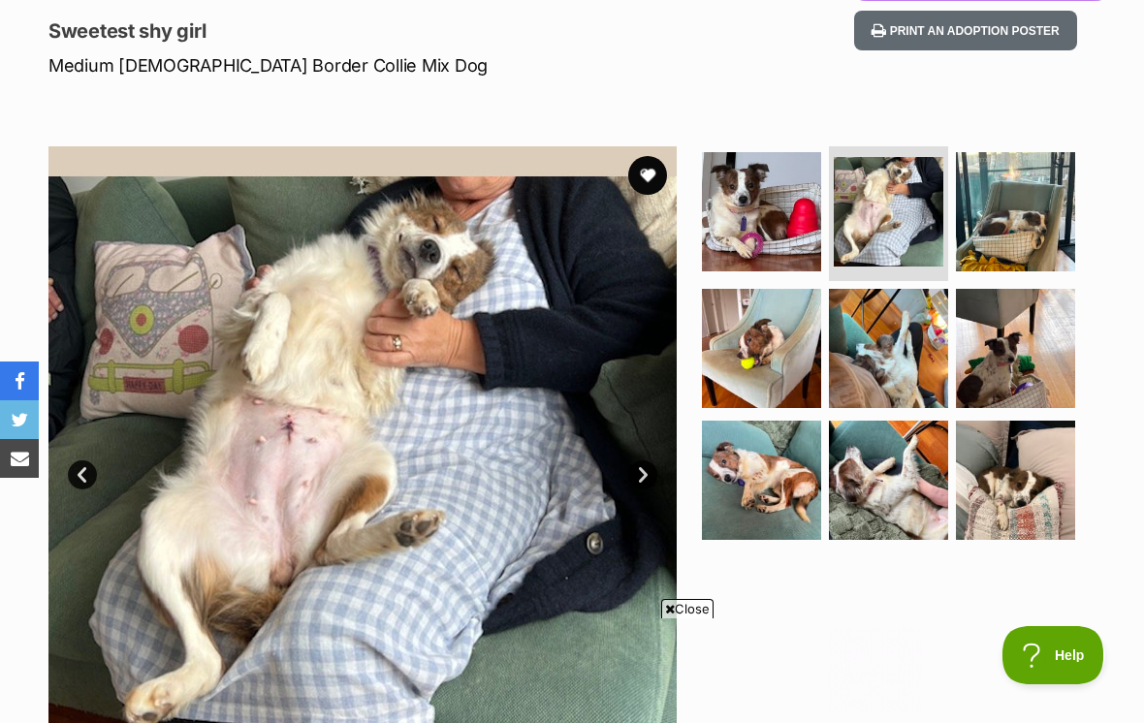
click at [652, 466] on link "Next" at bounding box center [642, 475] width 29 height 29
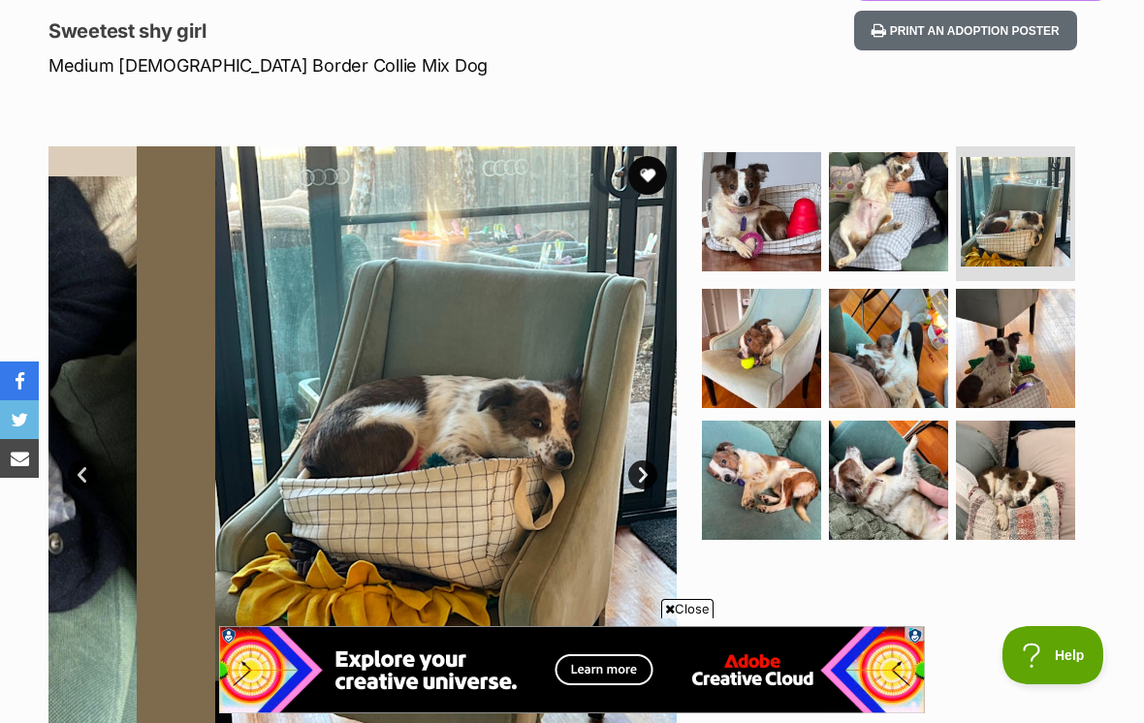
click at [1003, 228] on img at bounding box center [1016, 212] width 110 height 110
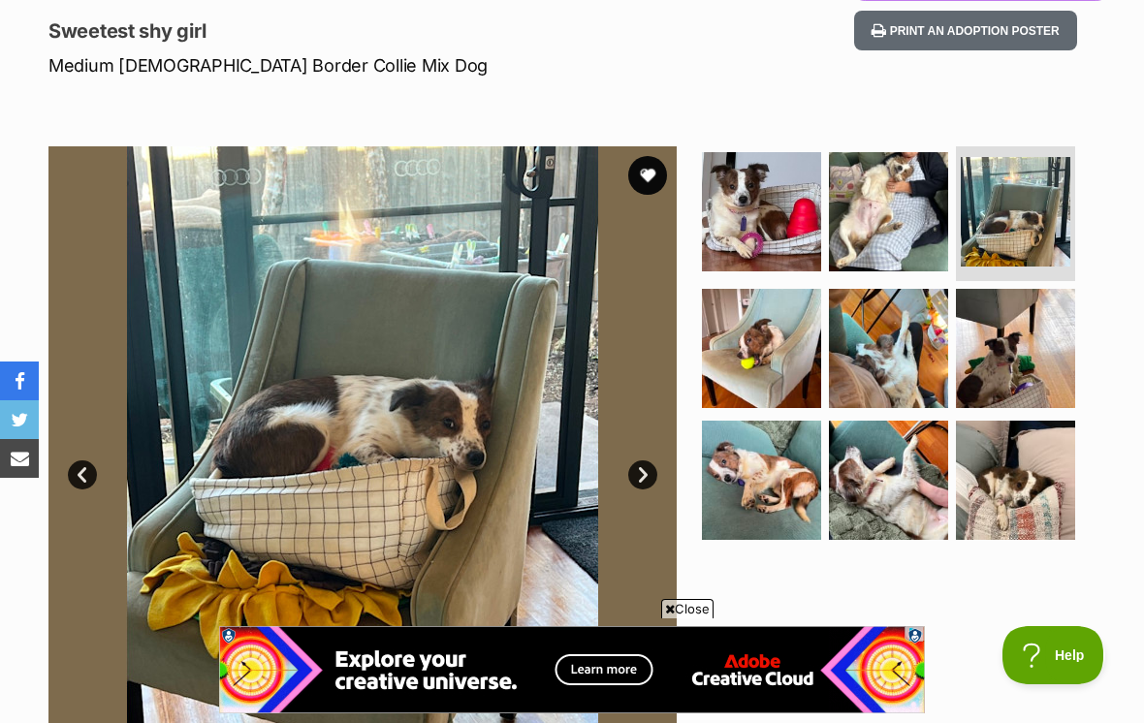
click at [767, 363] on img at bounding box center [761, 348] width 119 height 119
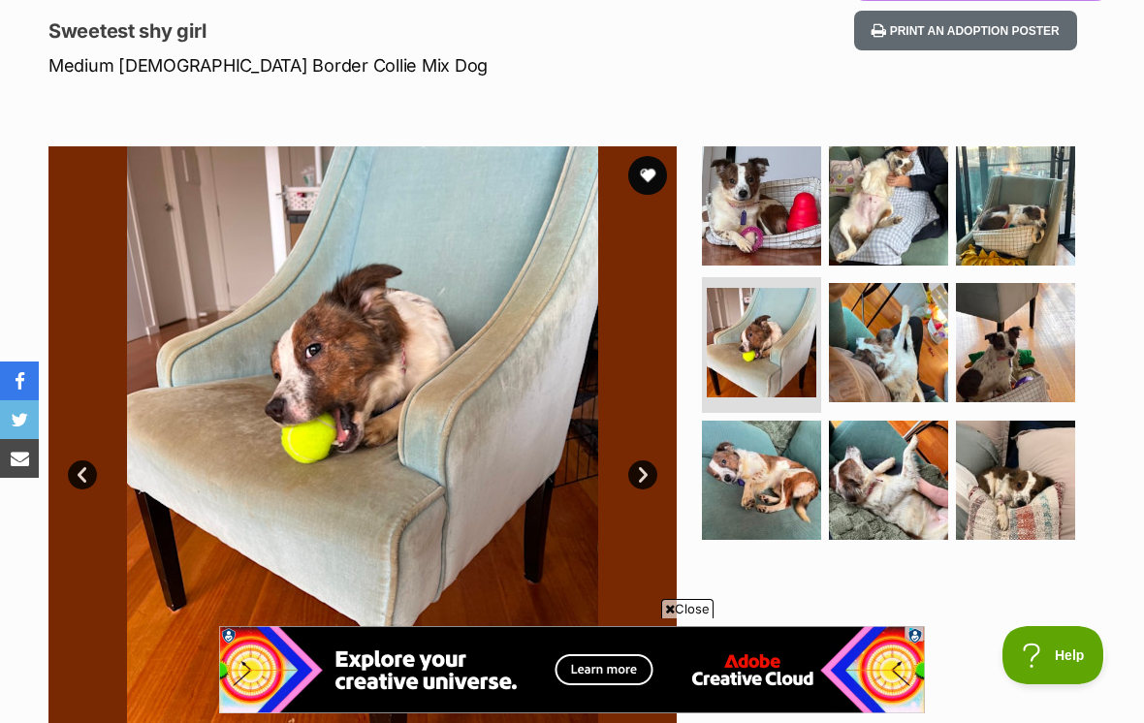
click at [876, 346] on img at bounding box center [888, 342] width 119 height 119
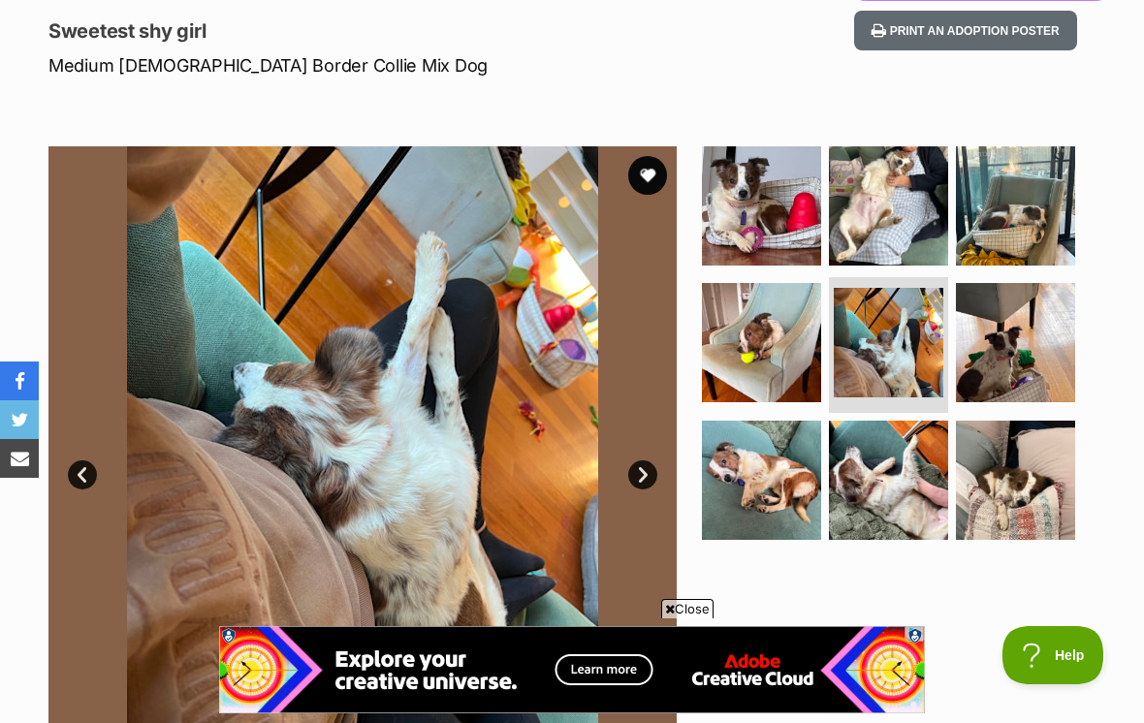
click at [1017, 340] on img at bounding box center [1015, 342] width 119 height 119
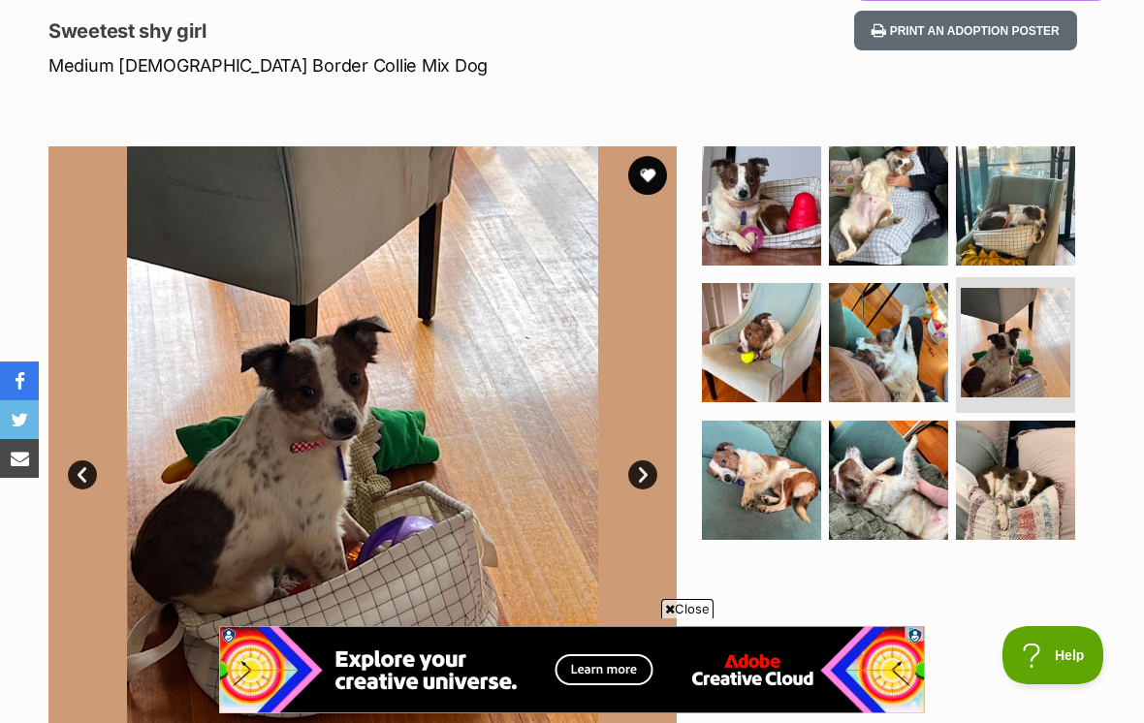
click at [802, 463] on img at bounding box center [761, 480] width 119 height 119
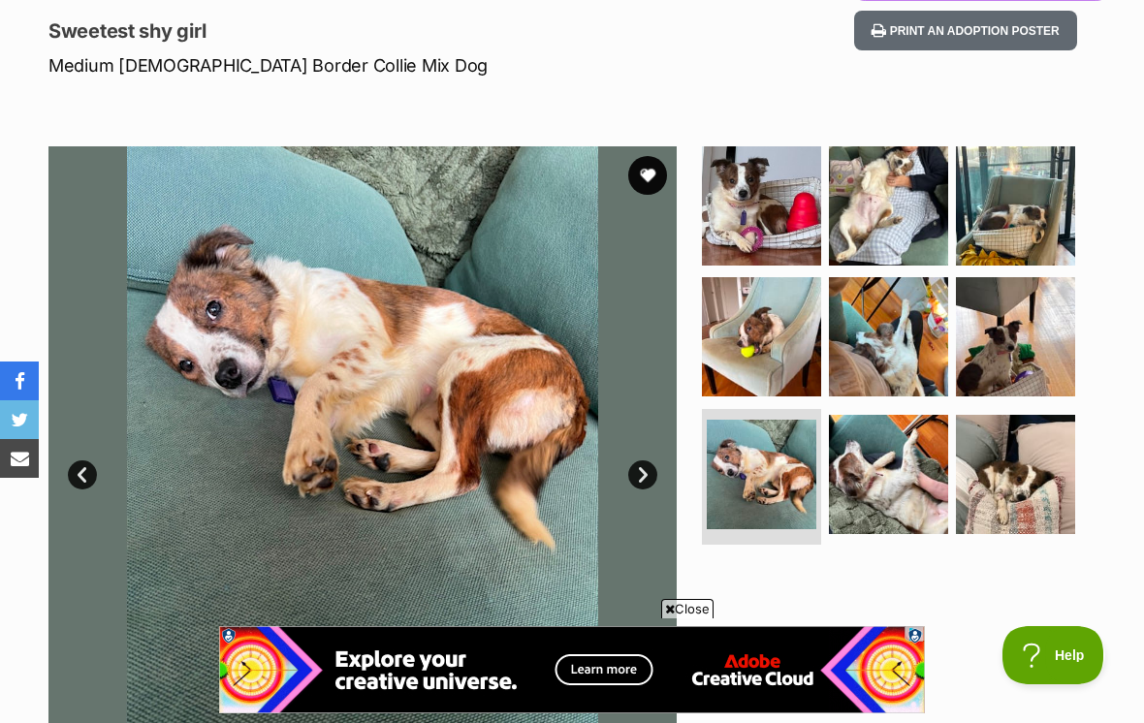
click at [870, 479] on img at bounding box center [888, 474] width 119 height 119
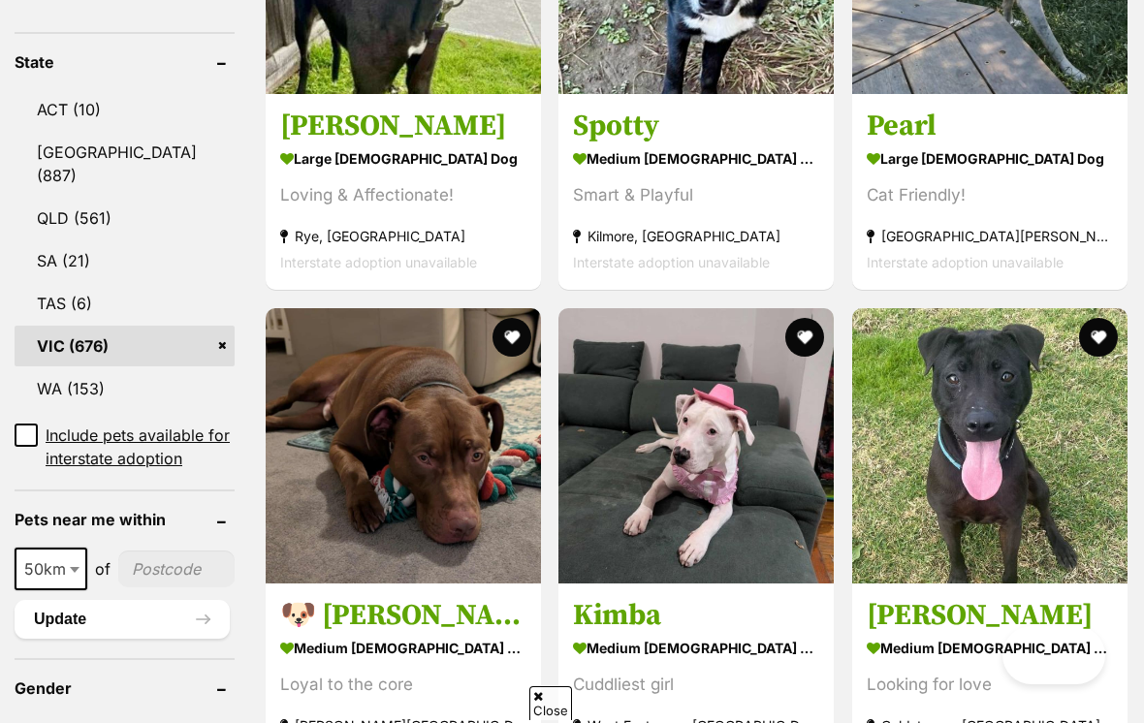
scroll to position [1096, 0]
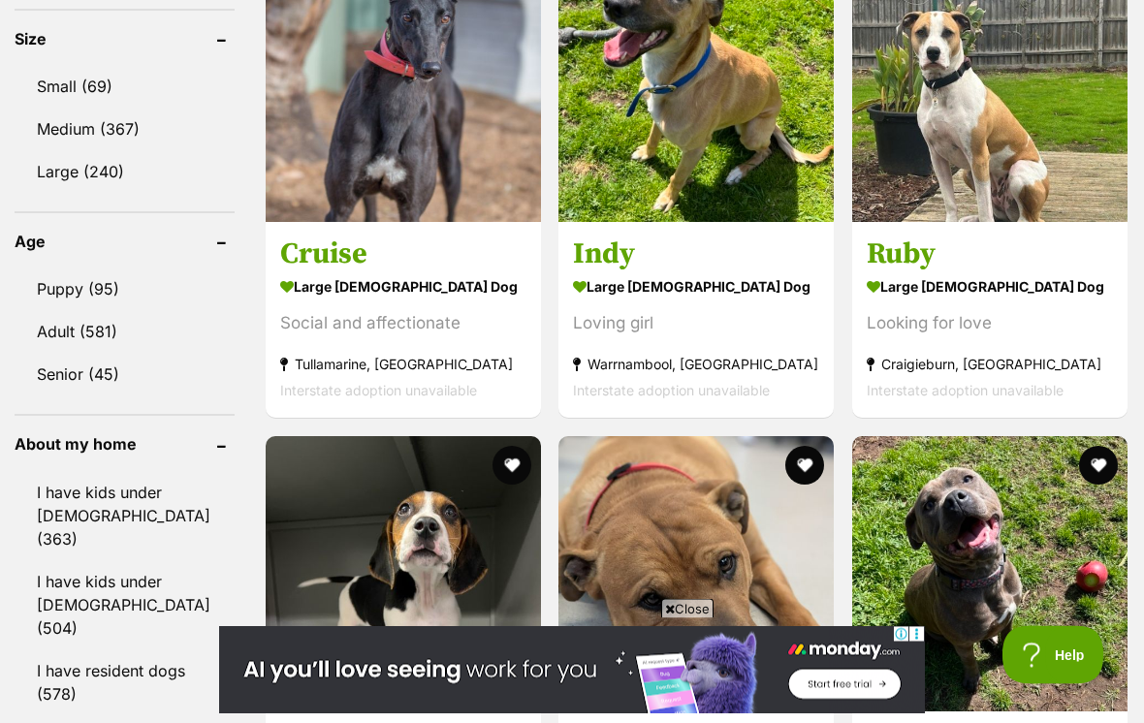
scroll to position [1853, 0]
click at [86, 66] on link "Small (69)" at bounding box center [125, 86] width 220 height 41
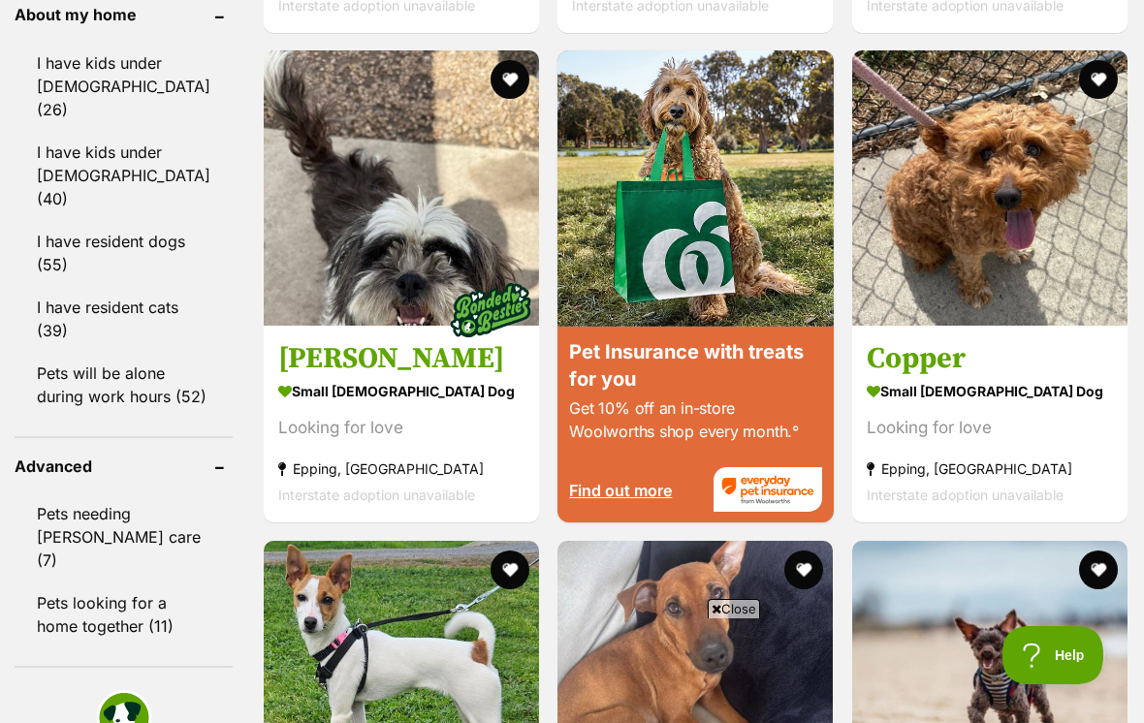
click at [965, 405] on strong "small [DEMOGRAPHIC_DATA] Dog" at bounding box center [990, 391] width 246 height 28
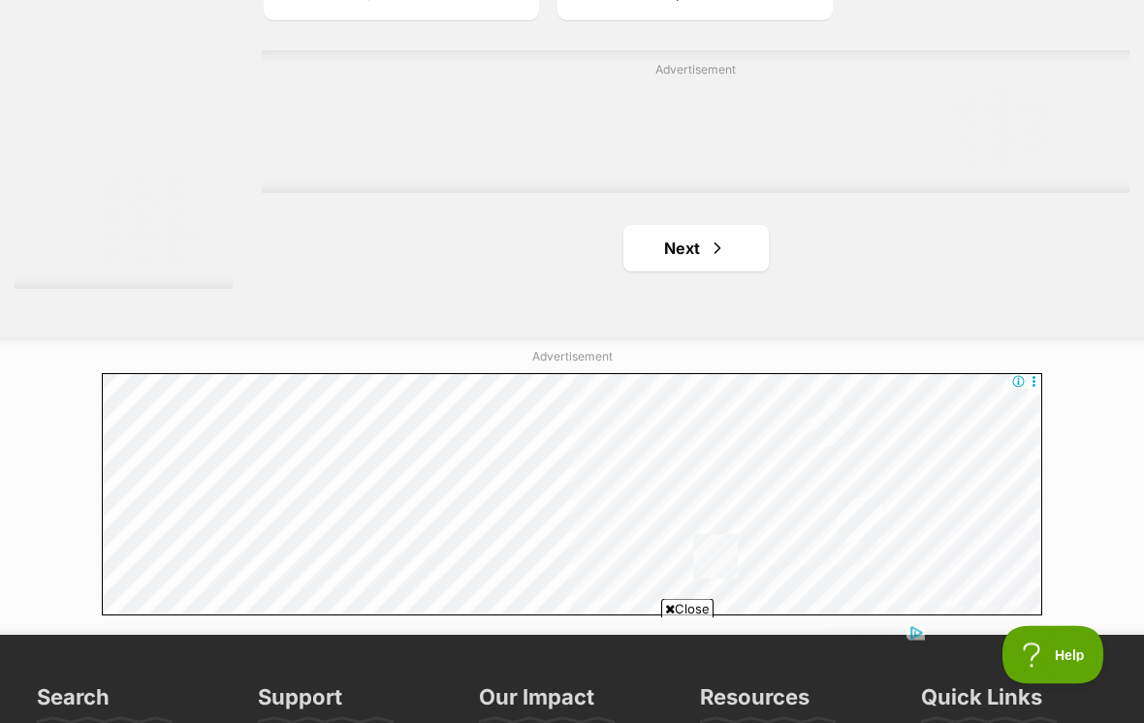
scroll to position [4393, 0]
click at [736, 271] on link "Next" at bounding box center [695, 248] width 145 height 47
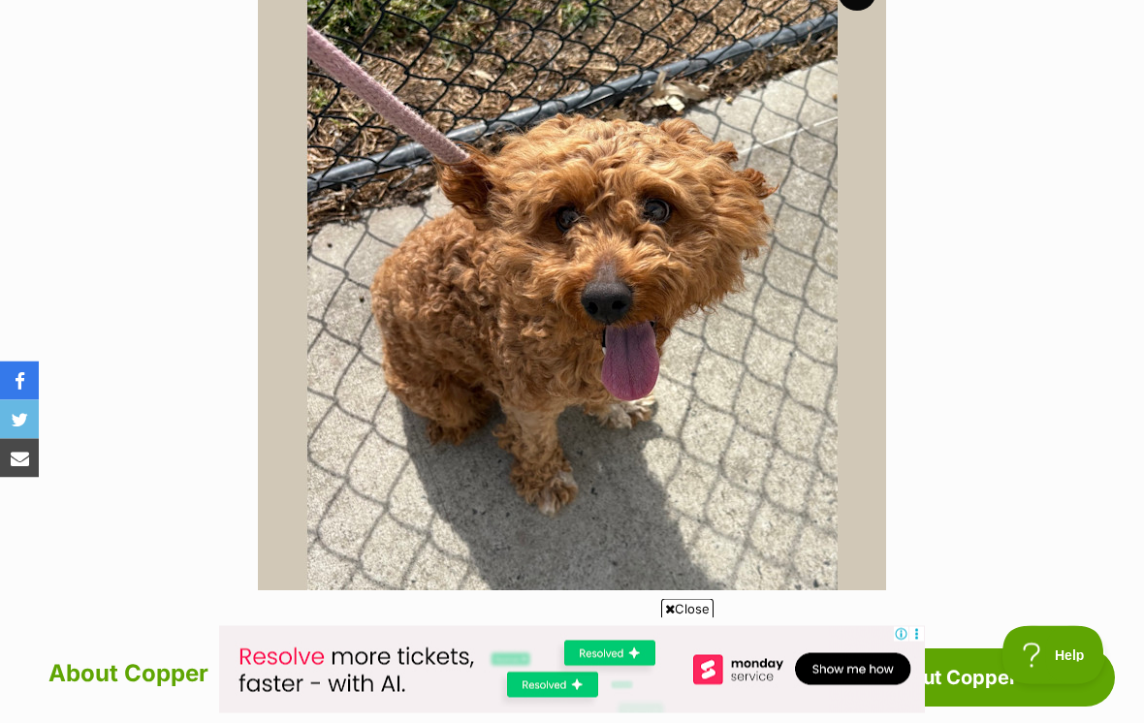
scroll to position [375, 0]
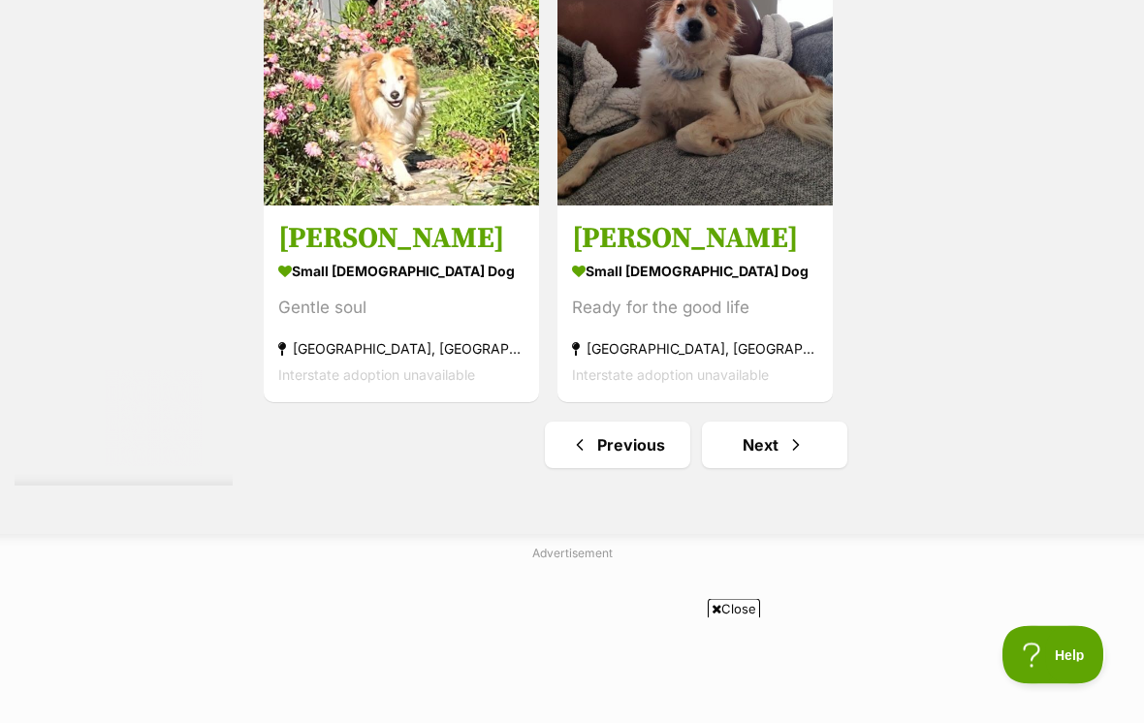
scroll to position [4196, 0]
click at [719, 388] on section "small [DEMOGRAPHIC_DATA] Dog Ready for the good life [GEOGRAPHIC_DATA], [GEOGRA…" at bounding box center [695, 322] width 246 height 131
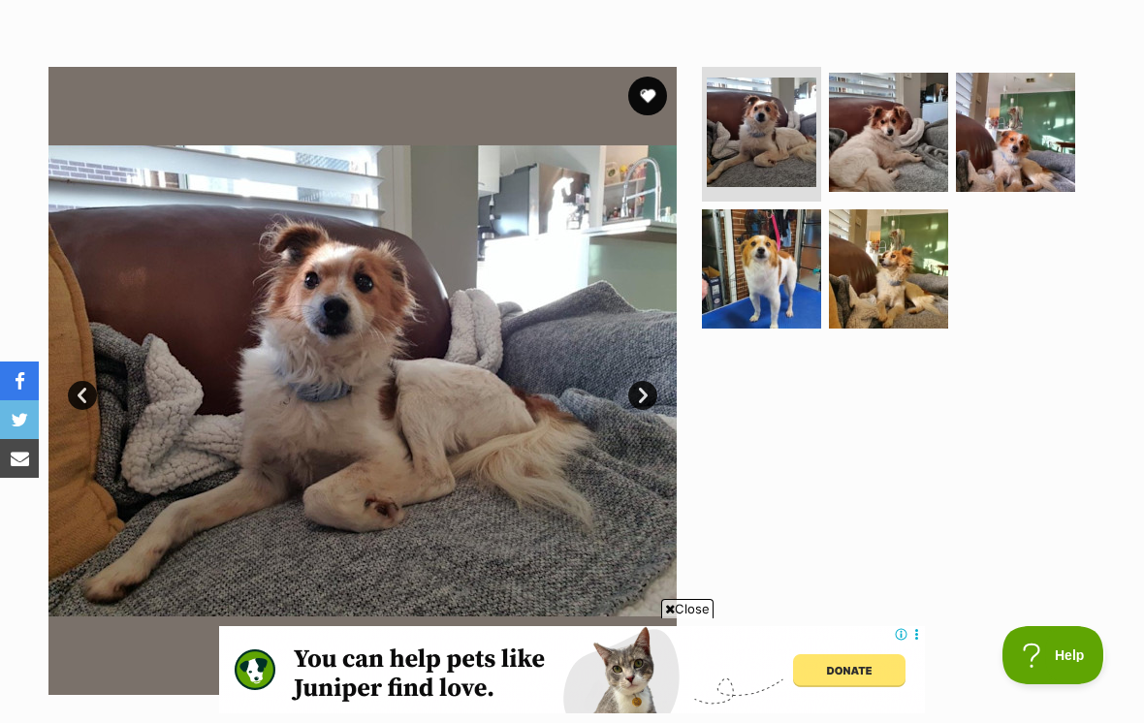
click at [648, 392] on link "Next" at bounding box center [642, 395] width 29 height 29
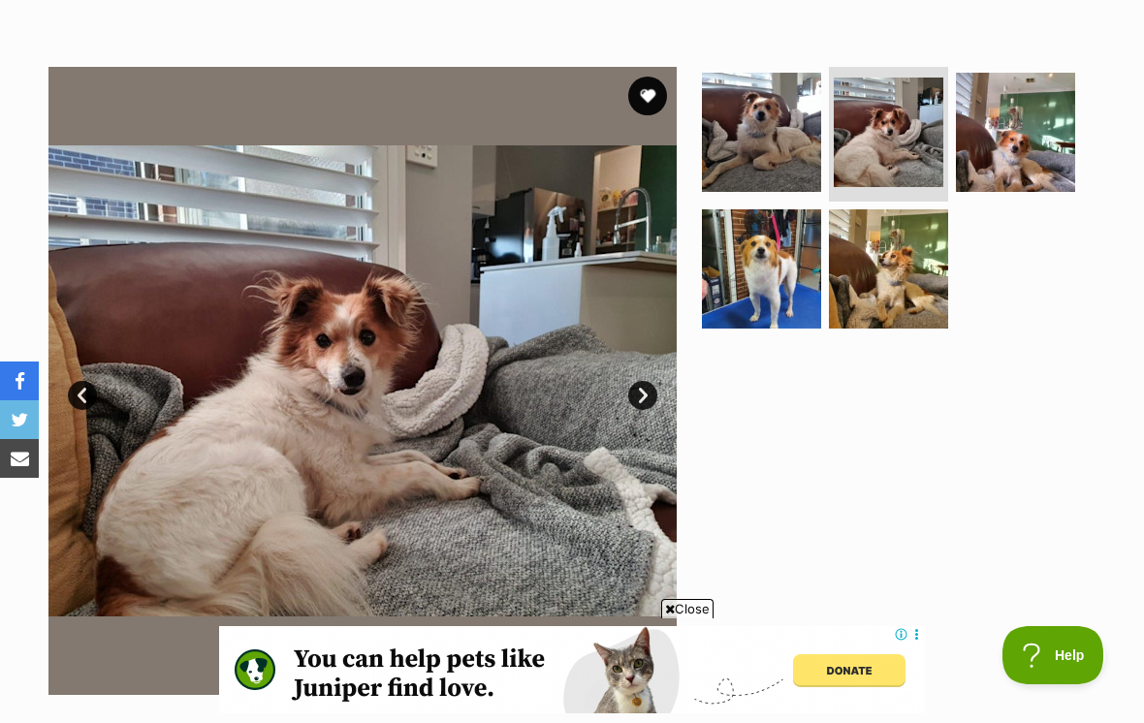
click at [644, 402] on link "Next" at bounding box center [642, 395] width 29 height 29
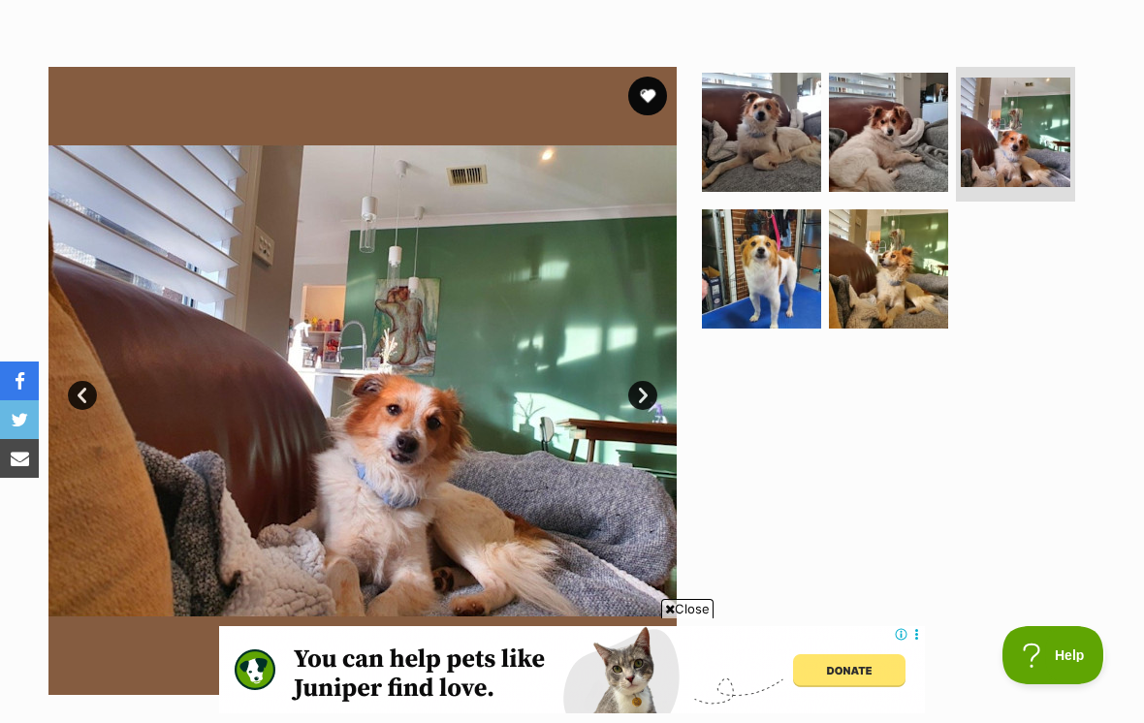
click at [654, 400] on link "Next" at bounding box center [642, 395] width 29 height 29
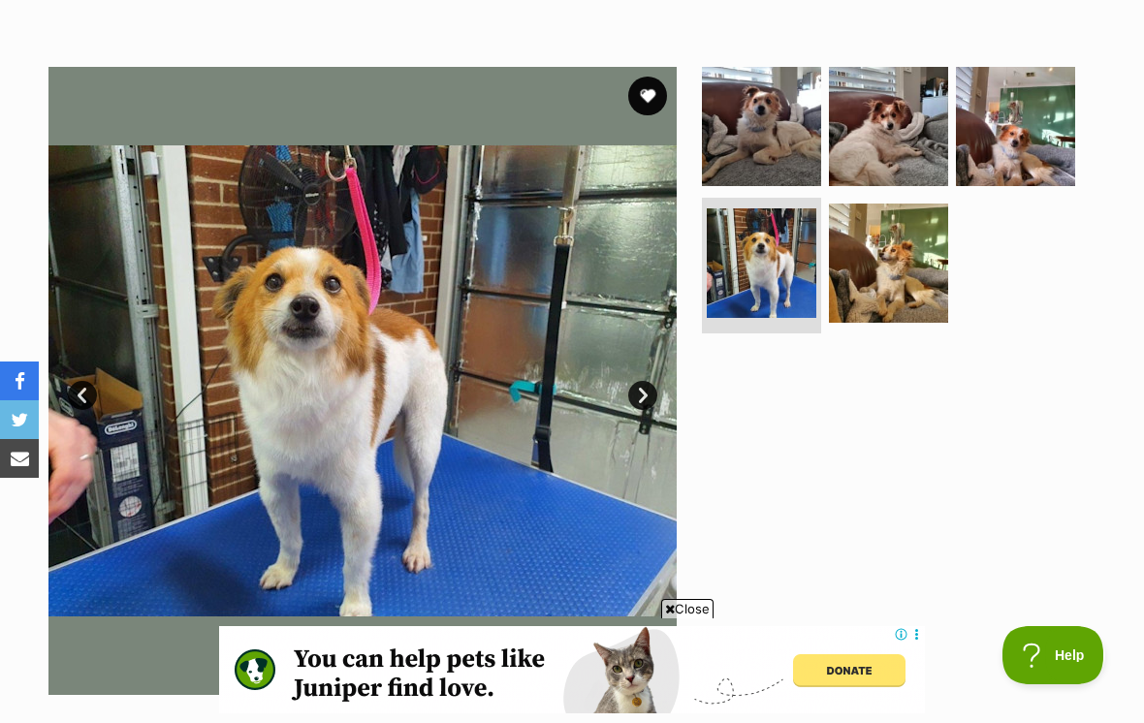
click at [656, 389] on link "Next" at bounding box center [642, 395] width 29 height 29
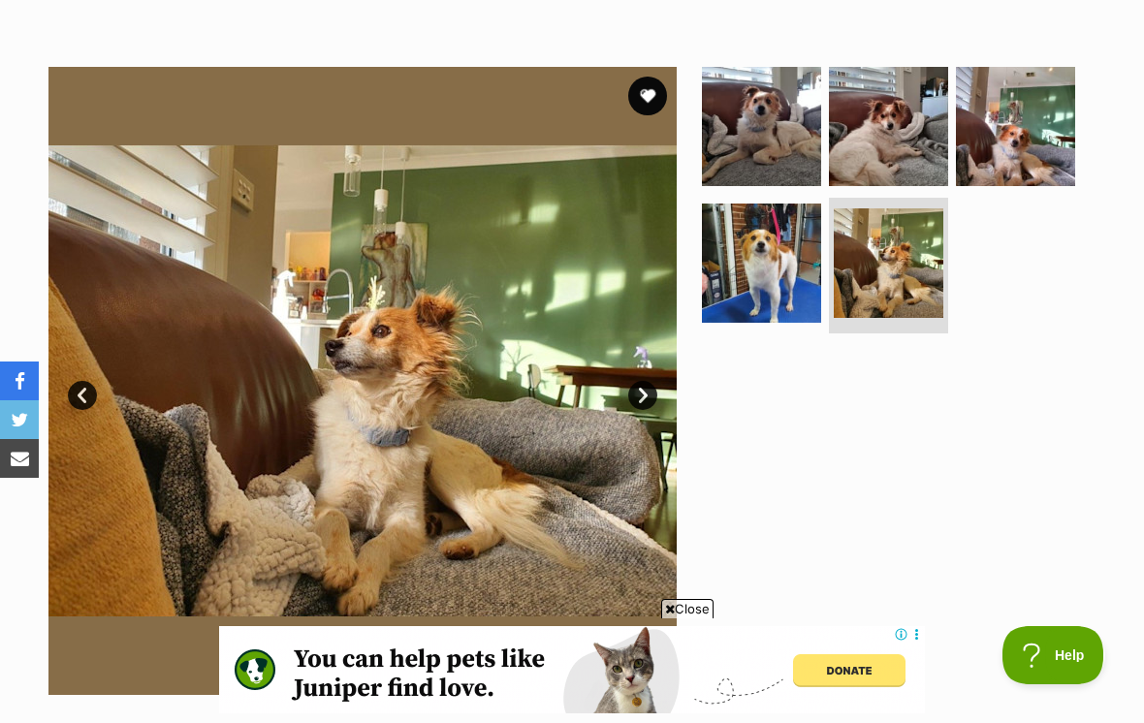
click at [655, 399] on link "Next" at bounding box center [642, 395] width 29 height 29
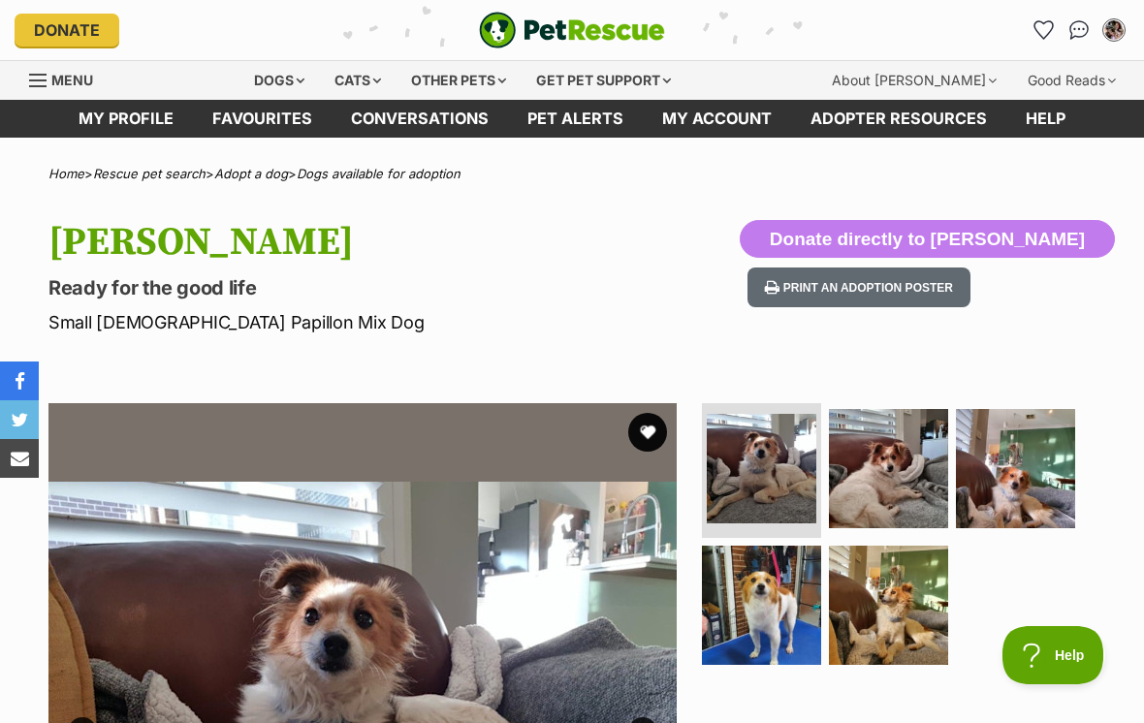
click at [265, 127] on link "Favourites" at bounding box center [262, 119] width 139 height 38
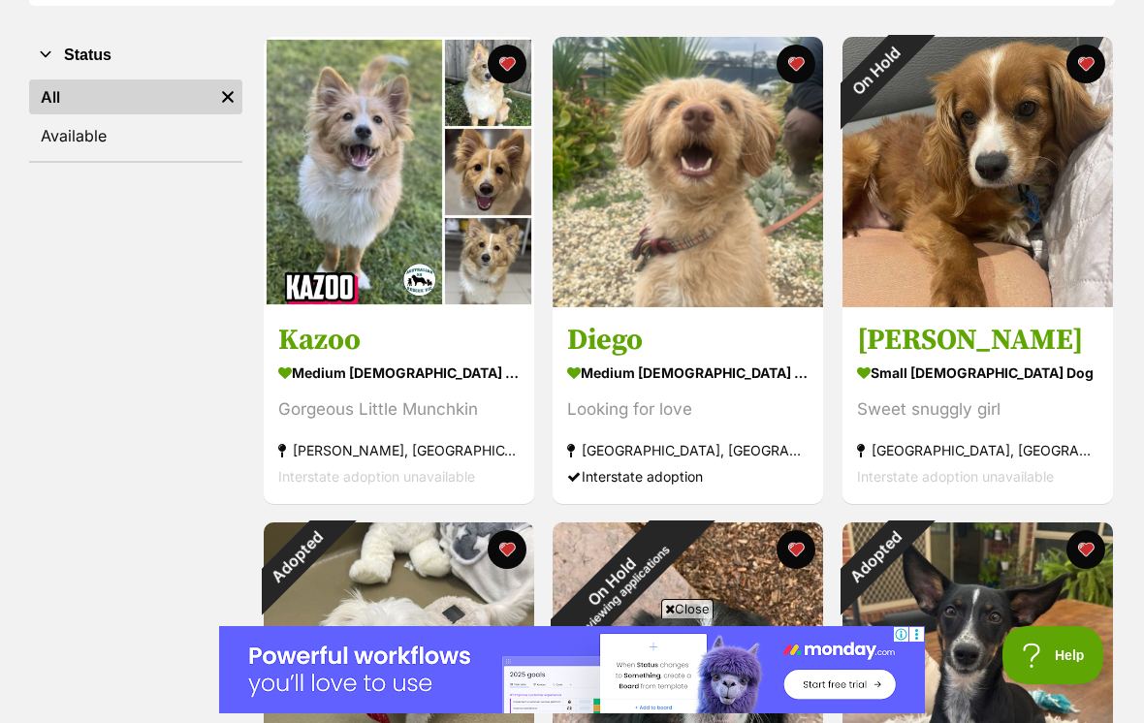
scroll to position [359, 0]
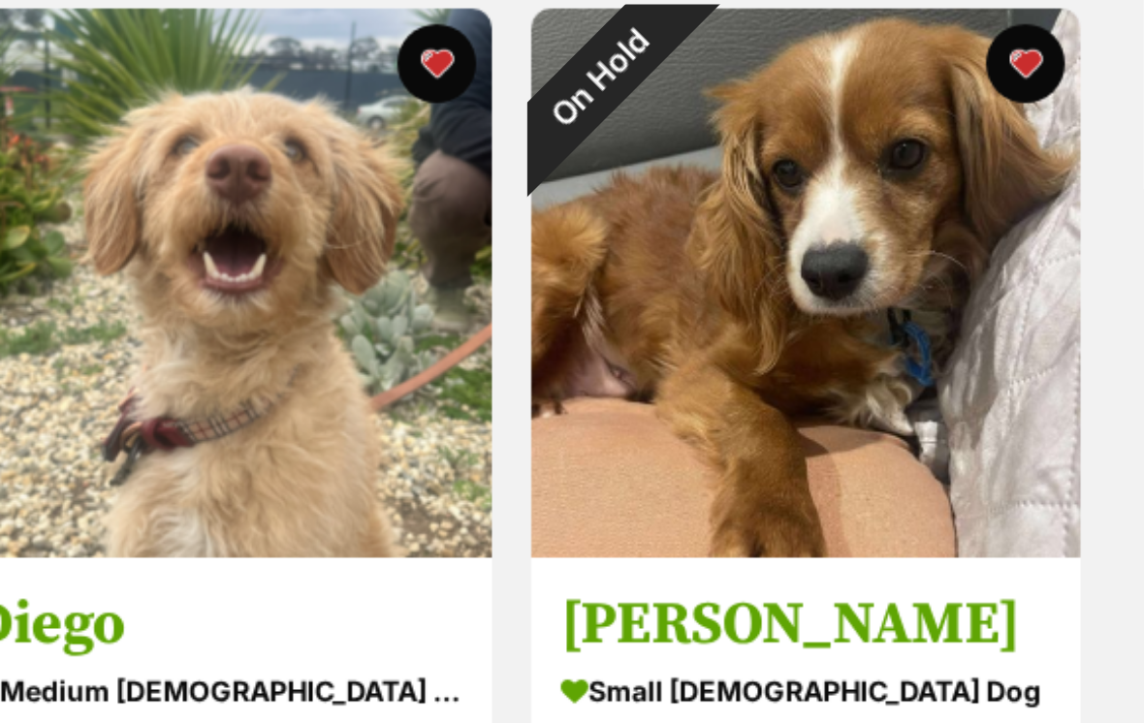
click at [843, 106] on div "On Hold" at bounding box center [877, 72] width 68 height 68
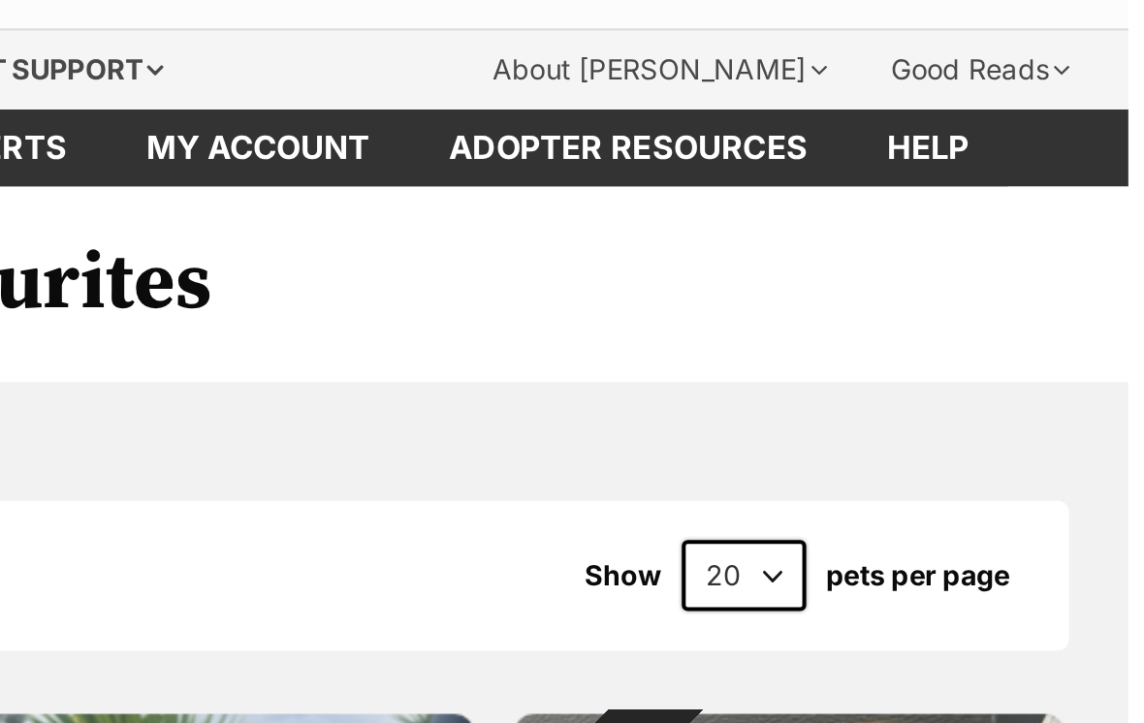
scroll to position [0, 0]
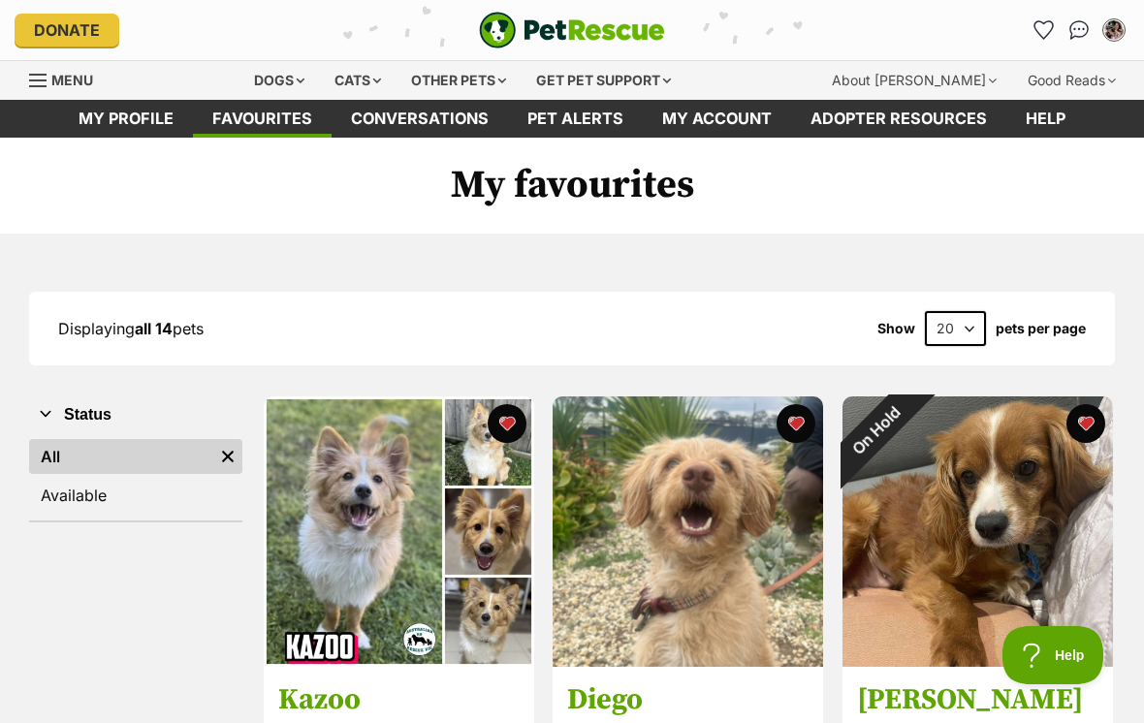
click at [1112, 34] on img "My account" at bounding box center [1113, 29] width 19 height 19
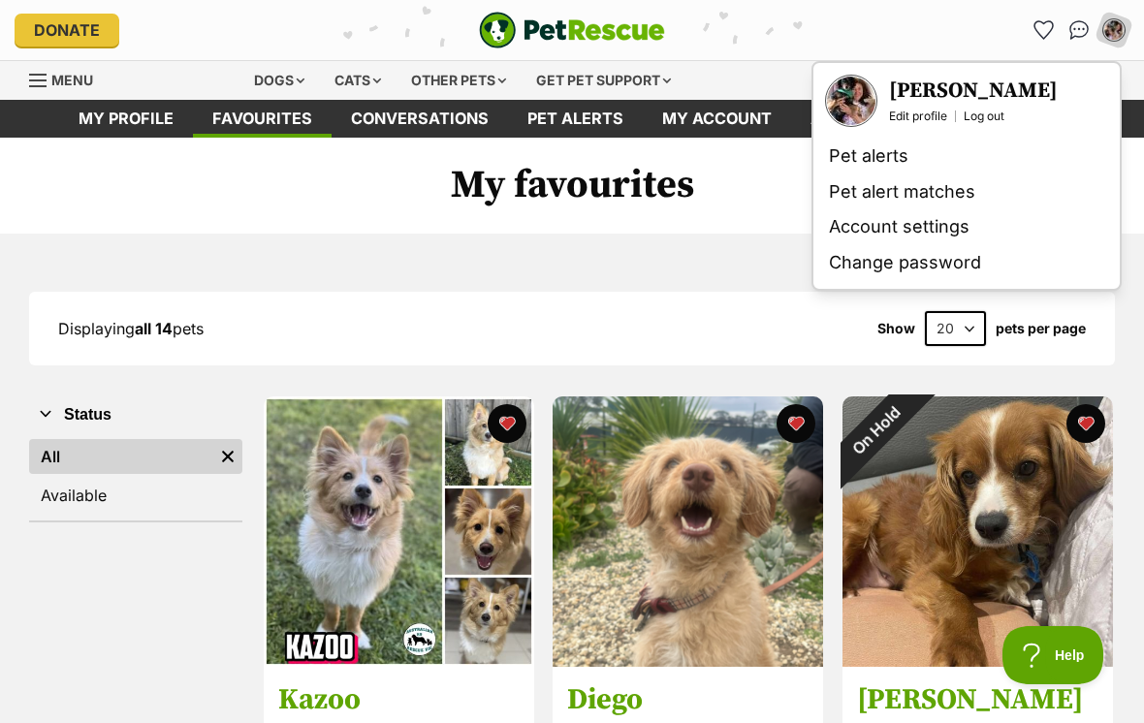
click at [989, 114] on link "Log out" at bounding box center [984, 117] width 41 height 16
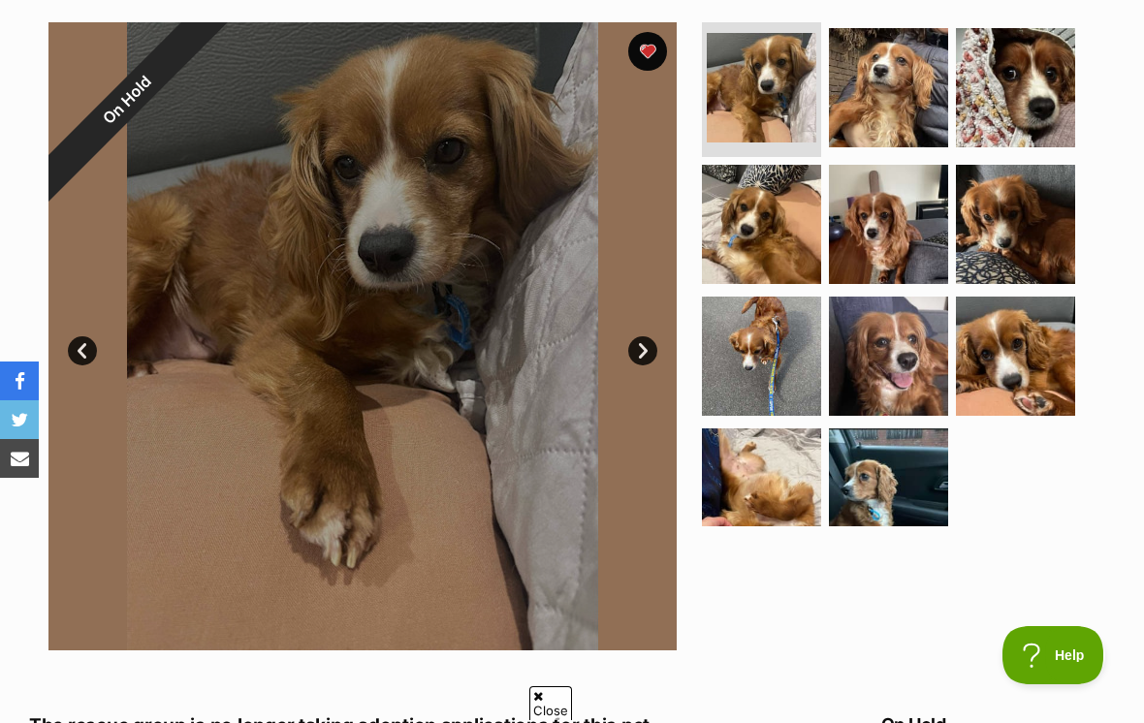
click at [909, 113] on img at bounding box center [888, 87] width 119 height 119
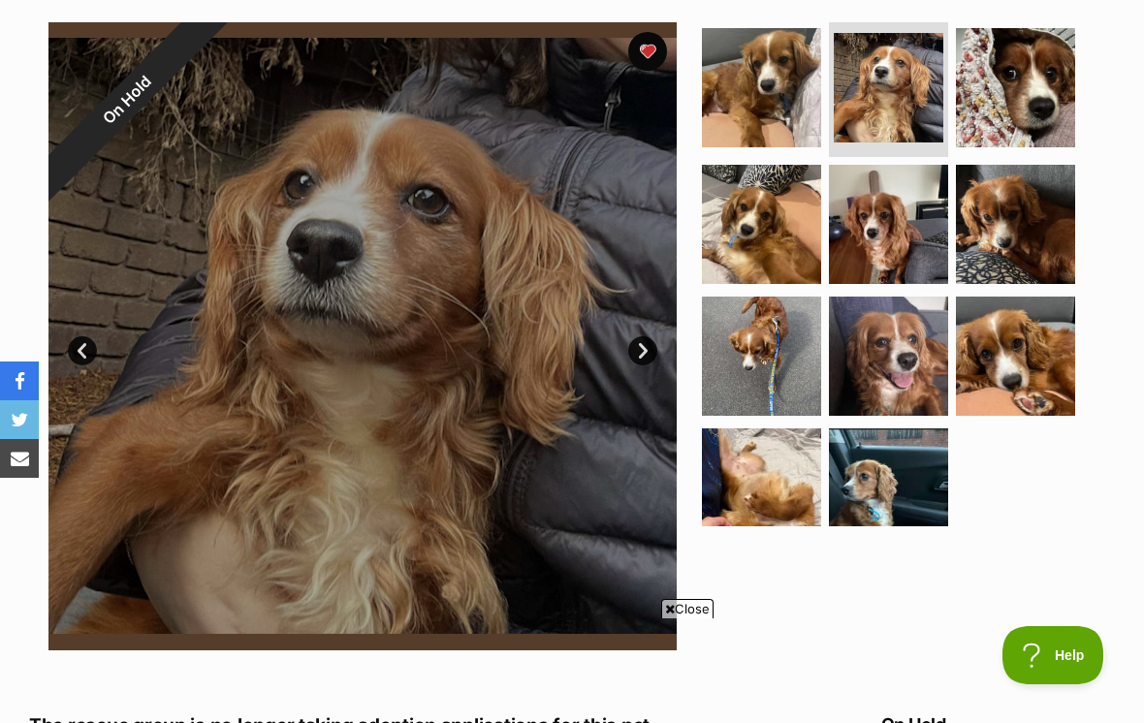
click at [1035, 109] on img at bounding box center [1015, 87] width 119 height 119
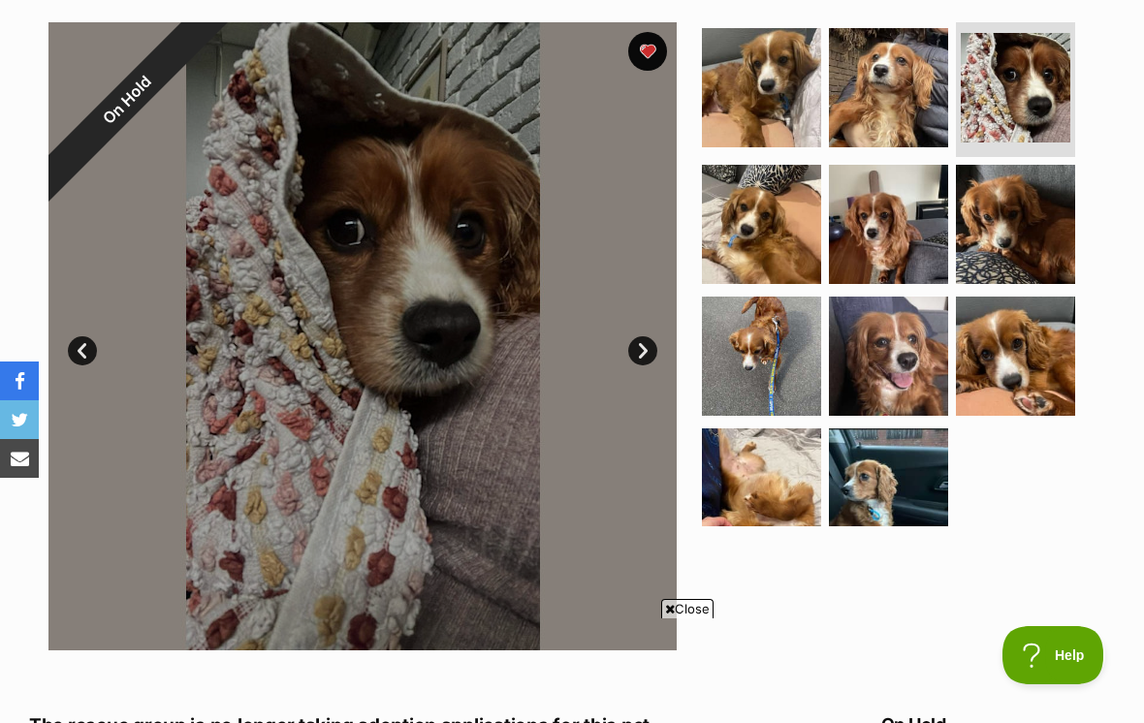
click at [765, 270] on img at bounding box center [761, 224] width 119 height 119
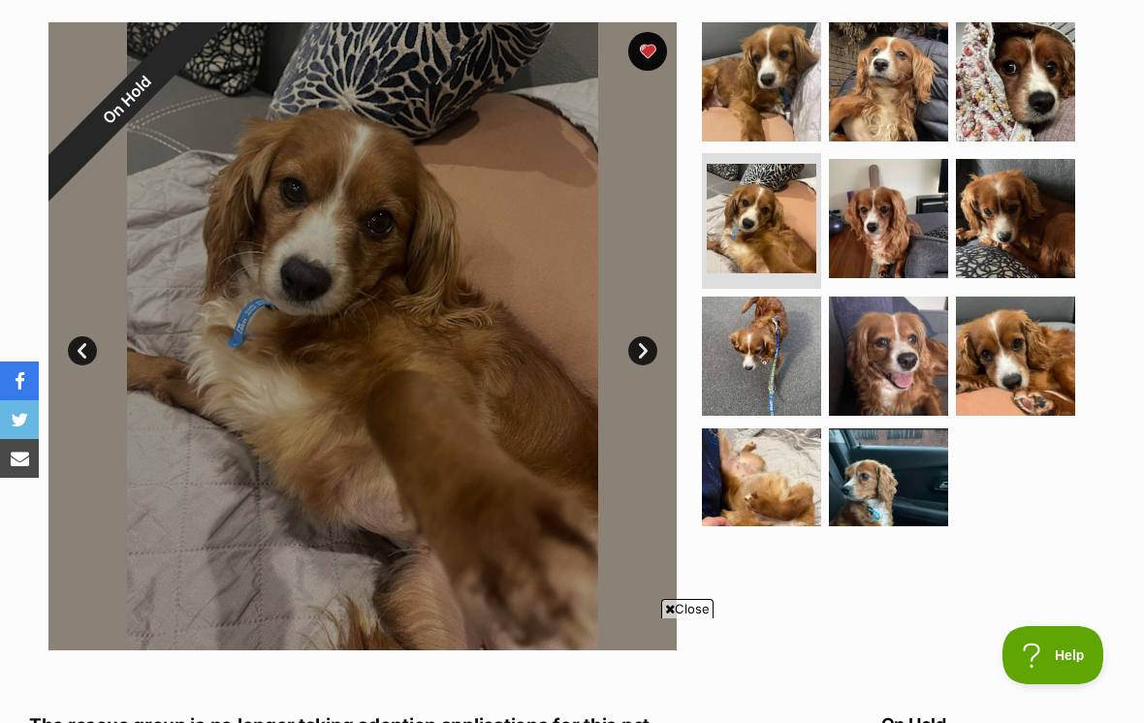
click at [908, 241] on img at bounding box center [888, 218] width 119 height 119
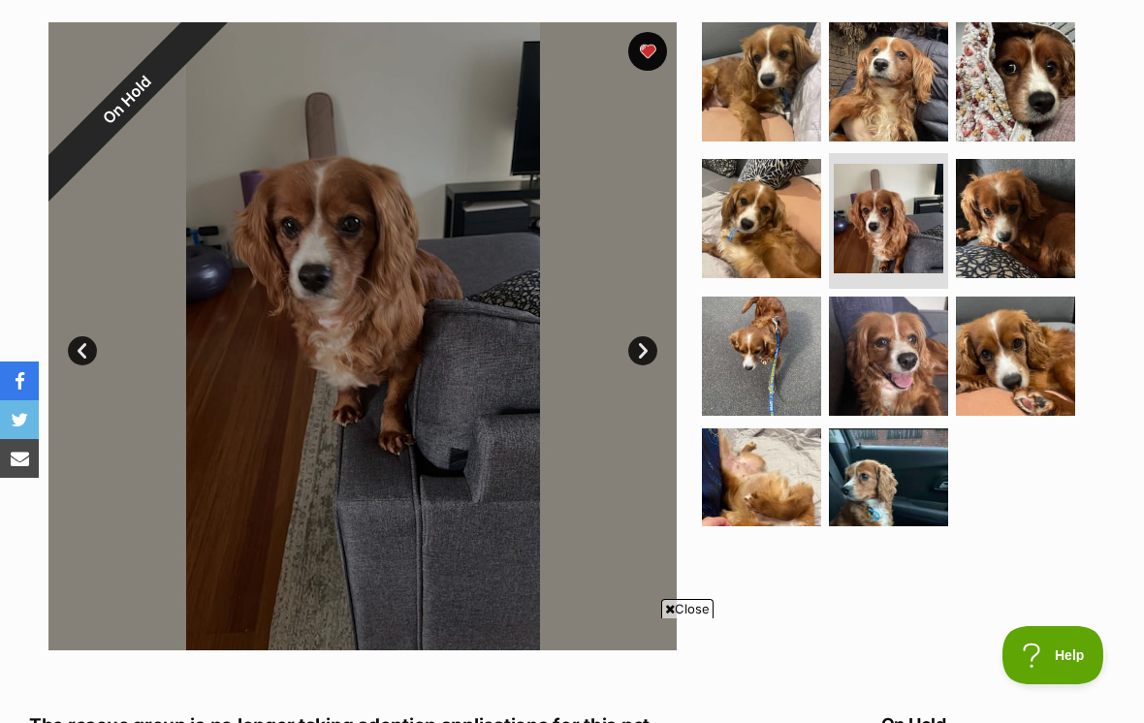
click at [1021, 213] on img at bounding box center [1015, 218] width 119 height 119
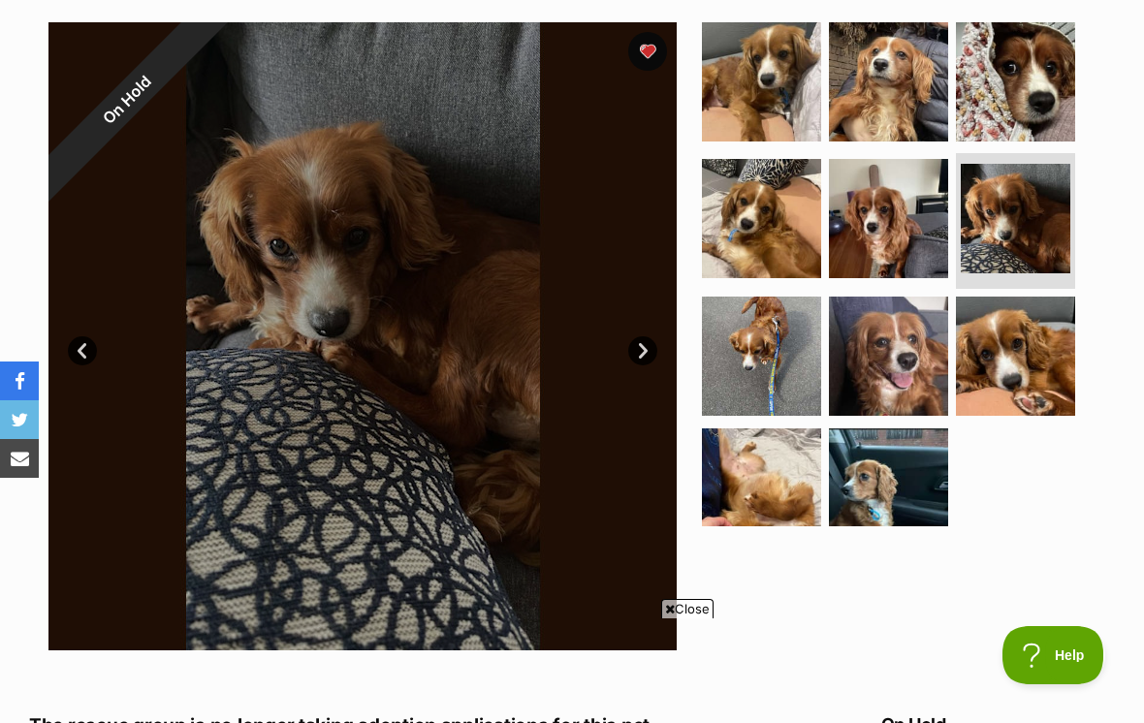
click at [762, 385] on img at bounding box center [761, 356] width 119 height 119
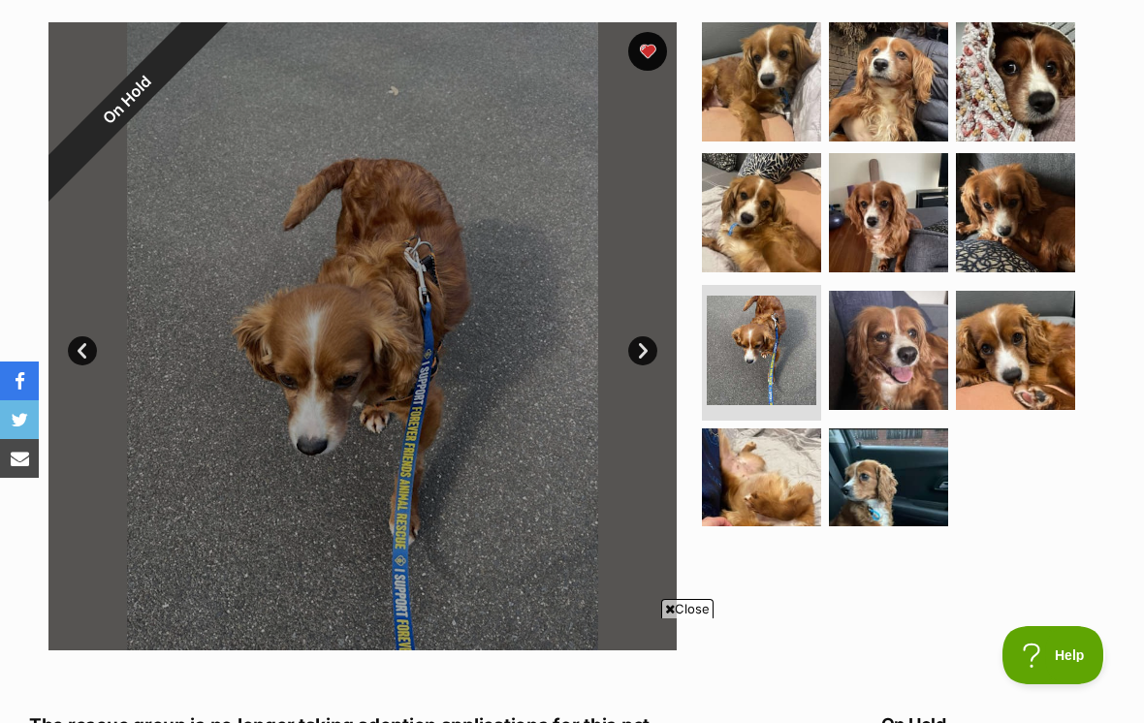
click at [891, 355] on img at bounding box center [888, 350] width 119 height 119
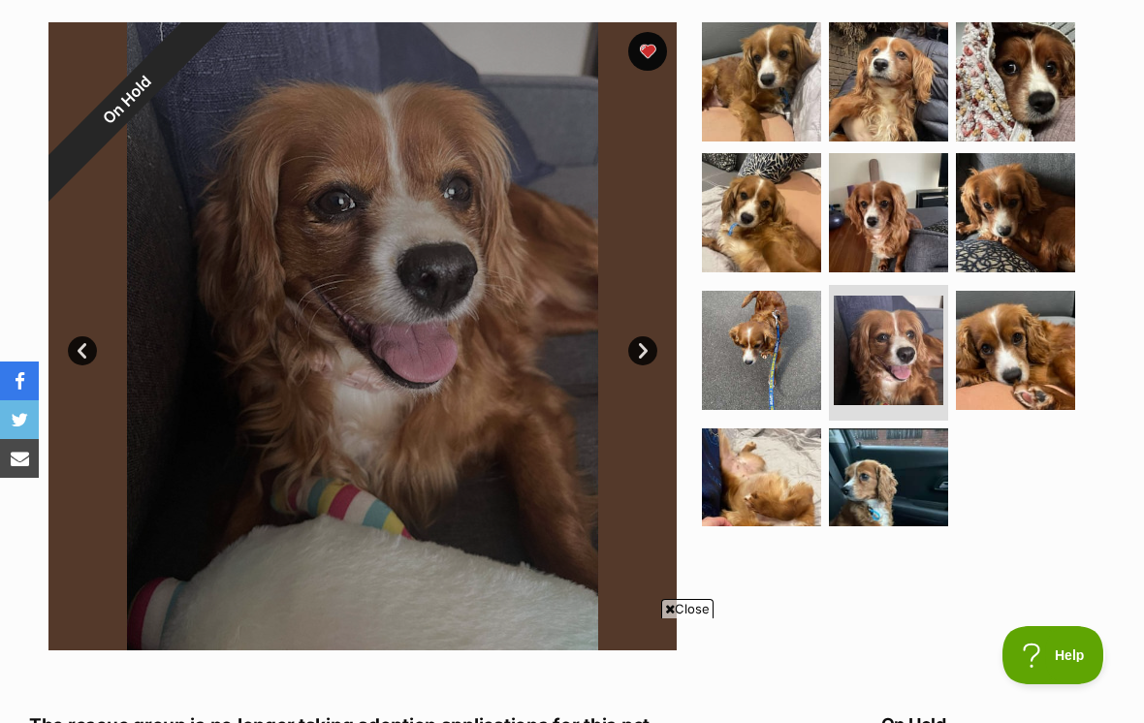
click at [1011, 375] on img at bounding box center [1015, 350] width 119 height 119
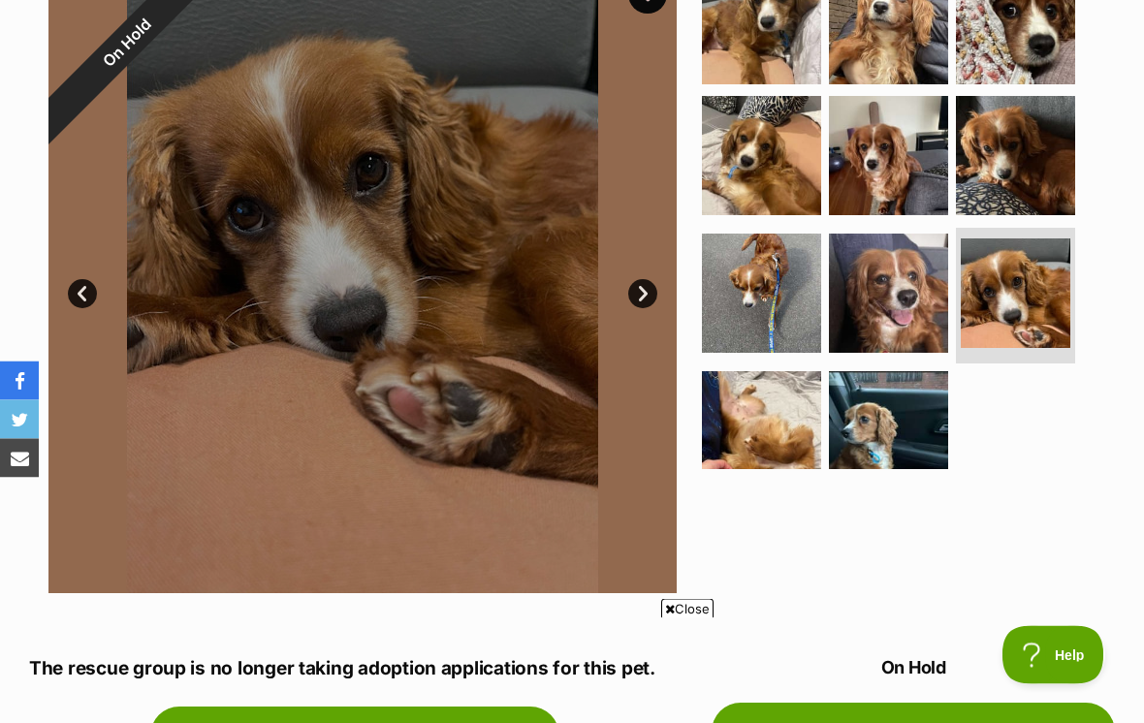
scroll to position [438, 0]
click at [785, 440] on img at bounding box center [761, 430] width 119 height 119
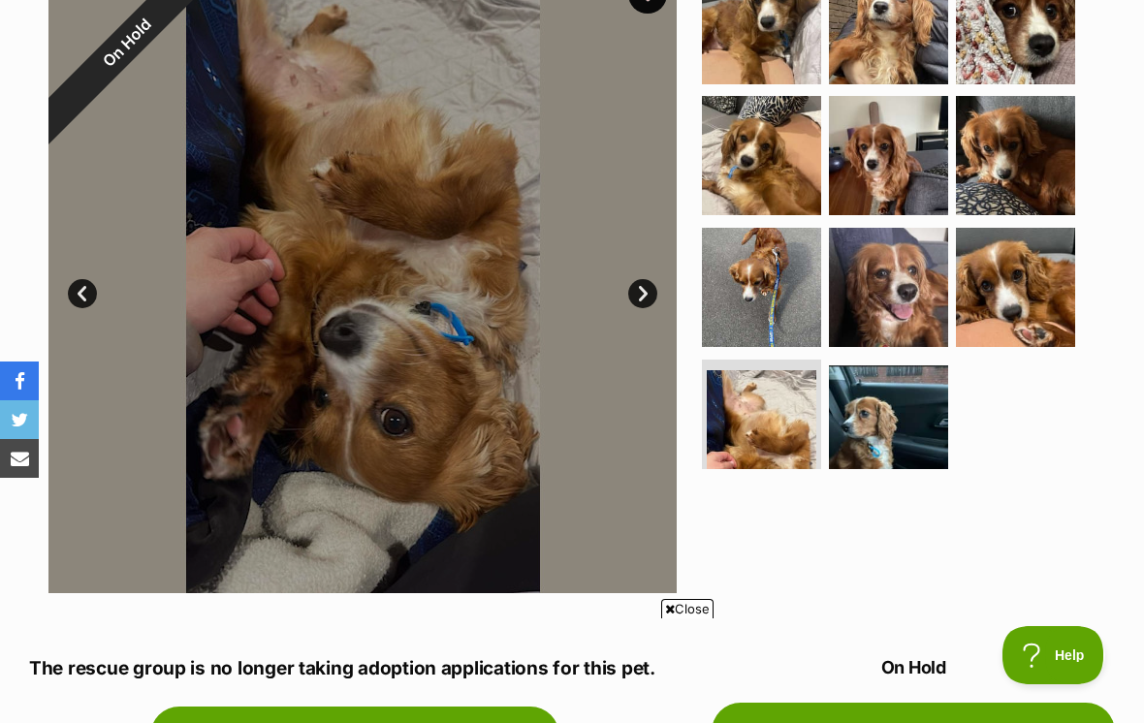
click at [885, 436] on img at bounding box center [888, 425] width 119 height 119
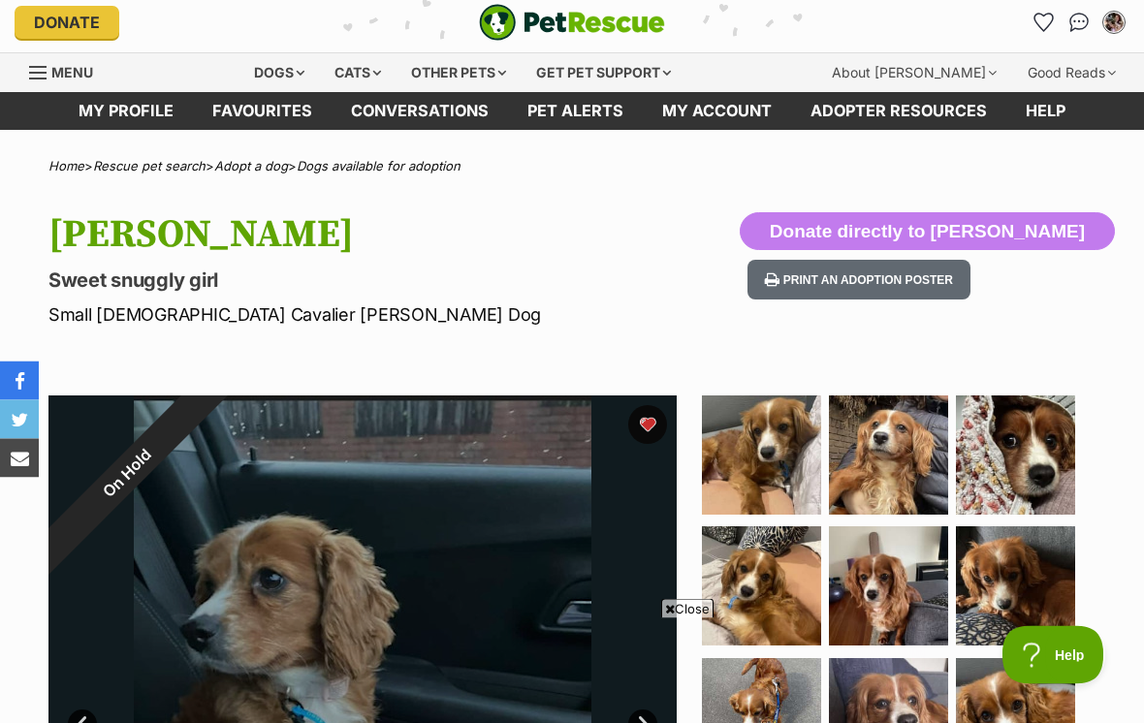
scroll to position [0, 0]
